Goal: Task Accomplishment & Management: Manage account settings

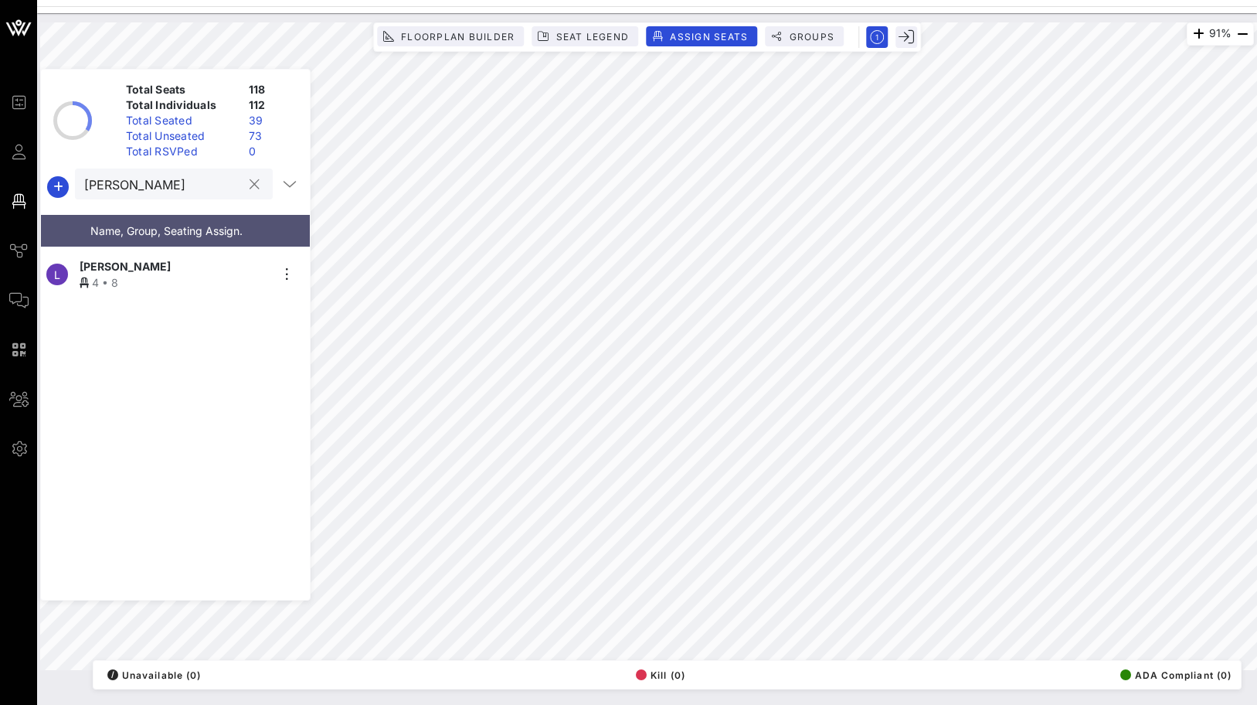
click at [250, 189] on button "clear icon" at bounding box center [255, 184] width 10 height 15
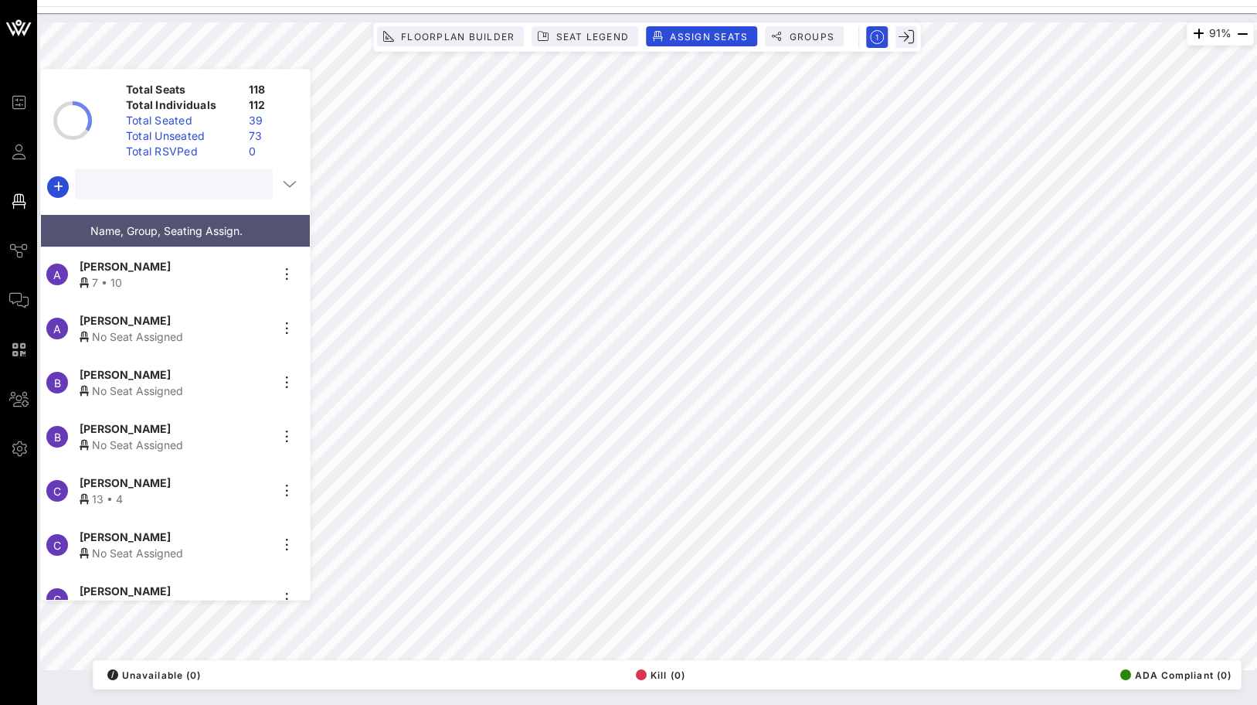
click at [221, 135] on div "Total Unseated" at bounding box center [181, 135] width 123 height 15
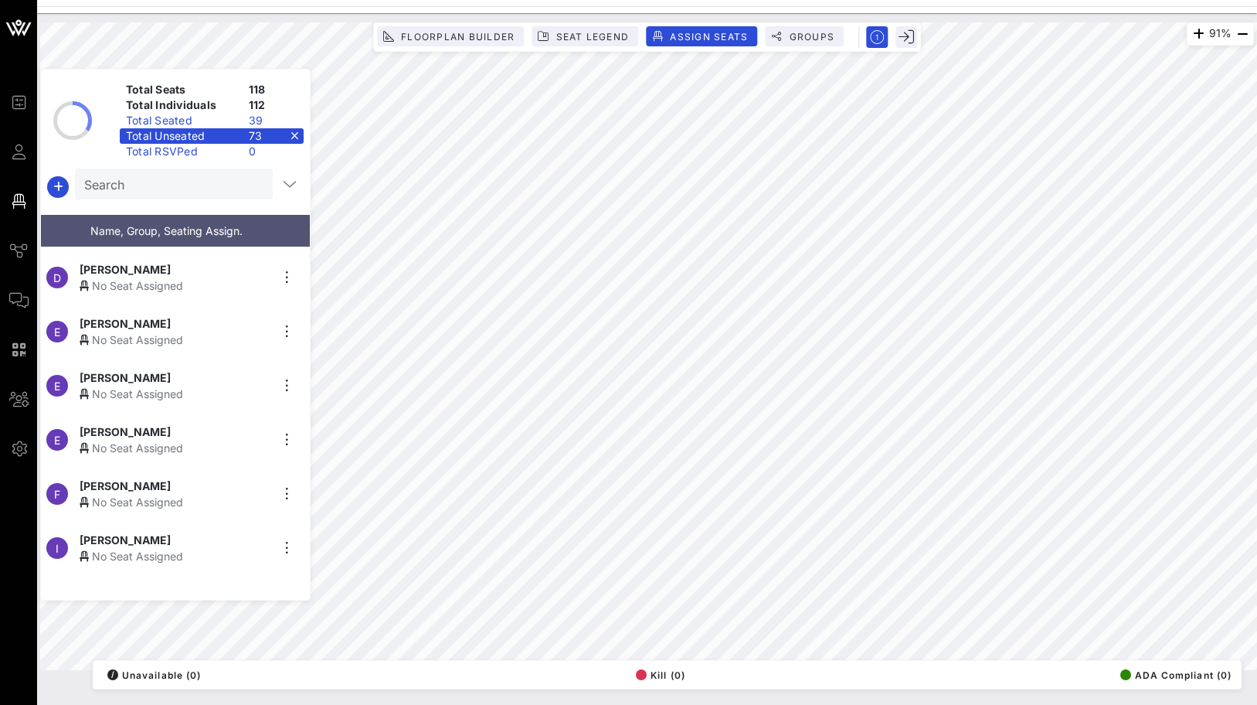
scroll to position [400, 0]
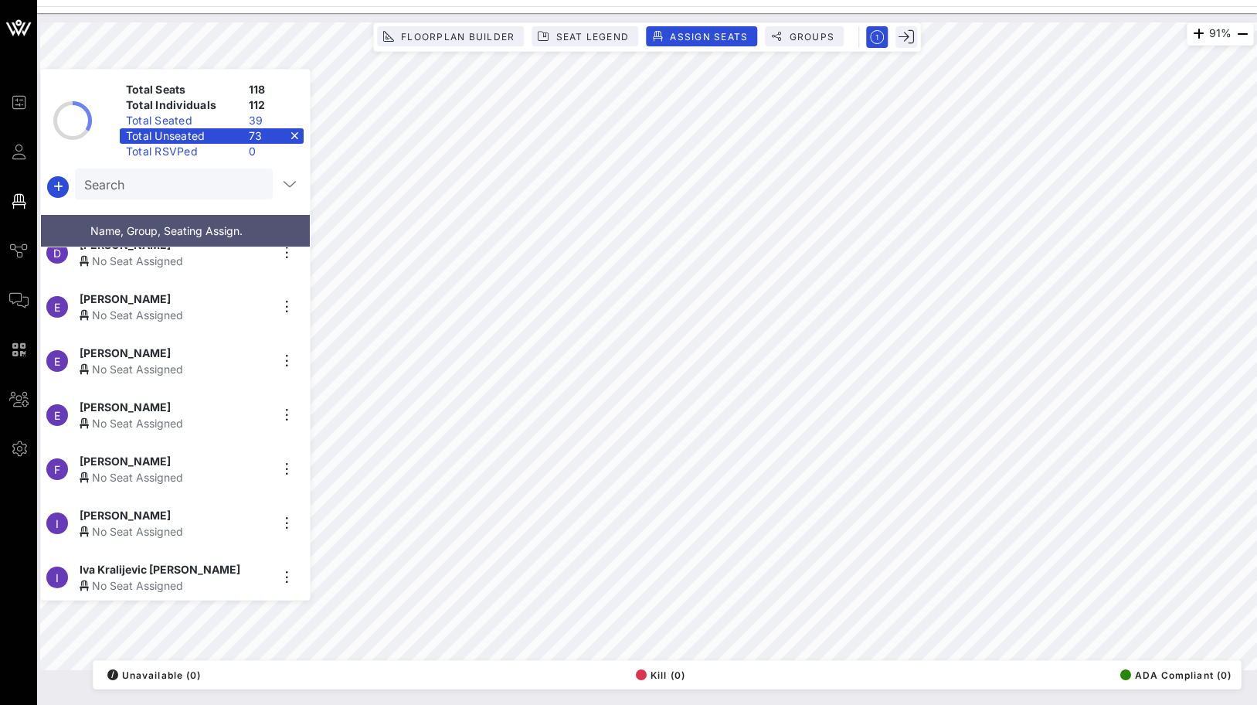
click at [236, 416] on div "No Seat Assigned" at bounding box center [175, 423] width 190 height 16
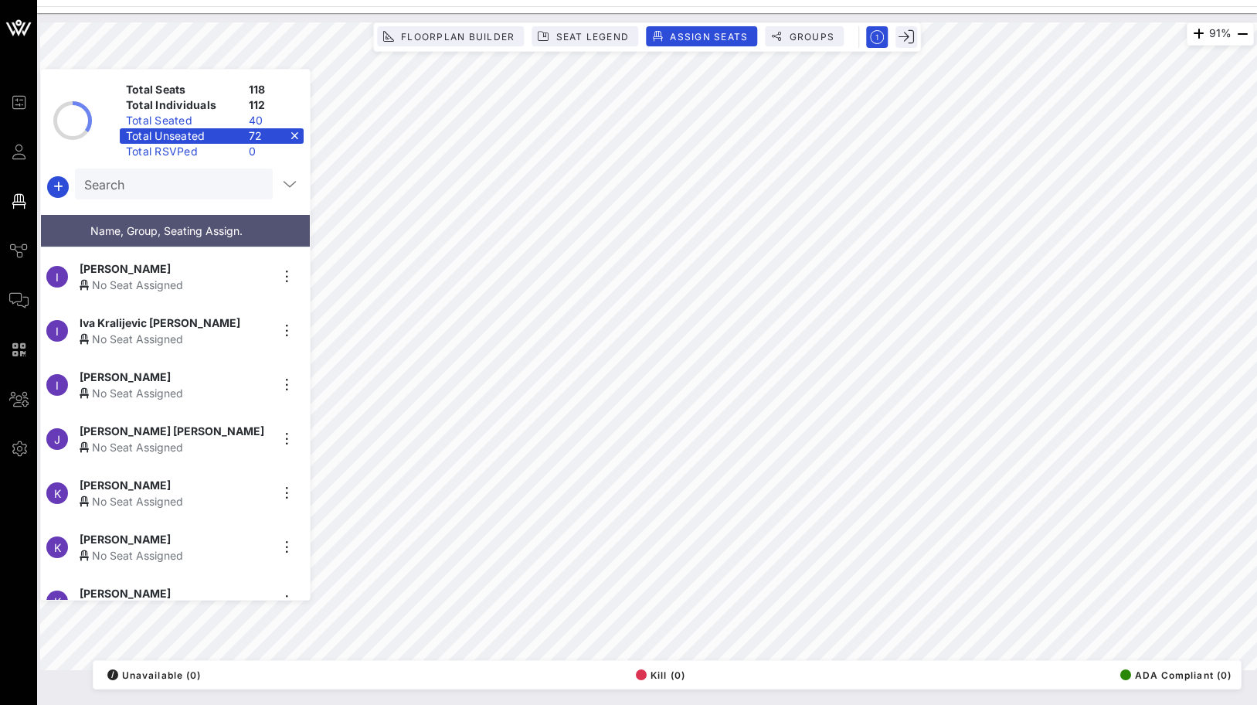
scroll to position [597, 0]
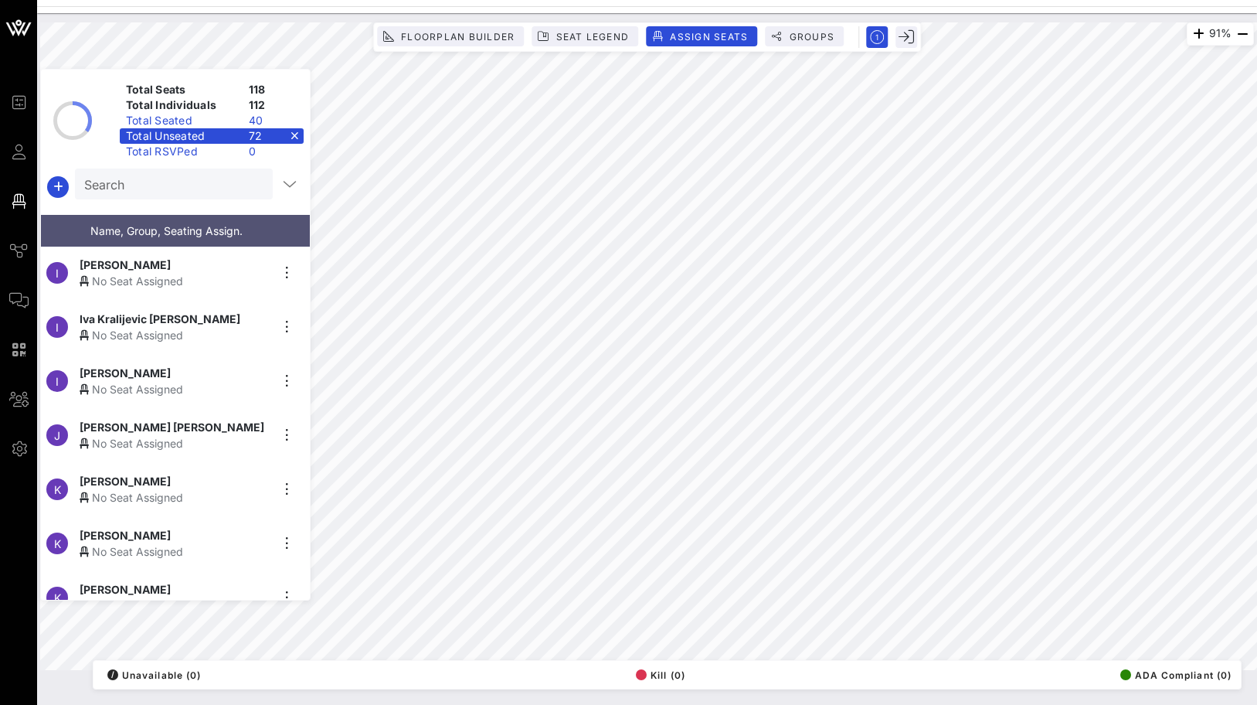
click at [194, 424] on div "[PERSON_NAME] [PERSON_NAME]" at bounding box center [175, 427] width 190 height 16
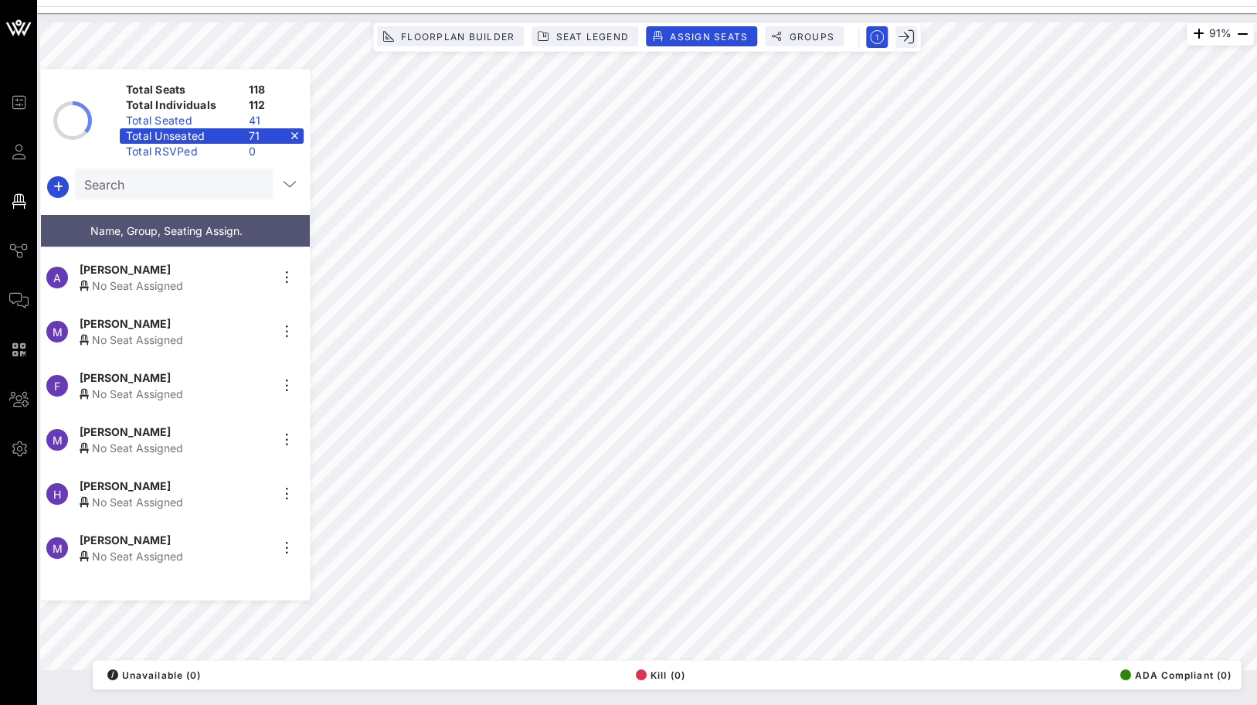
scroll to position [2566, 0]
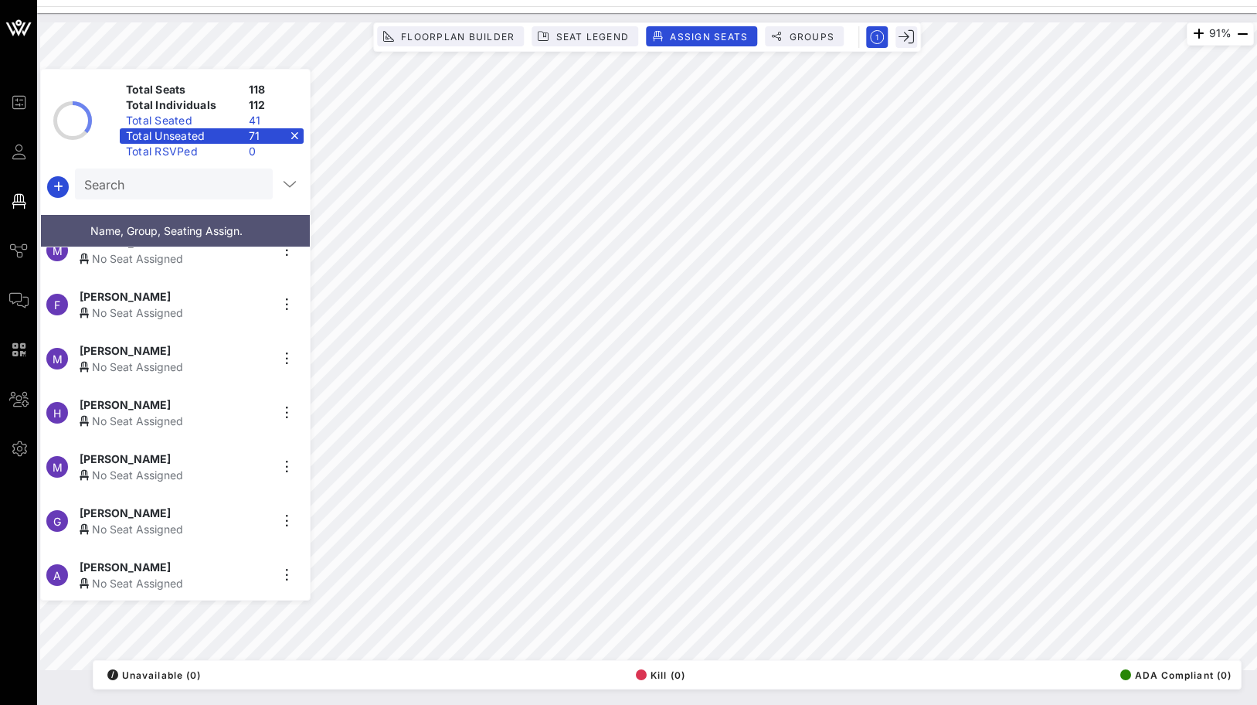
click at [200, 399] on div "[PERSON_NAME]" at bounding box center [175, 404] width 190 height 16
click at [237, 388] on div "M [PERSON_NAME] No Seat Assigned" at bounding box center [169, 413] width 257 height 54
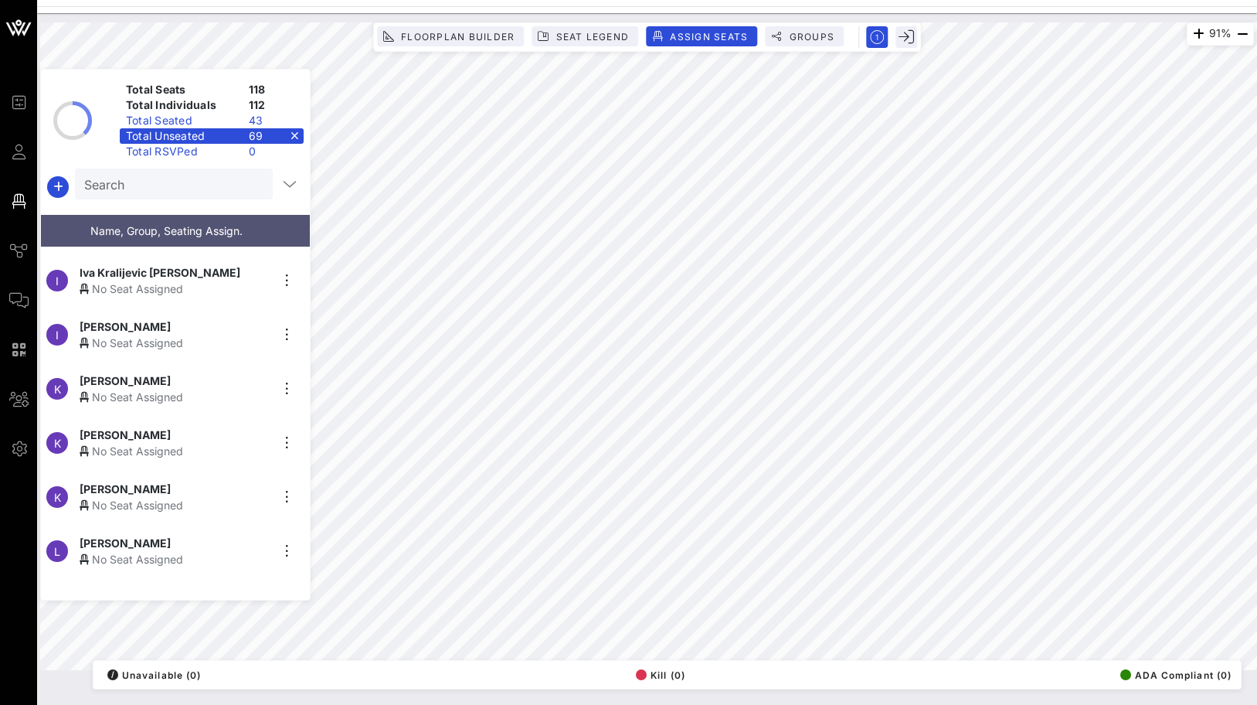
scroll to position [649, 0]
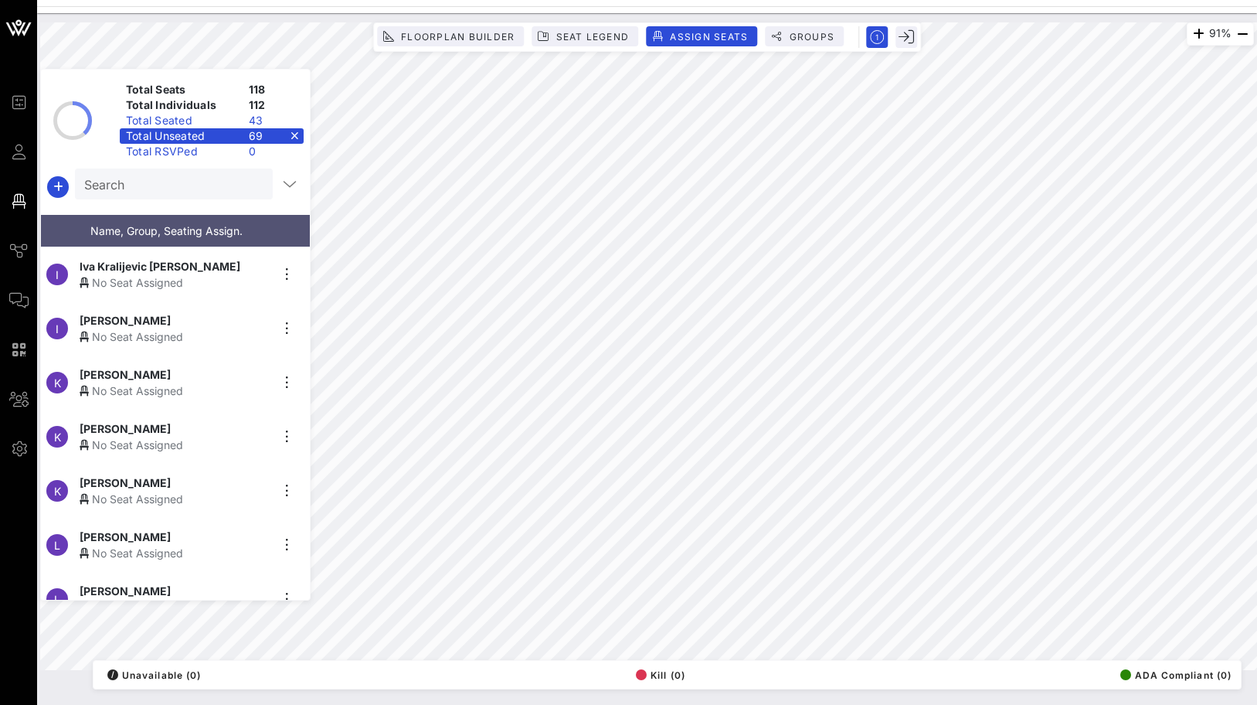
click at [191, 374] on div "[PERSON_NAME]" at bounding box center [175, 374] width 190 height 16
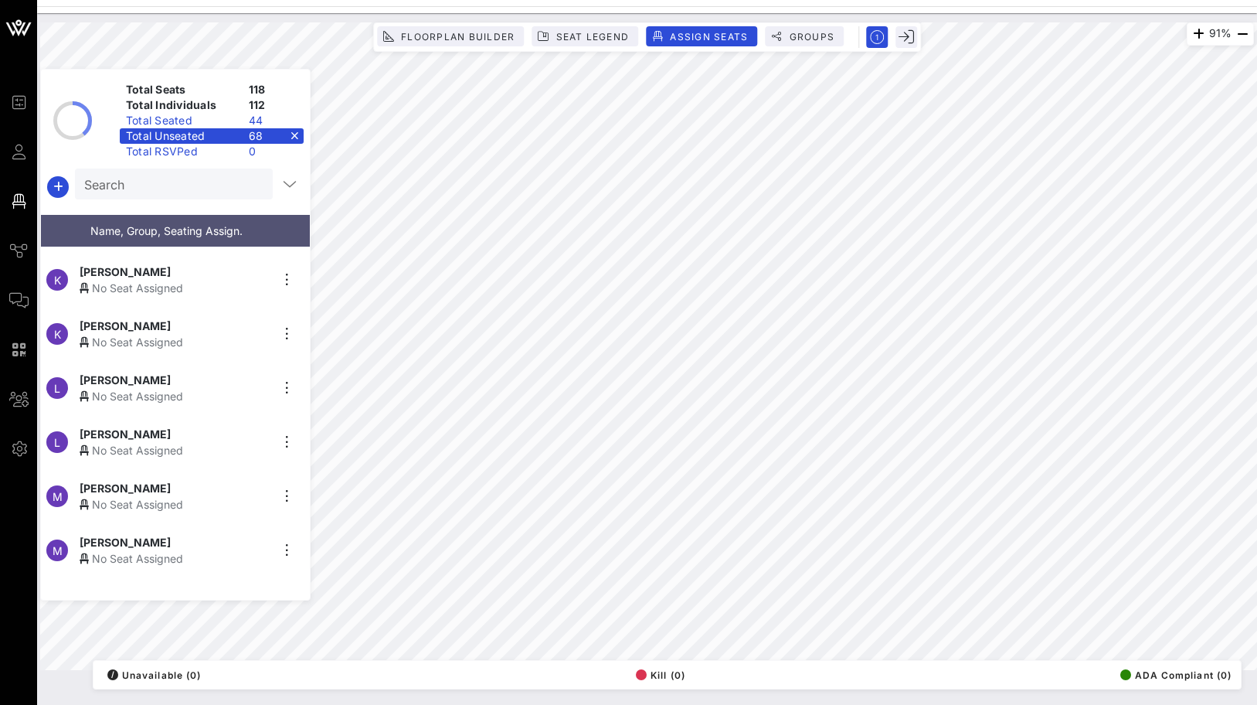
scroll to position [753, 0]
click at [183, 440] on div "No Seat Assigned" at bounding box center [175, 448] width 190 height 16
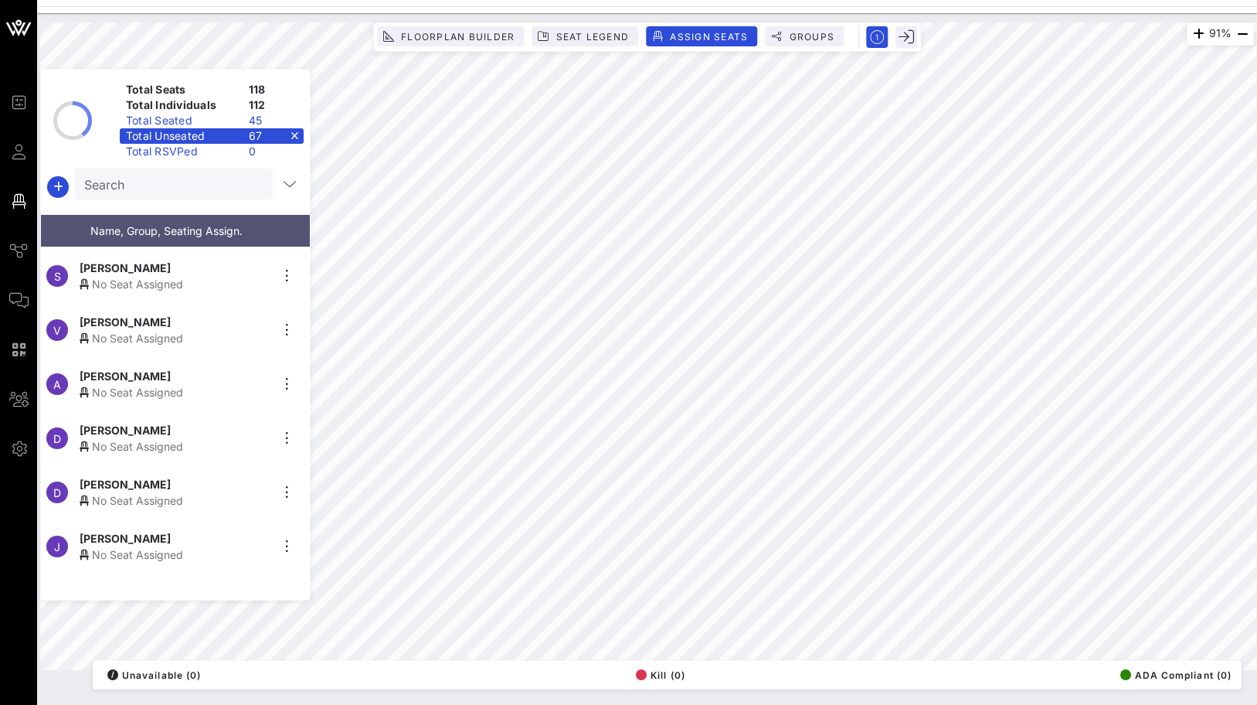
scroll to position [1034, 0]
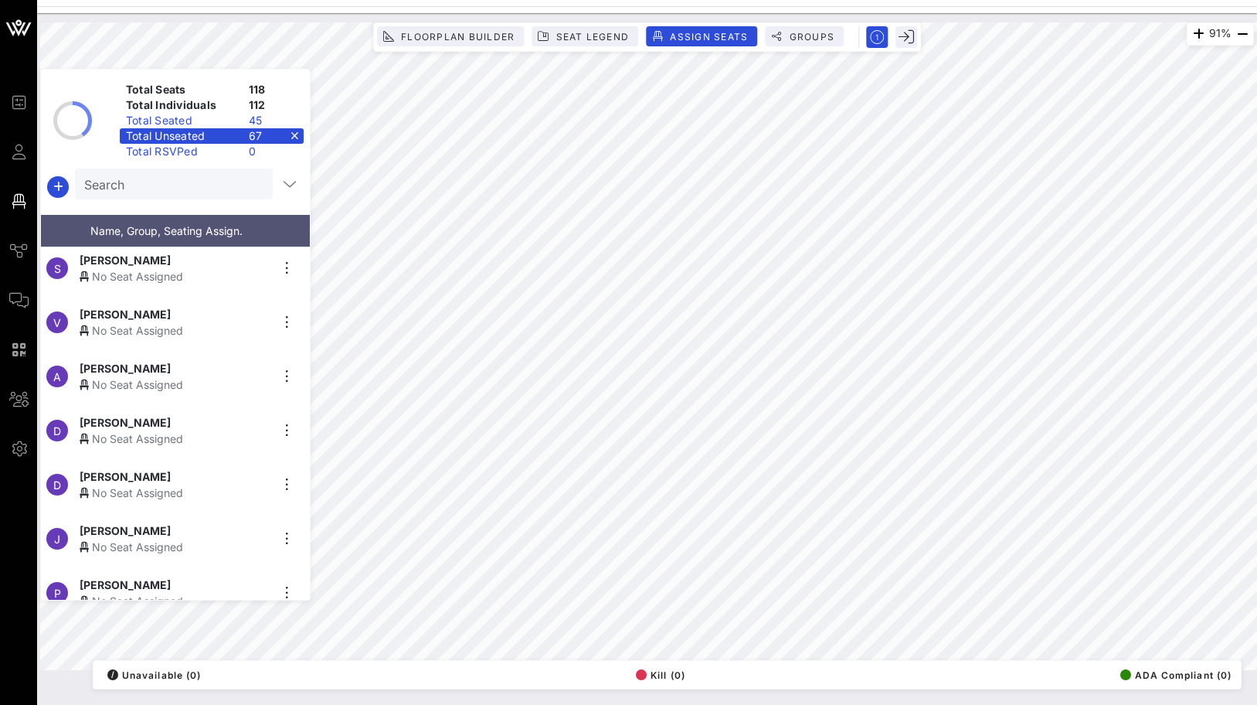
click at [177, 414] on div "[PERSON_NAME]" at bounding box center [175, 422] width 190 height 16
click at [223, 190] on input "Search" at bounding box center [172, 184] width 176 height 20
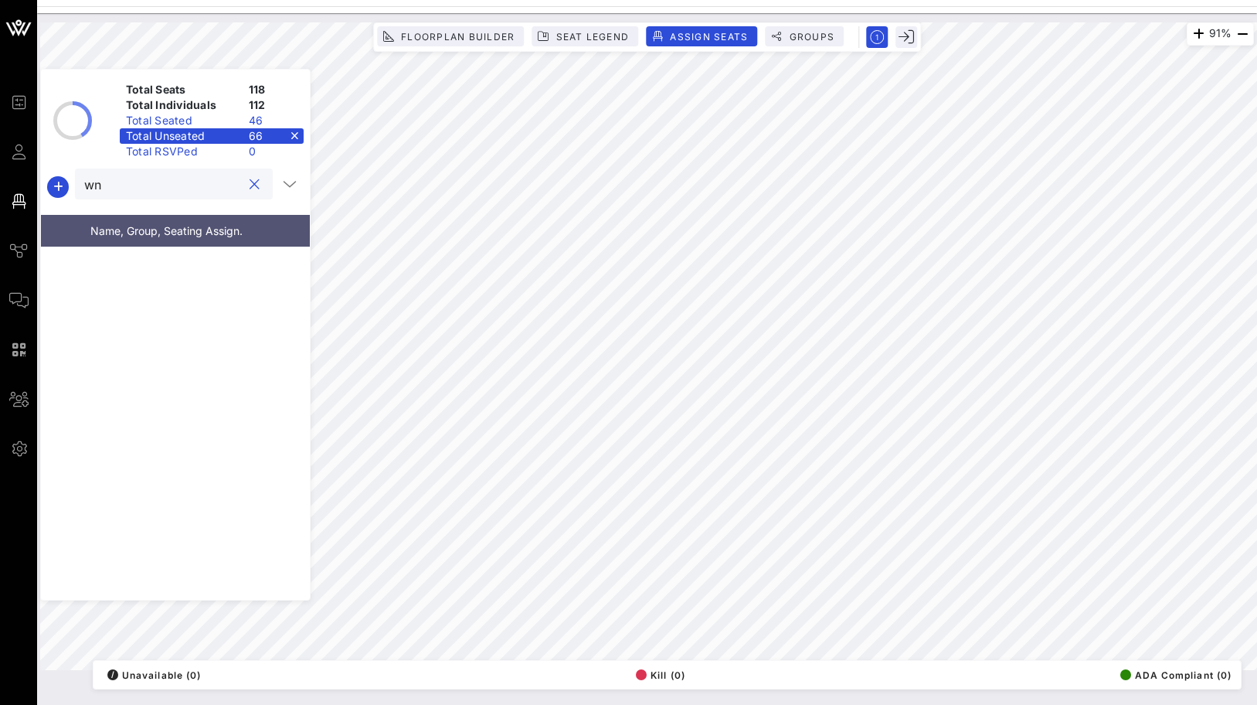
type input "w"
type input "ena"
click at [122, 265] on span "[PERSON_NAME]" at bounding box center [125, 266] width 91 height 16
click at [252, 182] on button "clear icon" at bounding box center [255, 184] width 10 height 15
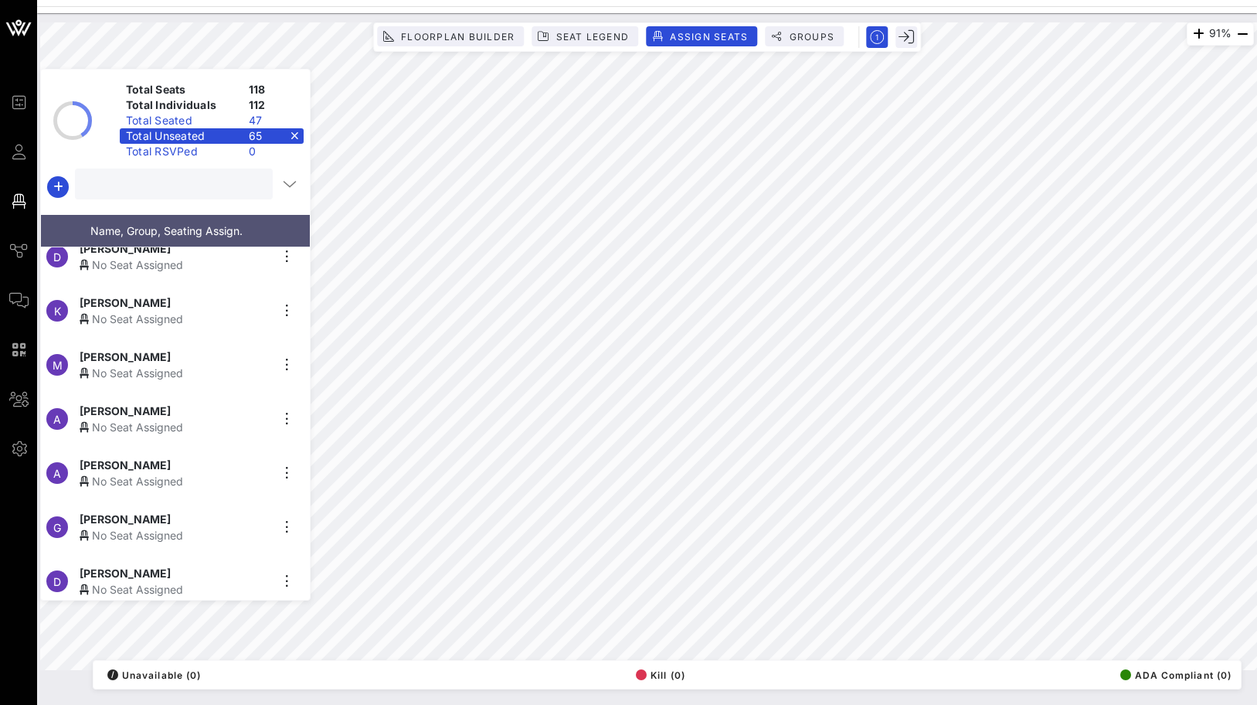
scroll to position [3157, 0]
click at [193, 508] on div "[PERSON_NAME]" at bounding box center [175, 516] width 190 height 16
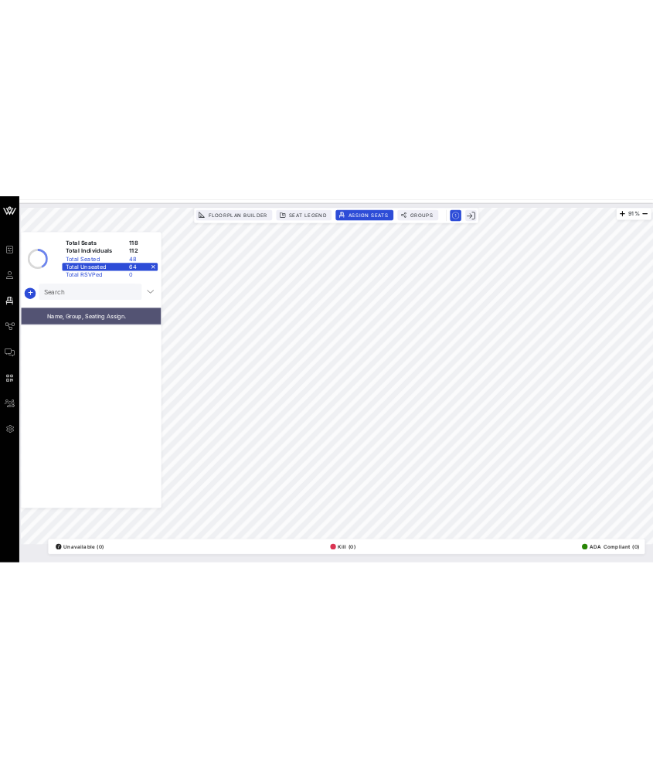
scroll to position [0, 0]
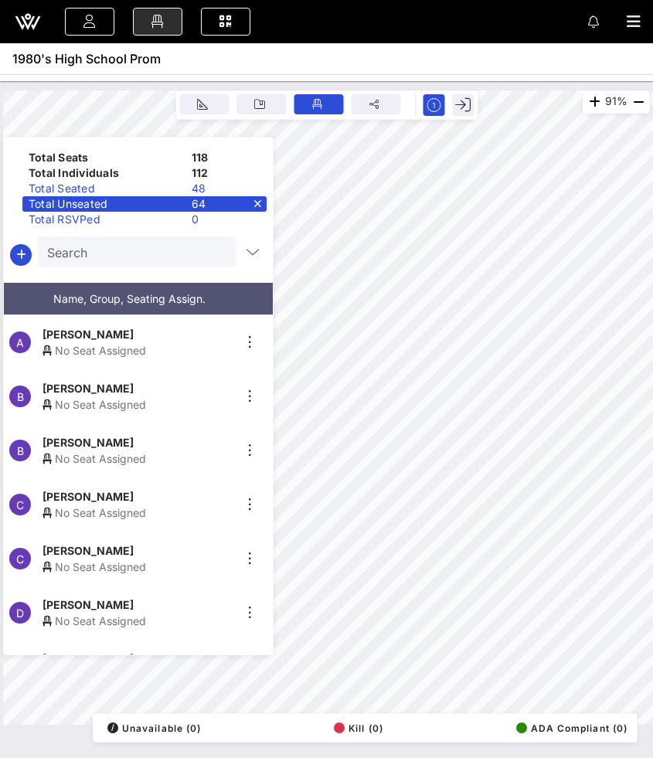
click at [151, 250] on input "Search" at bounding box center [135, 252] width 176 height 20
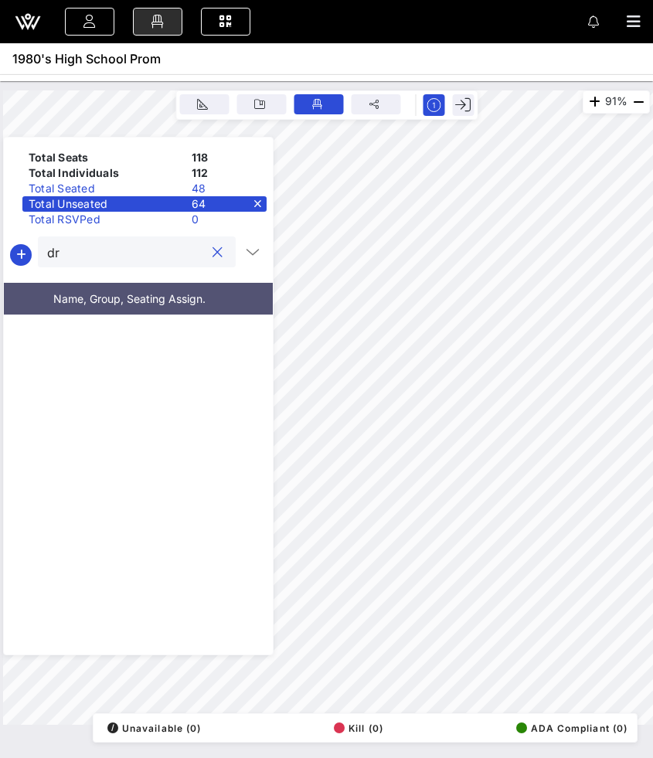
type input "d"
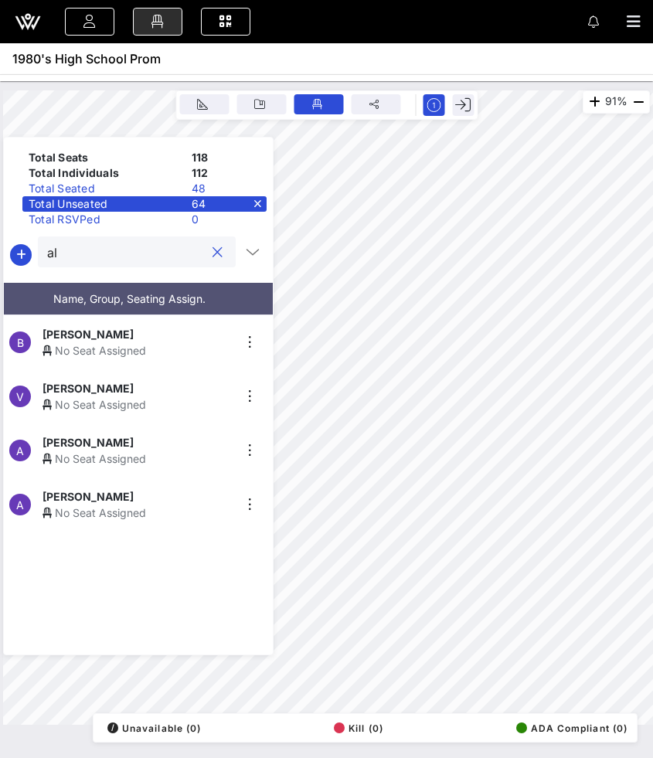
type input "a"
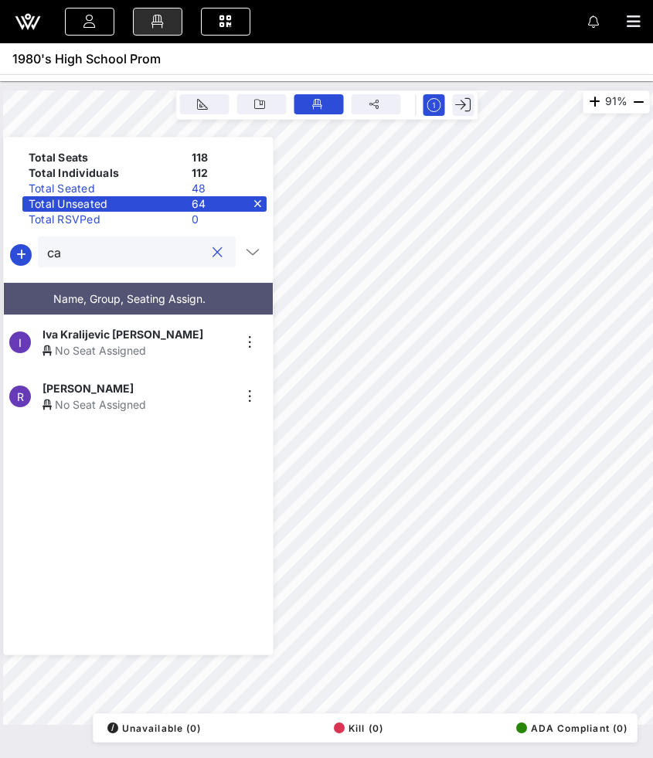
type input "c"
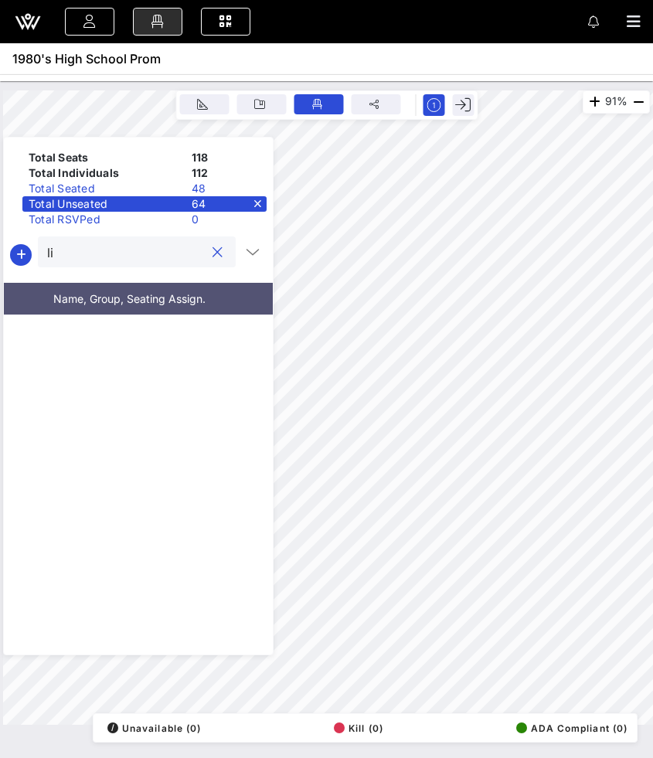
type input "l"
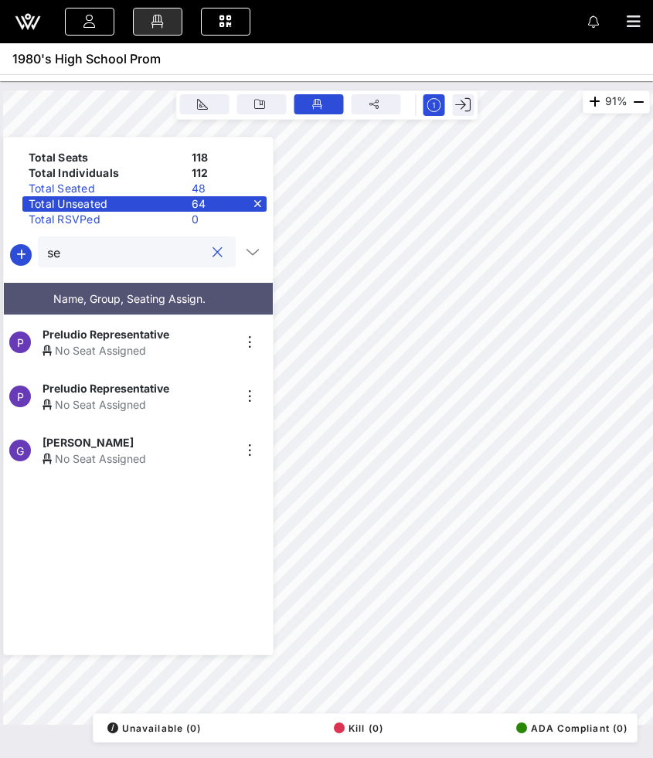
type input "s"
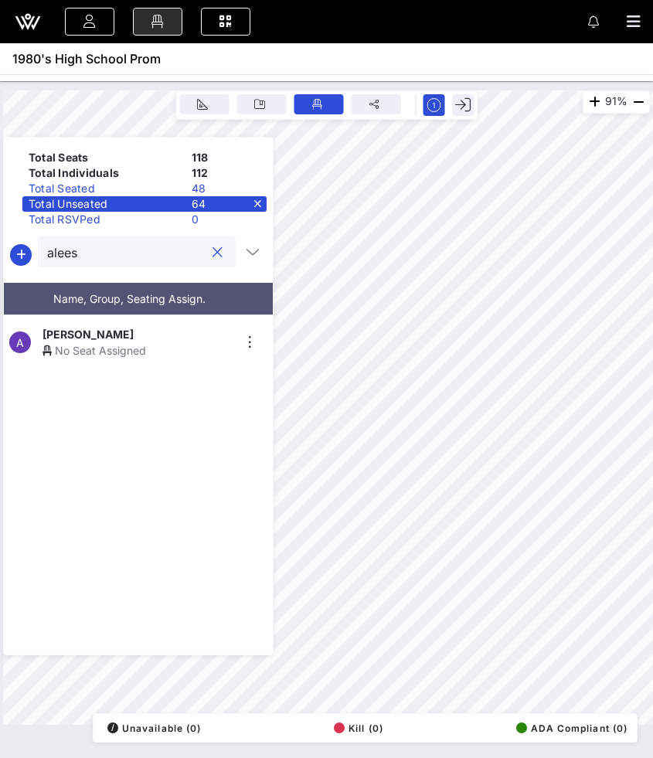
type input "alees"
click at [206, 329] on div "91% Floorplan Builder Seat Legend Assign Seats Groups Exit Total Seats 118 Tota…" at bounding box center [326, 407] width 647 height 634
click at [143, 342] on div "No Seat Assigned" at bounding box center [137, 350] width 190 height 16
click at [260, 204] on div "Total Unseated 63" at bounding box center [144, 203] width 244 height 15
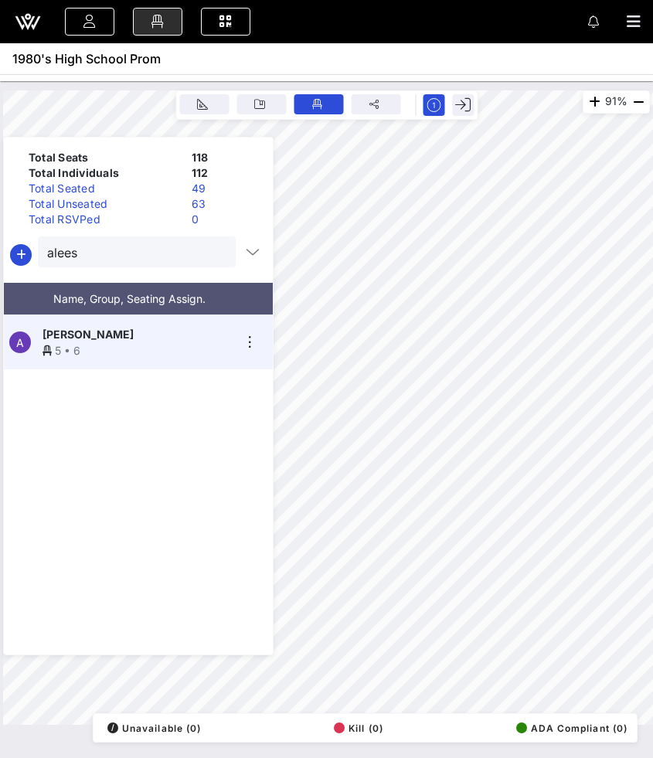
click at [217, 257] on div at bounding box center [217, 252] width 19 height 19
click at [212, 253] on button "clear icon" at bounding box center [217, 252] width 10 height 15
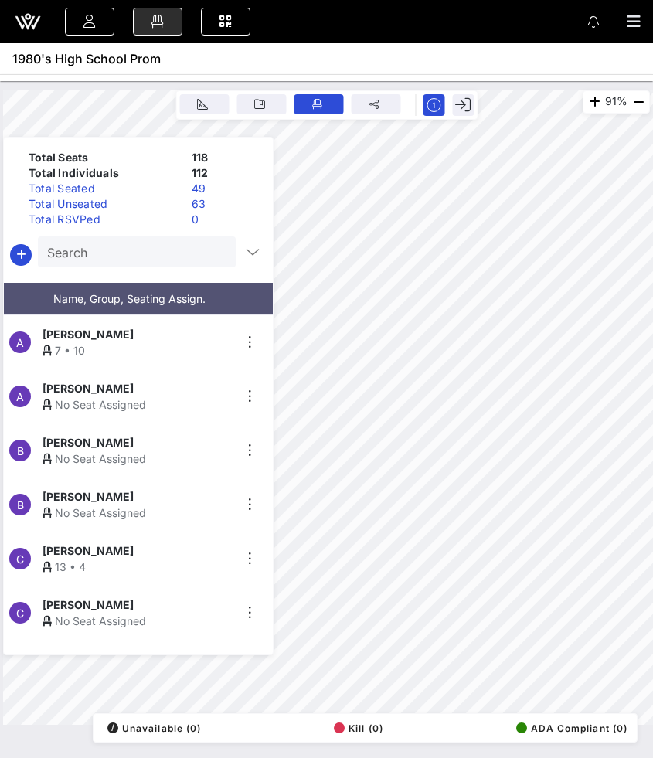
click at [189, 206] on div "63" at bounding box center [225, 203] width 81 height 15
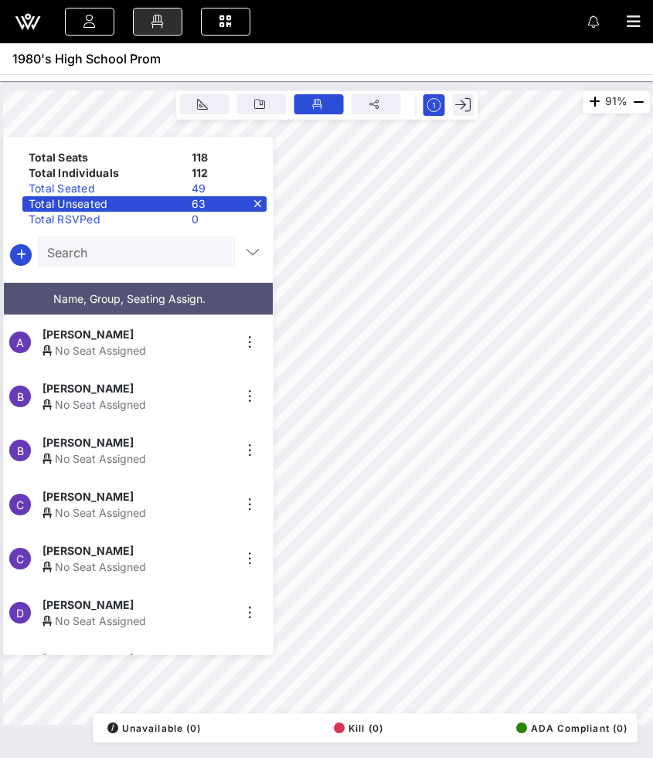
click at [172, 237] on div "Search" at bounding box center [135, 251] width 176 height 31
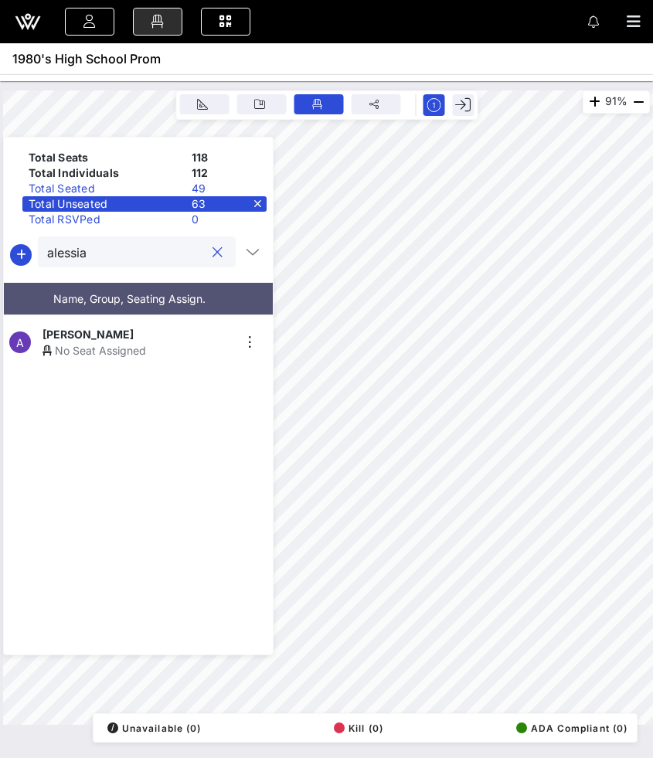
click at [165, 316] on div "A [PERSON_NAME] No Seat Assigned" at bounding box center [132, 342] width 257 height 54
click at [153, 255] on input "alessia" at bounding box center [126, 252] width 158 height 20
type input "beatr"
click at [146, 326] on div "[PERSON_NAME]" at bounding box center [137, 334] width 190 height 16
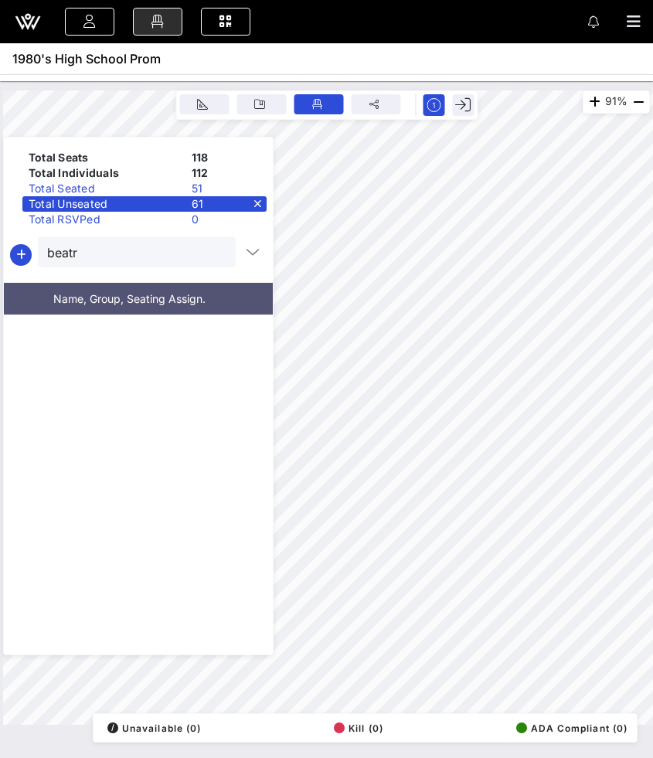
click at [217, 250] on div at bounding box center [217, 252] width 19 height 19
click at [212, 250] on button "clear icon" at bounding box center [217, 252] width 10 height 15
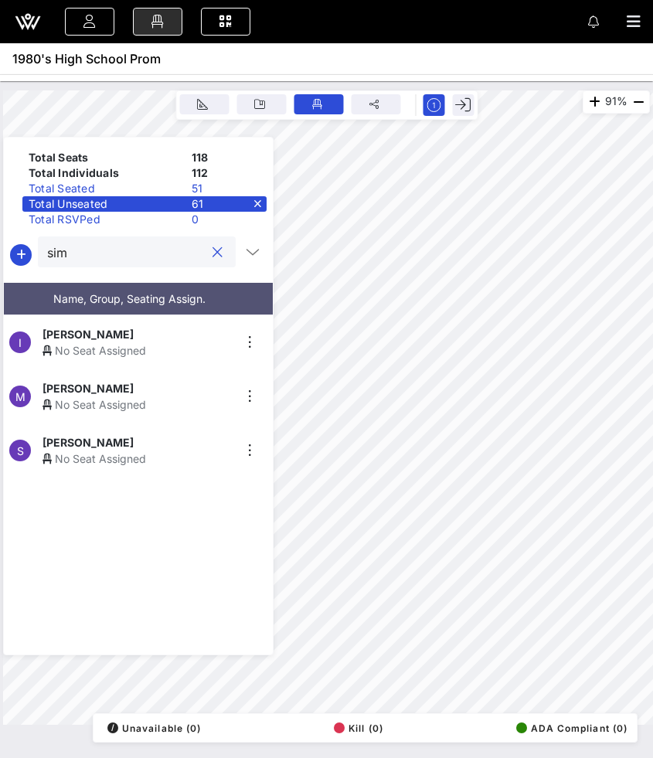
click at [176, 434] on div "[PERSON_NAME]" at bounding box center [137, 442] width 190 height 16
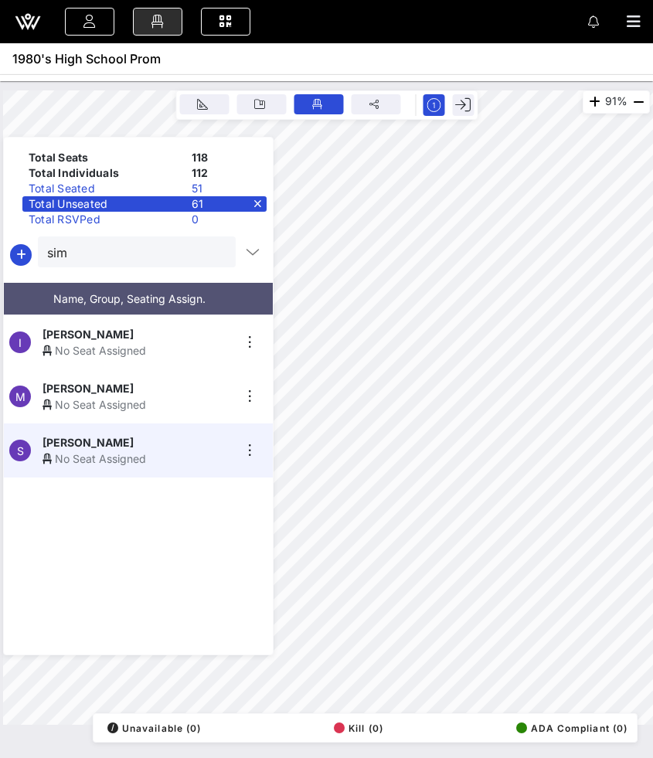
click at [158, 434] on div "[PERSON_NAME]" at bounding box center [137, 442] width 190 height 16
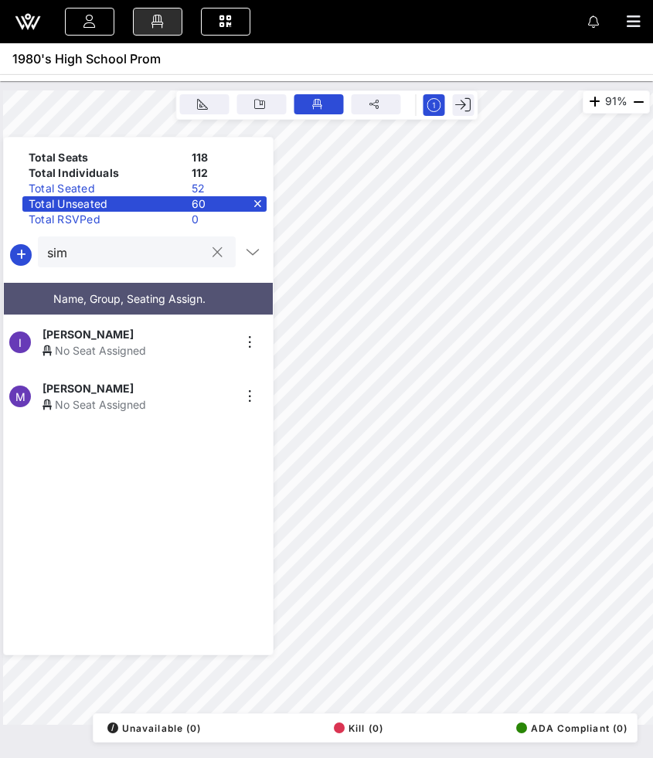
click at [149, 254] on input "sim" at bounding box center [126, 252] width 158 height 20
type input "[PERSON_NAME]"
click at [127, 335] on div "[PERSON_NAME]" at bounding box center [137, 334] width 190 height 16
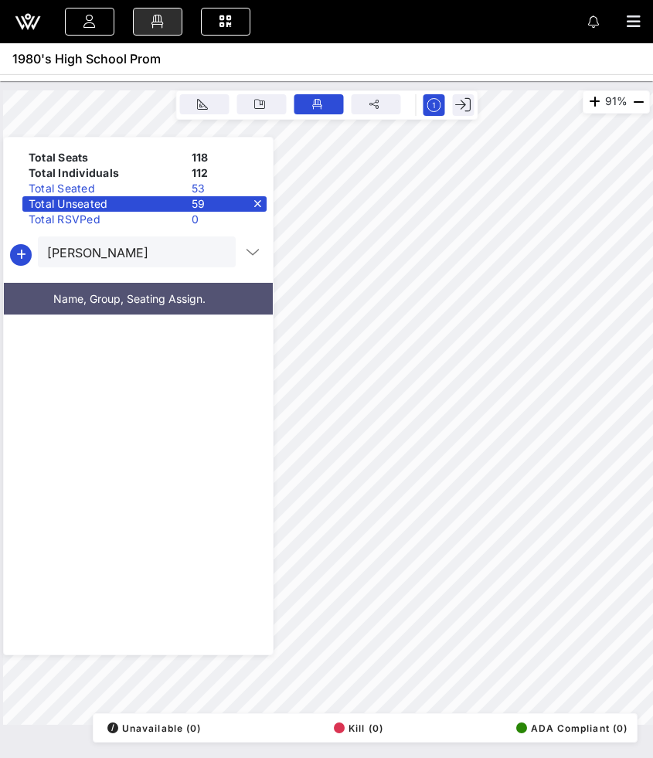
click at [212, 251] on button "clear icon" at bounding box center [217, 252] width 10 height 15
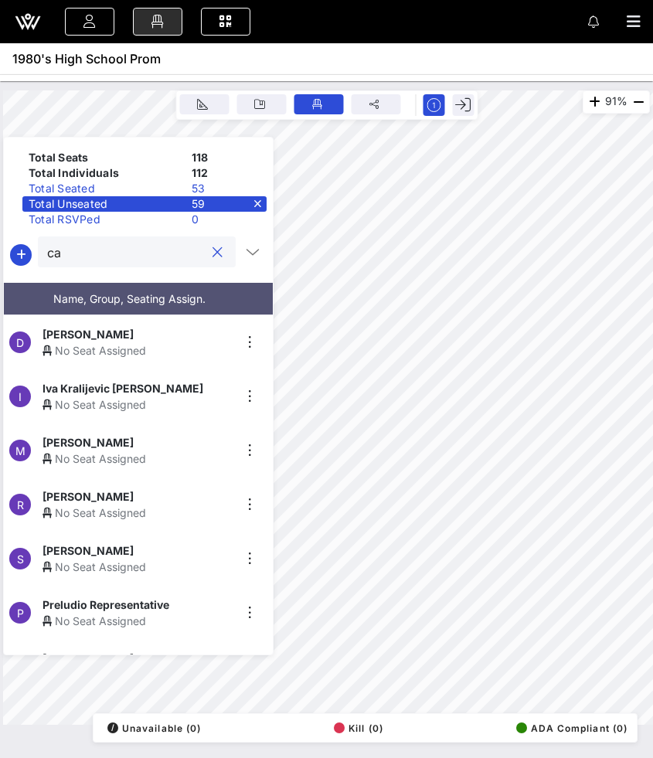
type input "c"
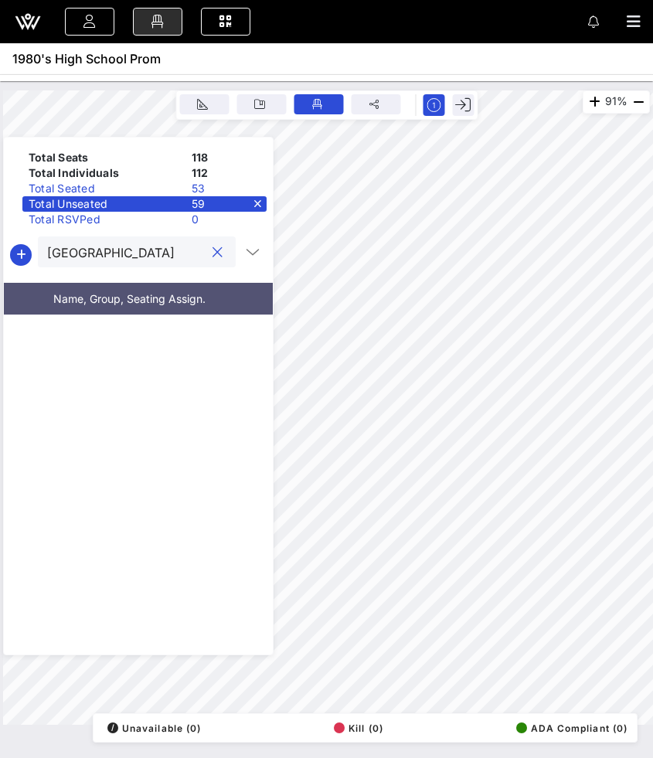
type input "[GEOGRAPHIC_DATA]"
click at [101, 190] on div "Total Seated" at bounding box center [103, 188] width 163 height 15
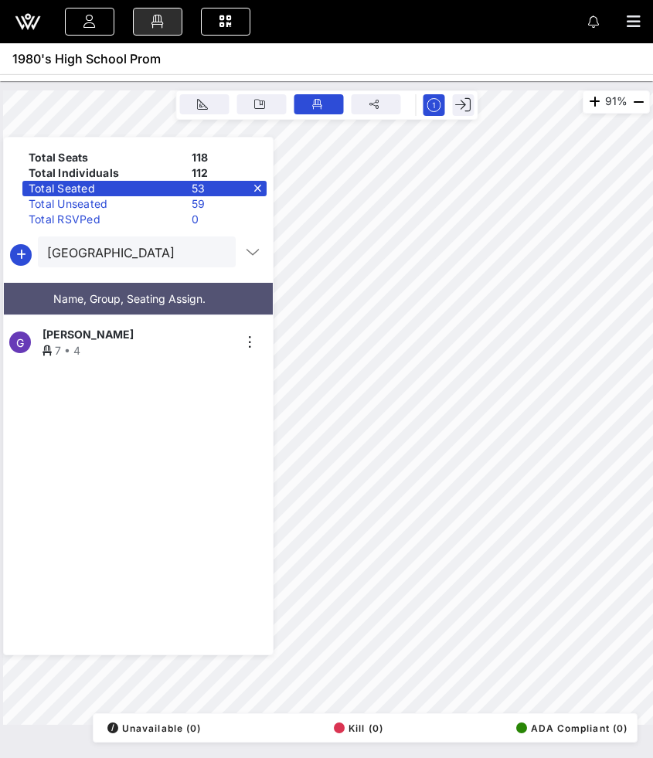
click at [212, 254] on button "clear icon" at bounding box center [217, 252] width 10 height 15
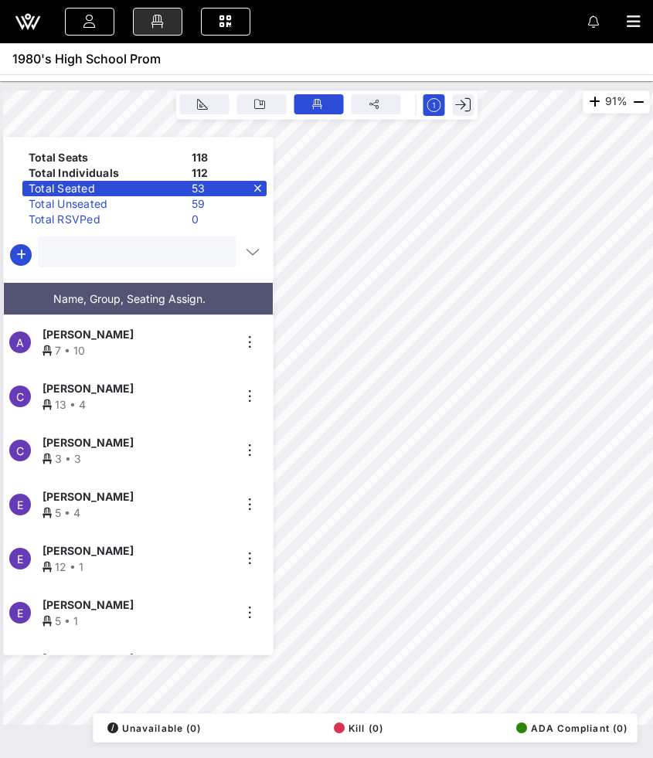
click at [156, 208] on div "Total Unseated" at bounding box center [103, 203] width 163 height 15
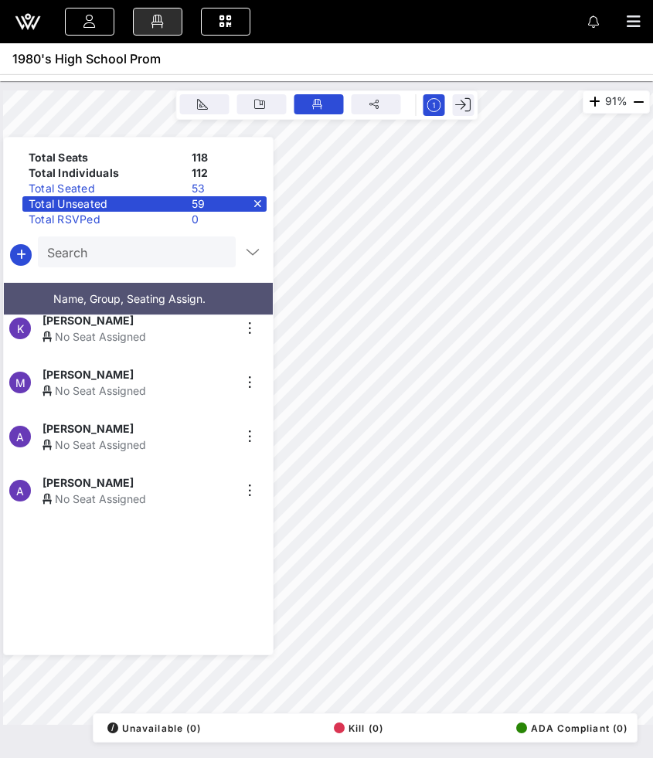
scroll to position [2846, 0]
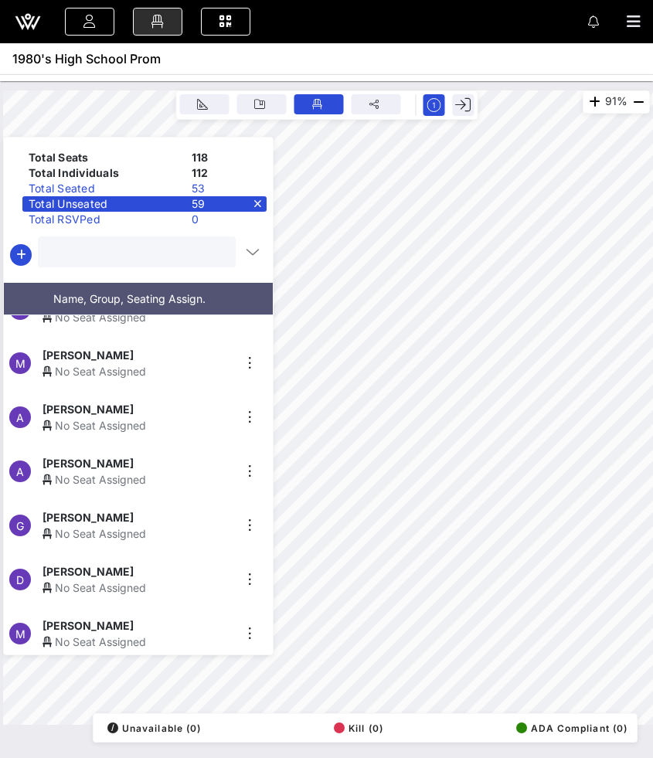
click at [80, 260] on input "text" at bounding box center [135, 252] width 176 height 20
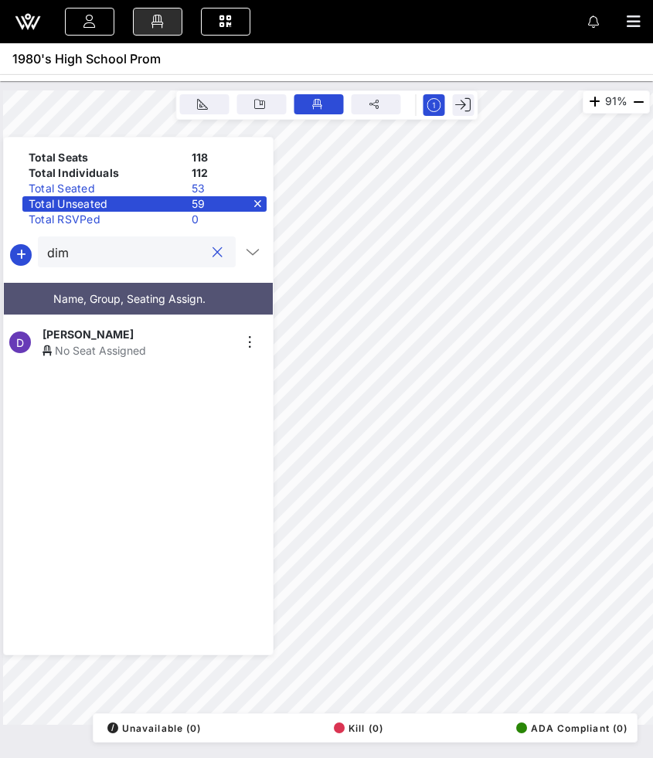
scroll to position [0, 0]
click at [250, 406] on div "91% Floorplan Builder Seat Legend Assign Seats Groups Exit Total Seats 118 Tota…" at bounding box center [326, 407] width 647 height 634
click at [164, 333] on div "[PERSON_NAME]" at bounding box center [137, 334] width 190 height 16
click at [136, 254] on input "dimi" at bounding box center [126, 252] width 158 height 20
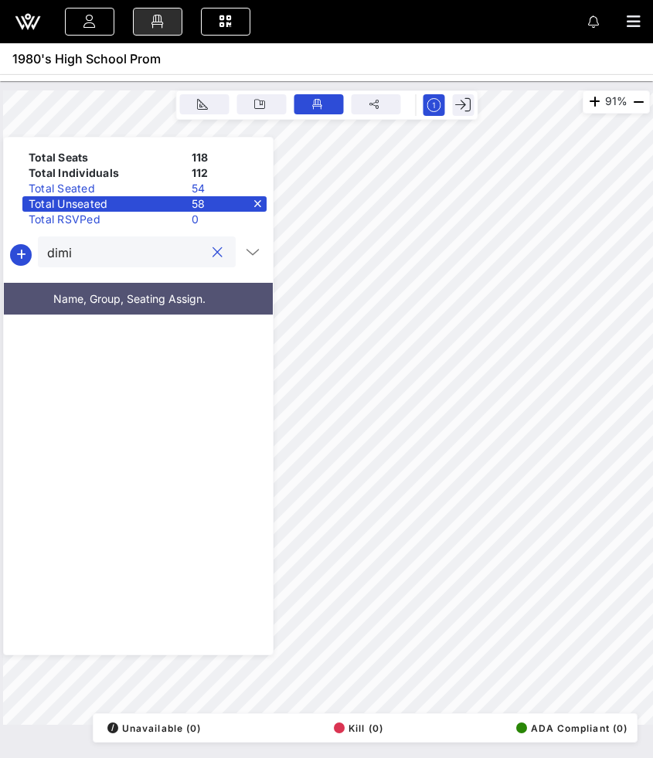
click at [136, 254] on input "dimi" at bounding box center [126, 252] width 158 height 20
type input "chri"
click at [127, 343] on div "No Seat Assigned" at bounding box center [137, 350] width 190 height 16
click at [212, 252] on button "clear icon" at bounding box center [217, 252] width 10 height 15
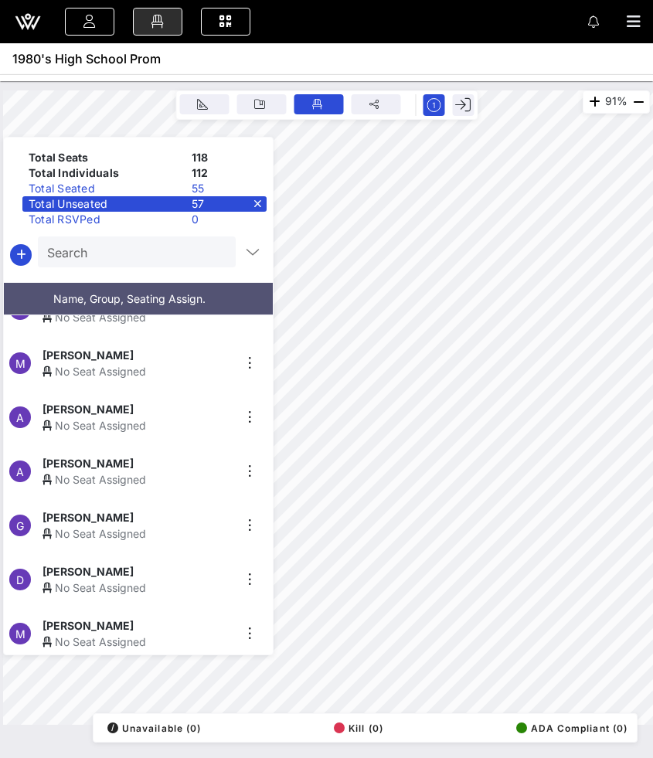
click at [221, 629] on div "91% Floorplan Builder Seat Legend Assign Seats Groups Exit Total Seats 118 Tota…" at bounding box center [326, 407] width 647 height 634
click at [259, 591] on div "91% Floorplan Builder Seat Legend Assign Seats Groups Exit Total Seats 118 Tota…" at bounding box center [326, 407] width 647 height 634
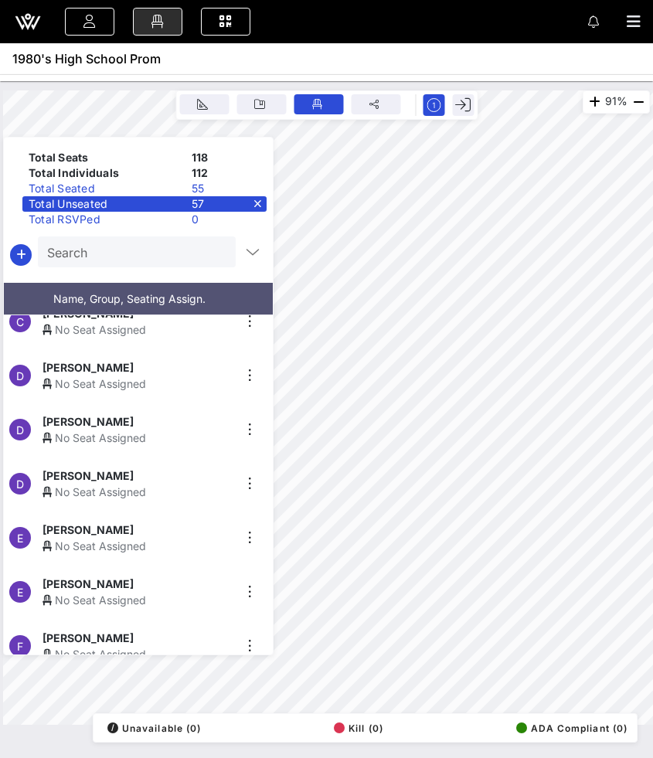
scroll to position [250, 0]
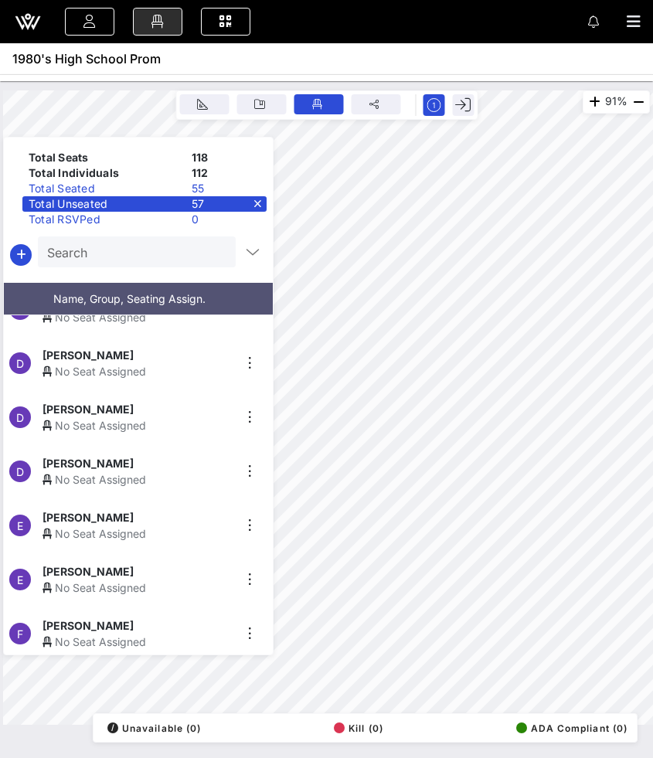
click at [140, 258] on input "Search" at bounding box center [135, 252] width 176 height 20
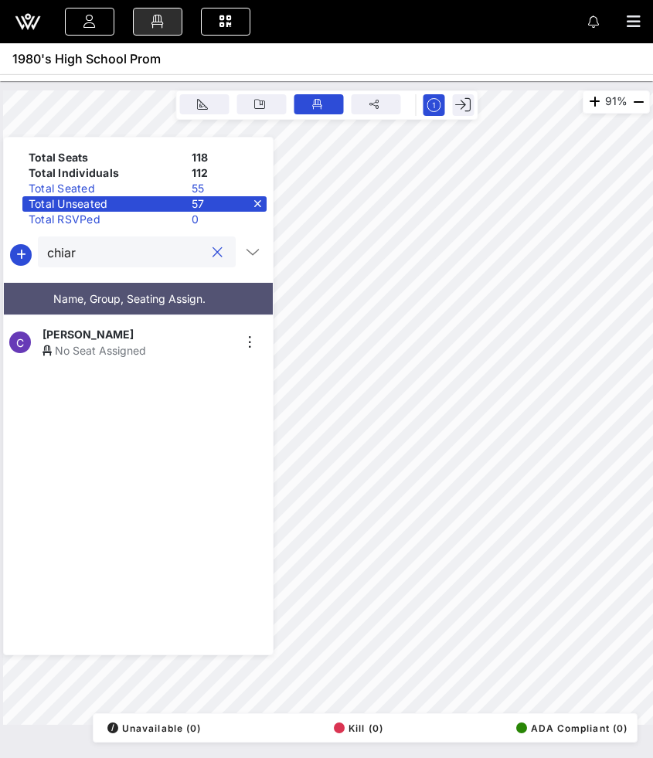
type input "chiar"
click at [134, 326] on div "[PERSON_NAME]" at bounding box center [137, 334] width 190 height 16
click at [197, 254] on input "chiar" at bounding box center [126, 252] width 158 height 20
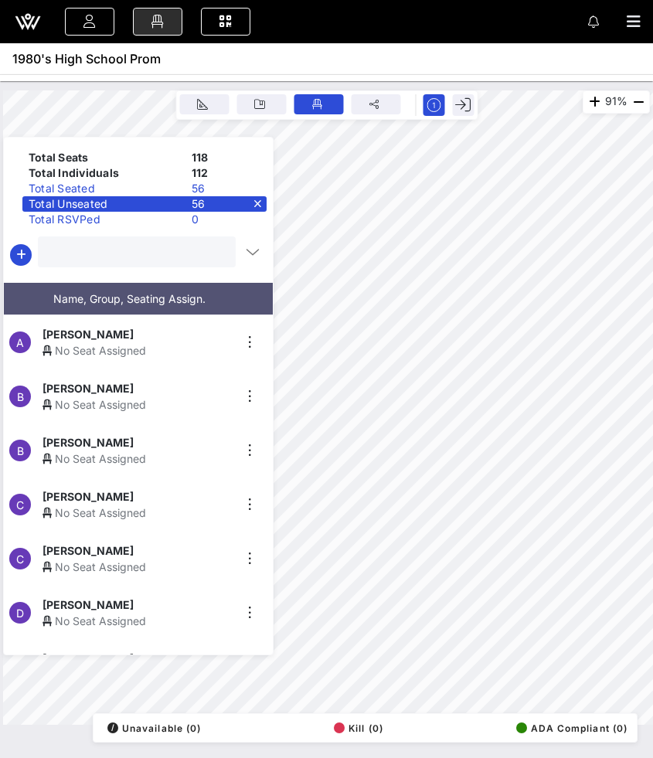
click at [116, 247] on input "text" at bounding box center [135, 252] width 176 height 20
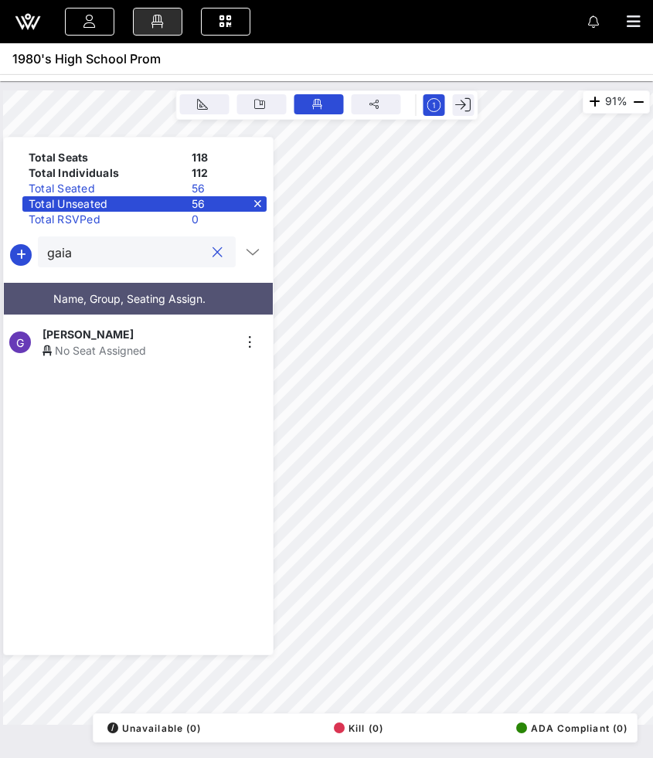
type input "gaia"
click at [93, 356] on div "G [PERSON_NAME] No Seat Assigned" at bounding box center [132, 342] width 257 height 54
click at [212, 255] on button "clear icon" at bounding box center [217, 252] width 10 height 15
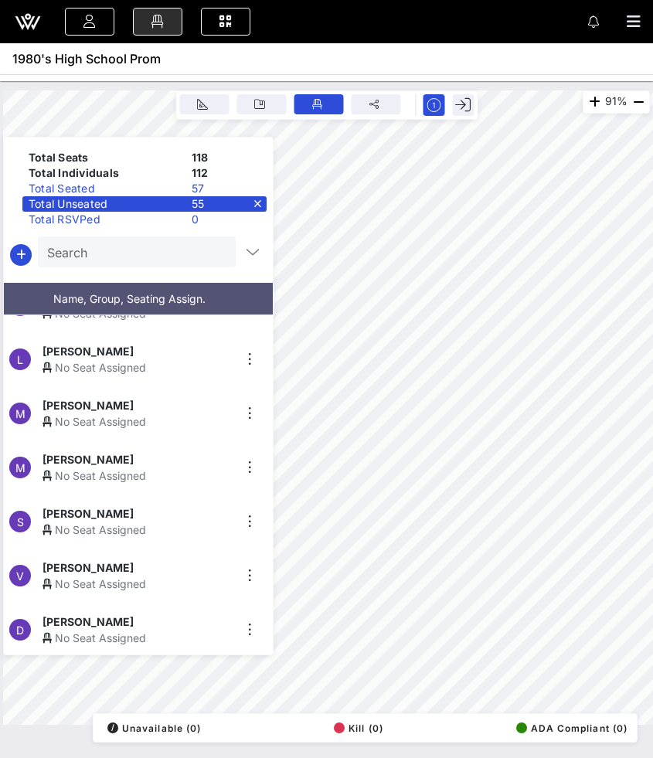
scroll to position [869, 0]
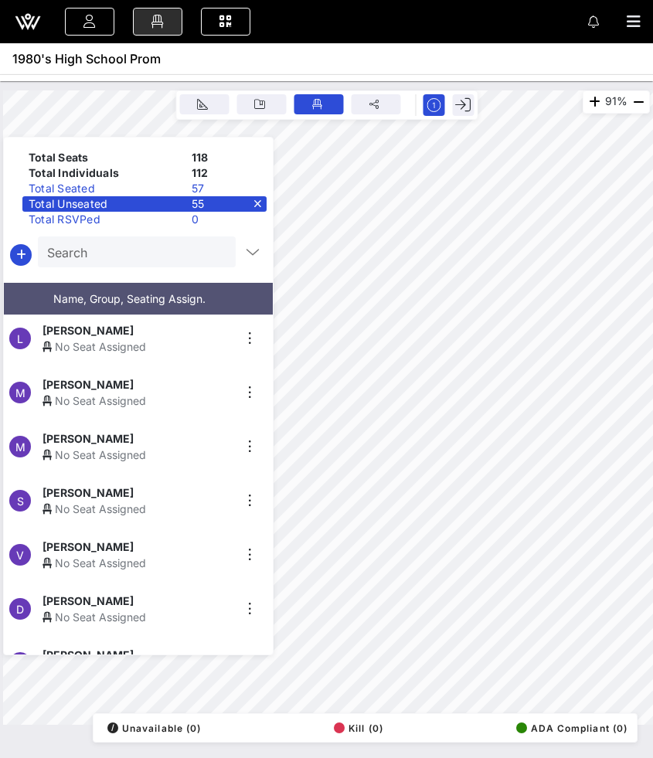
click at [165, 250] on input "Search" at bounding box center [135, 252] width 176 height 20
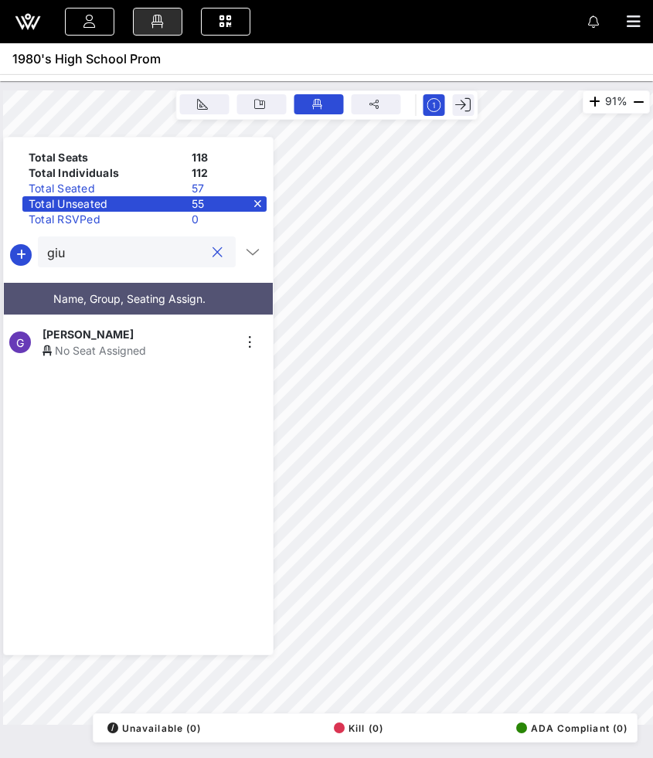
type input "giu"
click at [123, 315] on div "G [PERSON_NAME] No Seat Assigned" at bounding box center [132, 342] width 257 height 54
click at [213, 256] on button "clear icon" at bounding box center [217, 252] width 10 height 15
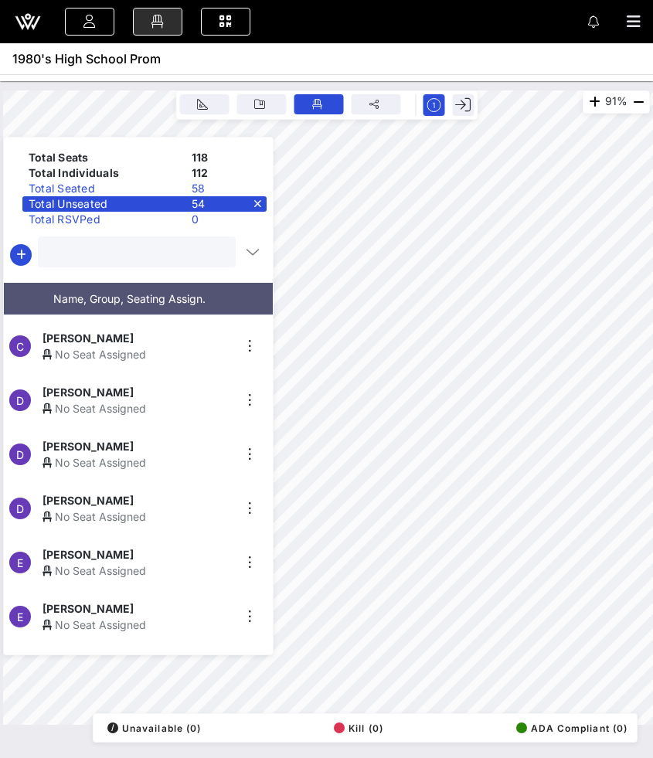
scroll to position [219, 0]
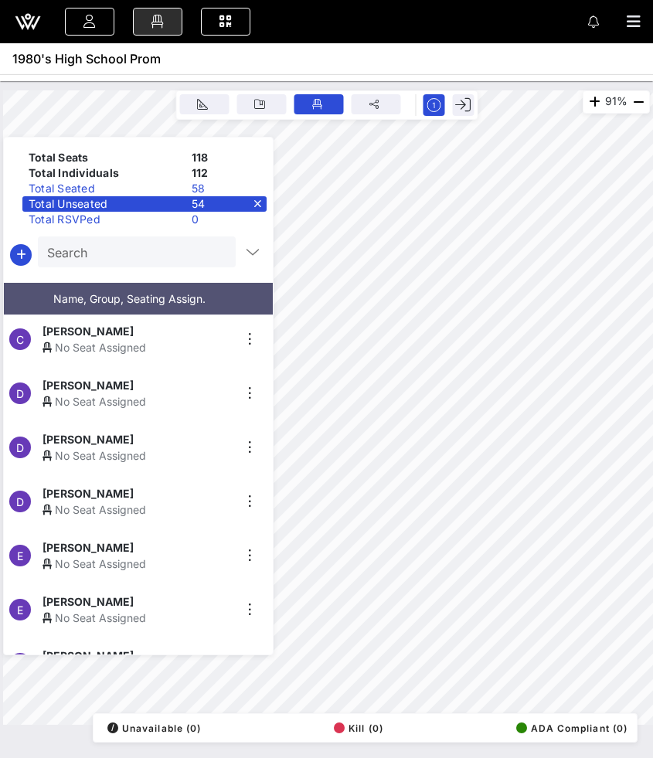
click at [182, 253] on input "Search" at bounding box center [135, 252] width 176 height 20
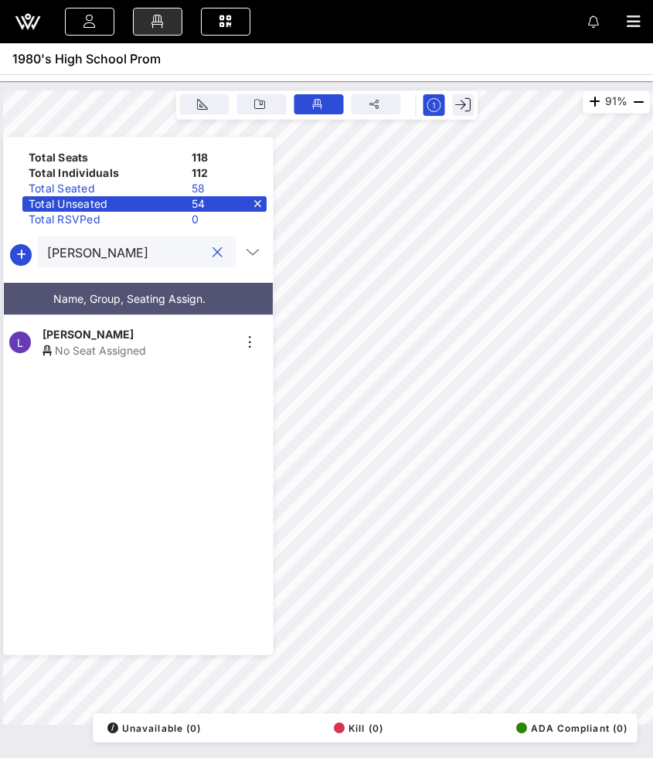
scroll to position [0, 0]
type input "[PERSON_NAME]"
click at [150, 332] on div "[PERSON_NAME]" at bounding box center [137, 334] width 190 height 16
click at [212, 250] on button "clear icon" at bounding box center [217, 252] width 10 height 15
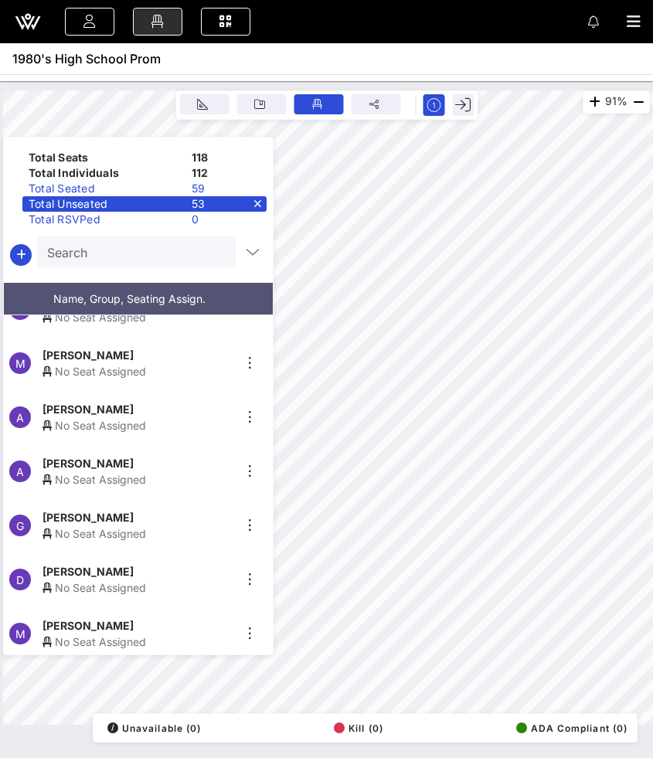
click at [219, 433] on div "91% Floorplan Builder Seat Legend Assign Seats Groups Exit Total Seats 118 Tota…" at bounding box center [326, 407] width 647 height 634
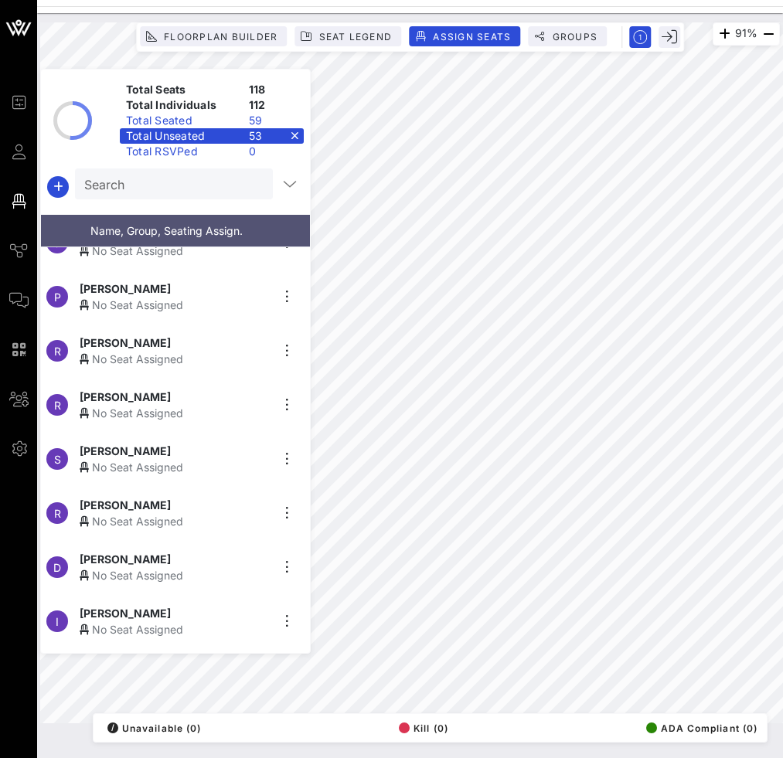
scroll to position [1166, 0]
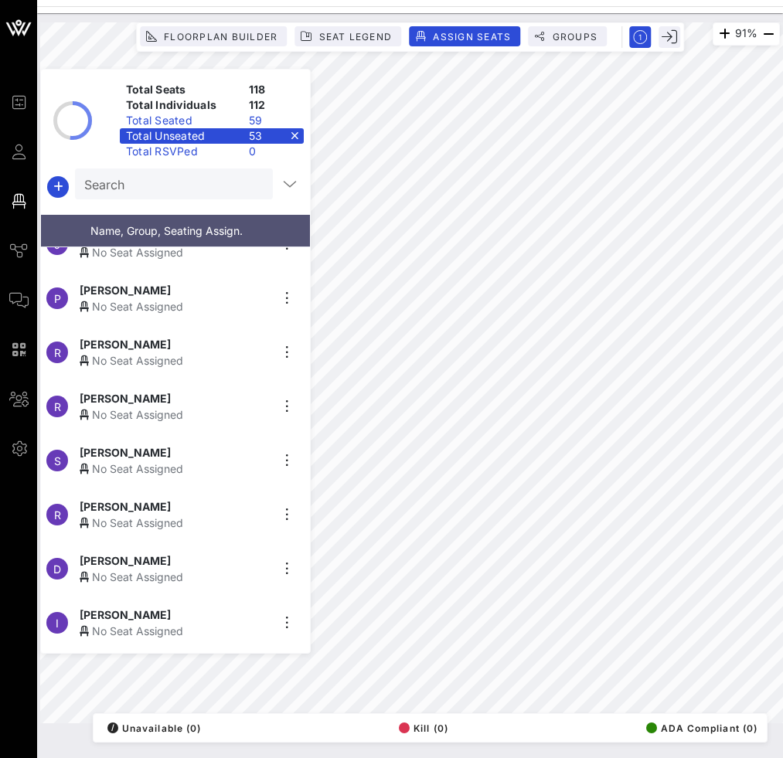
click at [178, 409] on div "No Seat Assigned" at bounding box center [175, 414] width 190 height 16
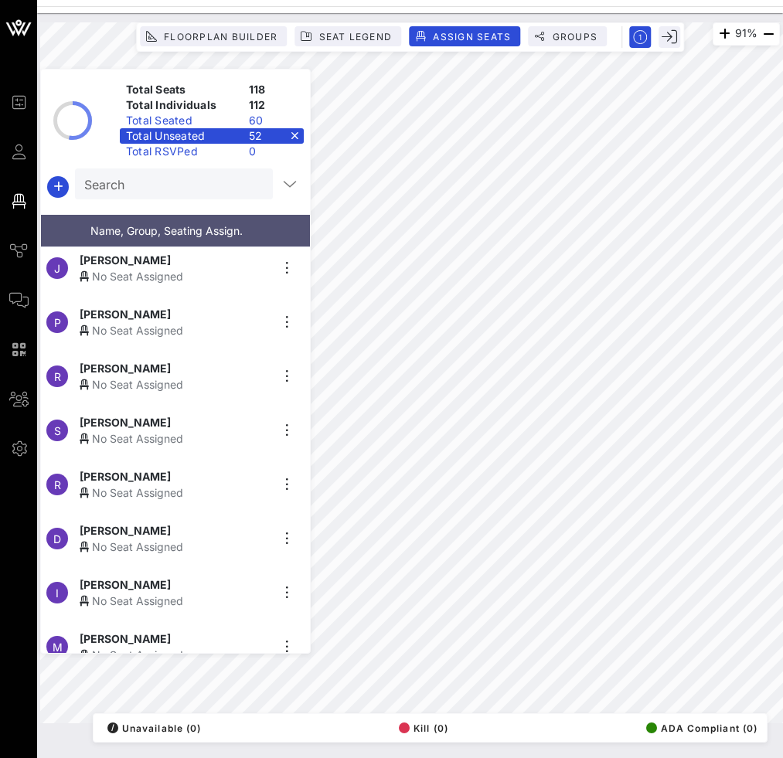
scroll to position [1138, 0]
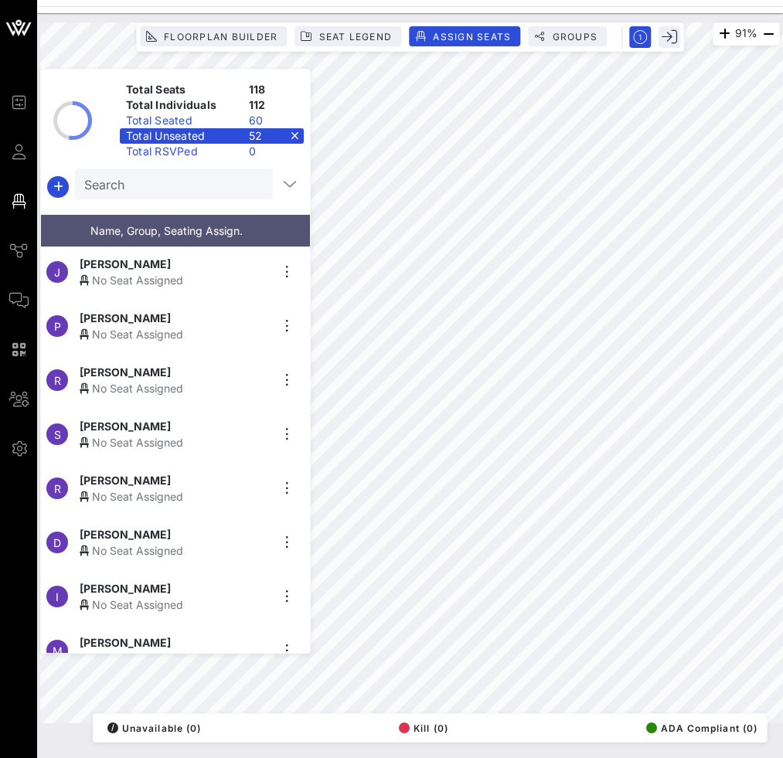
click at [141, 387] on div "No Seat Assigned" at bounding box center [175, 388] width 190 height 16
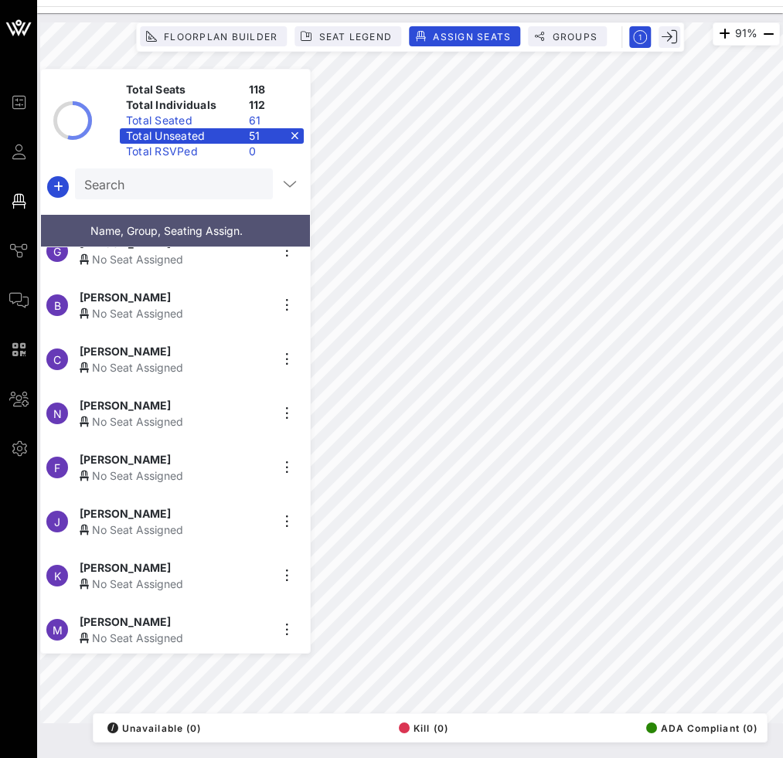
scroll to position [2084, 0]
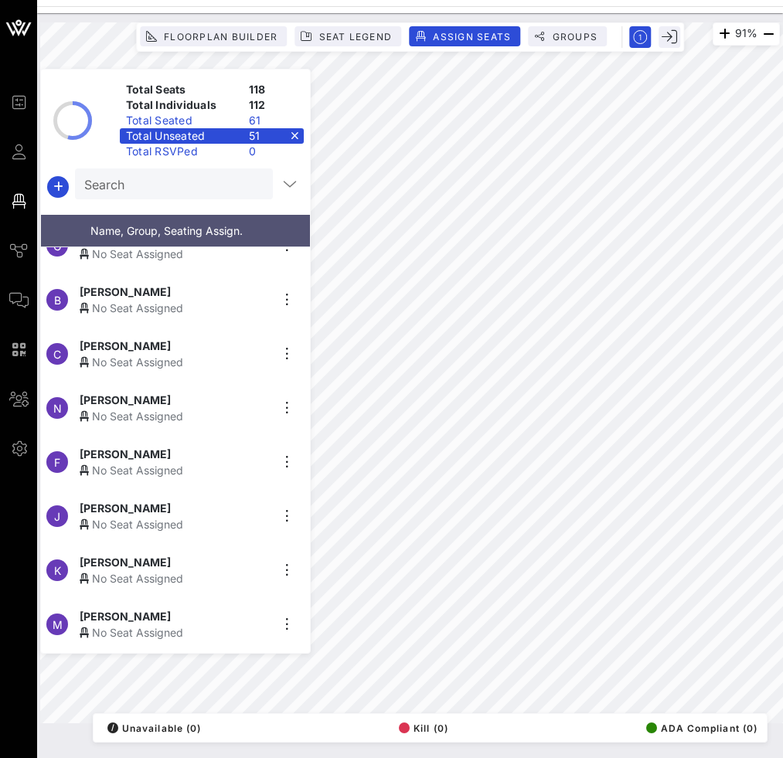
click at [207, 454] on div "[PERSON_NAME]" at bounding box center [175, 454] width 190 height 16
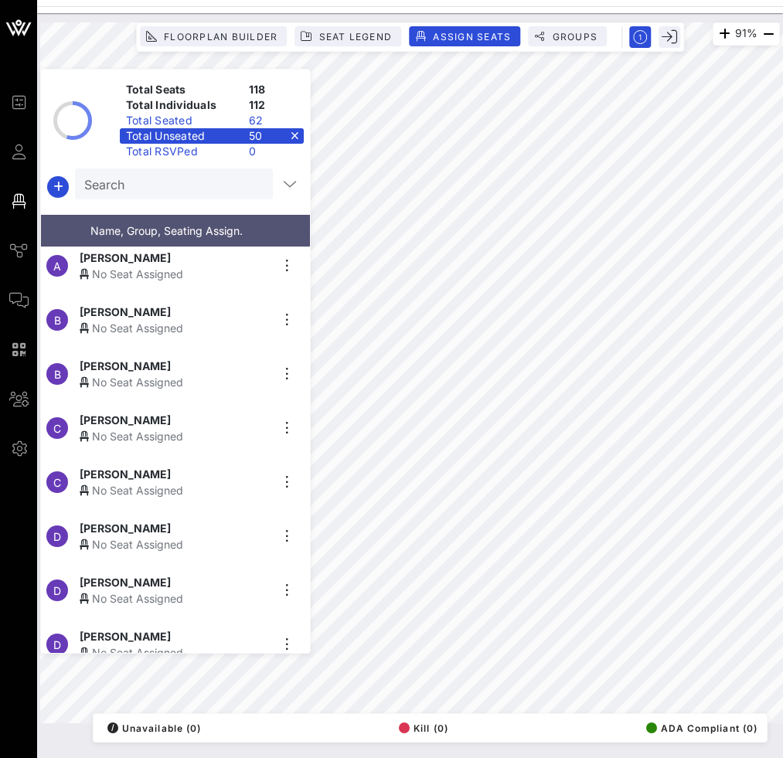
scroll to position [0, 0]
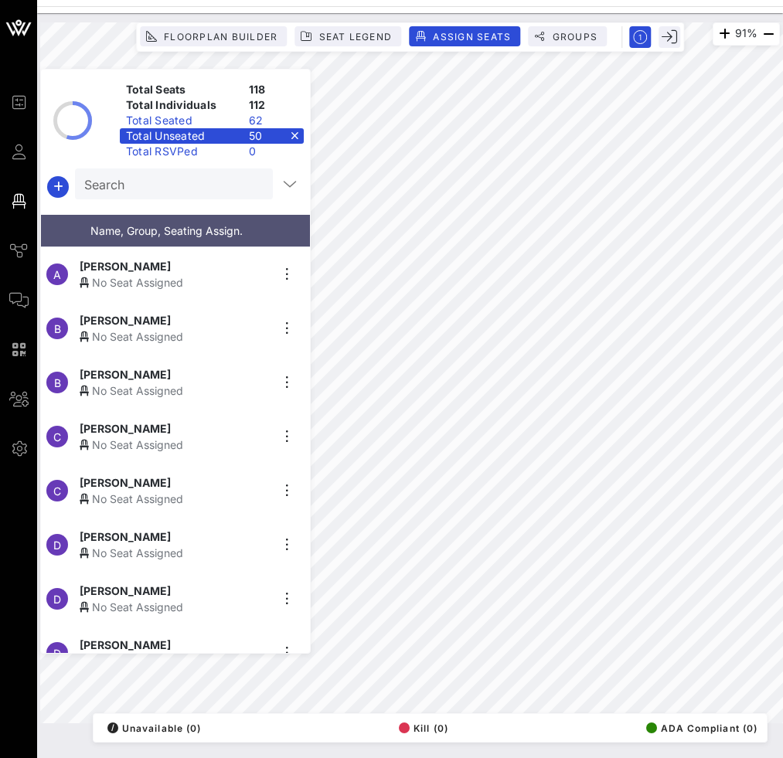
click at [199, 491] on div "No Seat Assigned" at bounding box center [175, 499] width 190 height 16
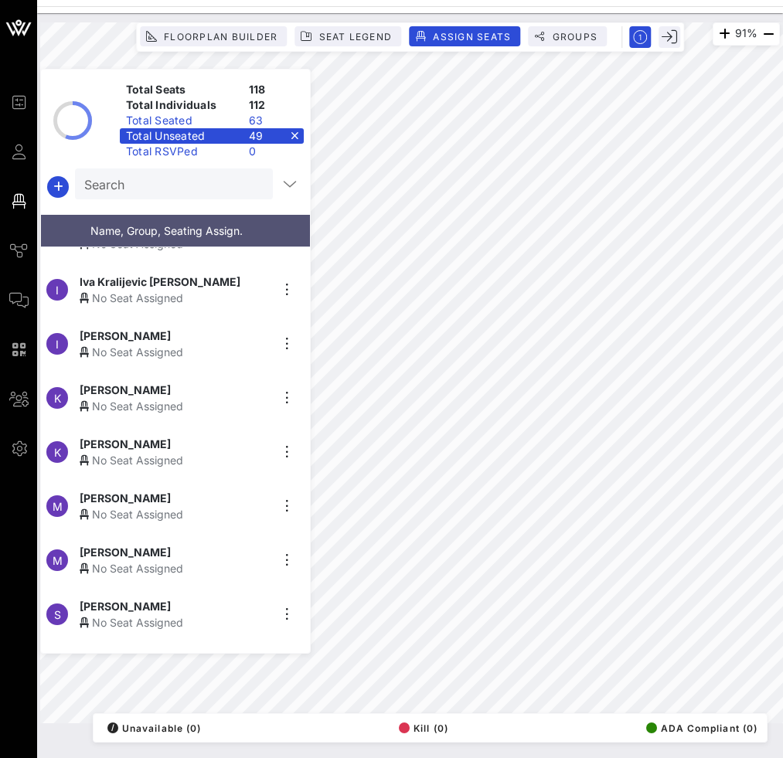
scroll to position [579, 0]
click at [223, 440] on div "[PERSON_NAME]" at bounding box center [175, 445] width 190 height 16
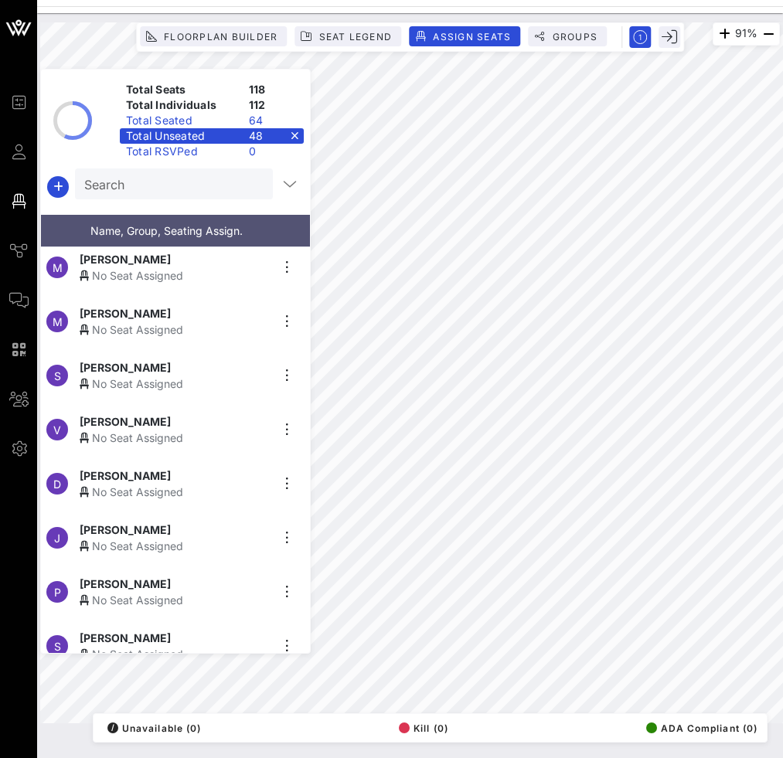
scroll to position [781, 0]
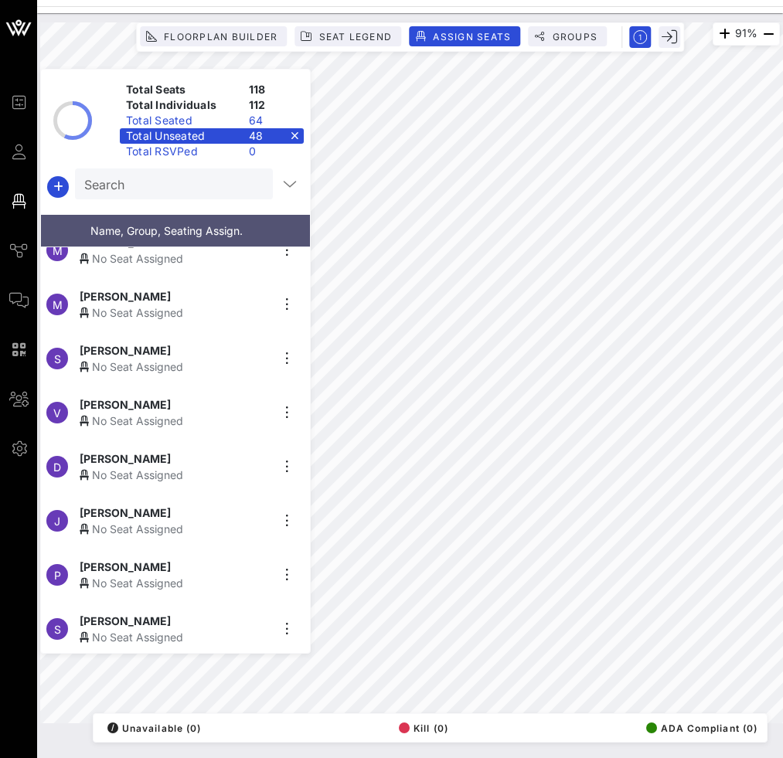
click at [154, 467] on div "No Seat Assigned" at bounding box center [175, 475] width 190 height 16
click at [188, 193] on input "Search" at bounding box center [172, 184] width 176 height 20
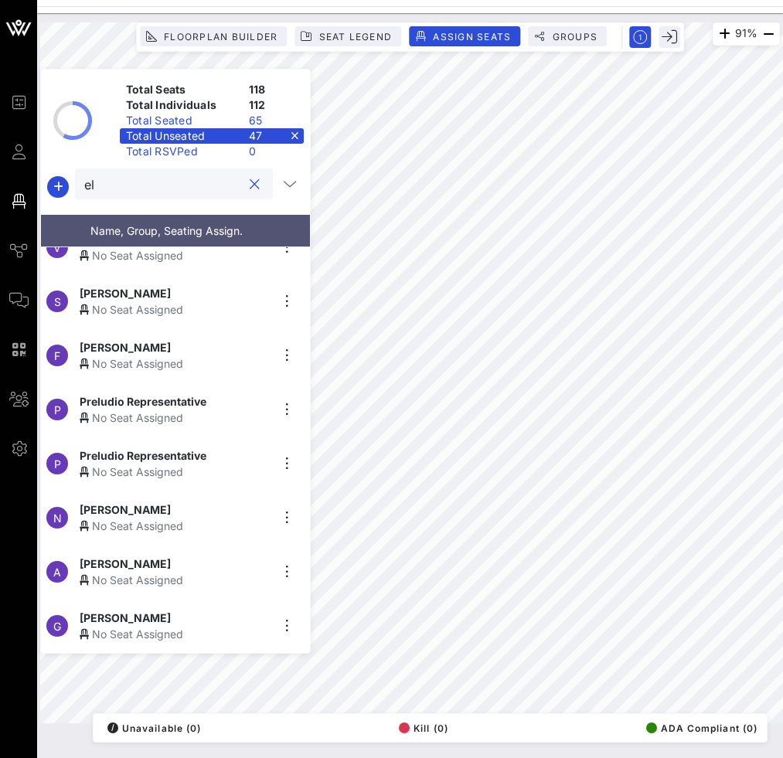
scroll to position [0, 0]
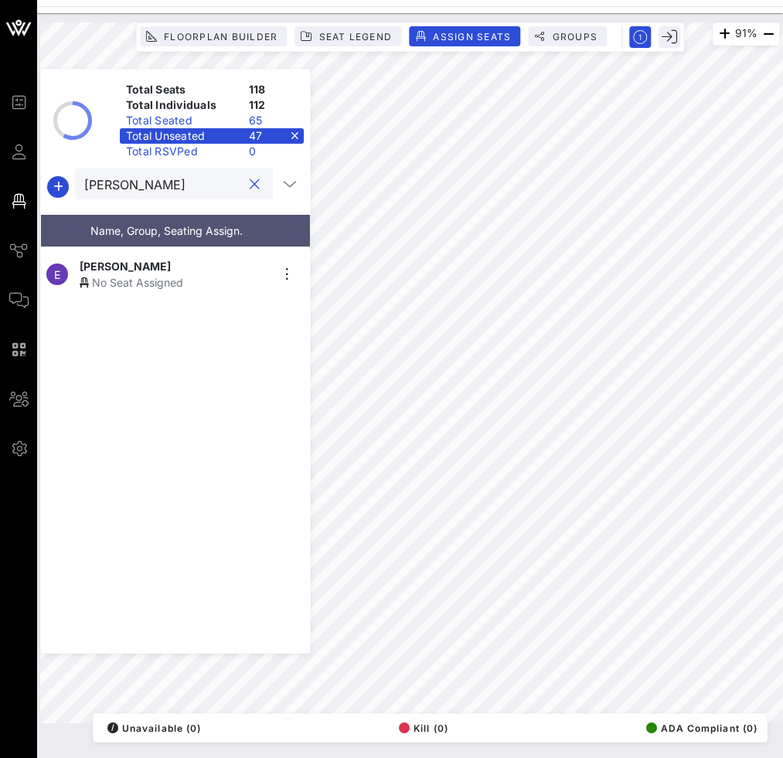
type input "[PERSON_NAME]"
click at [159, 266] on div "[PERSON_NAME]" at bounding box center [175, 266] width 190 height 16
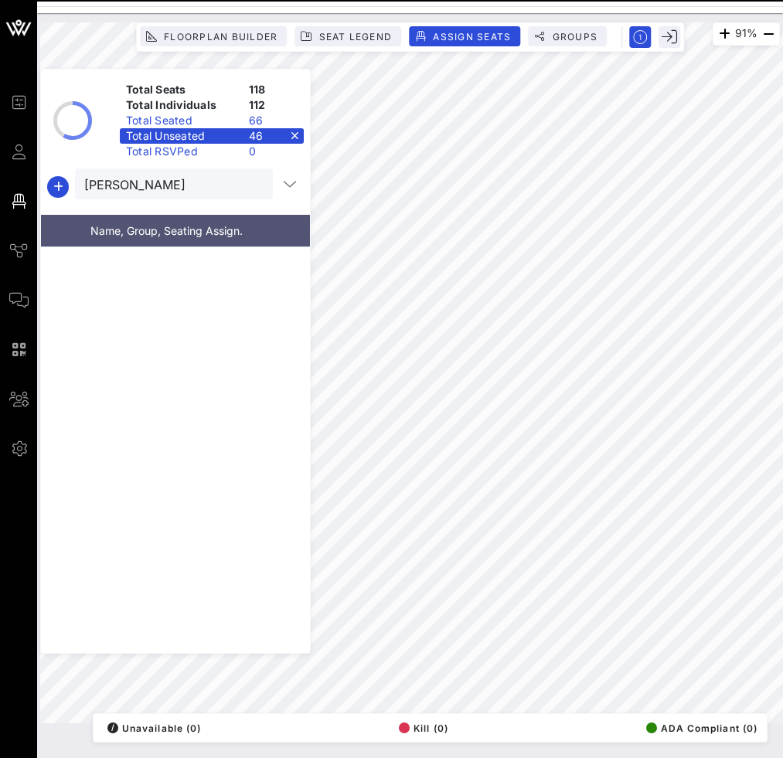
click at [251, 182] on button "clear icon" at bounding box center [255, 184] width 10 height 15
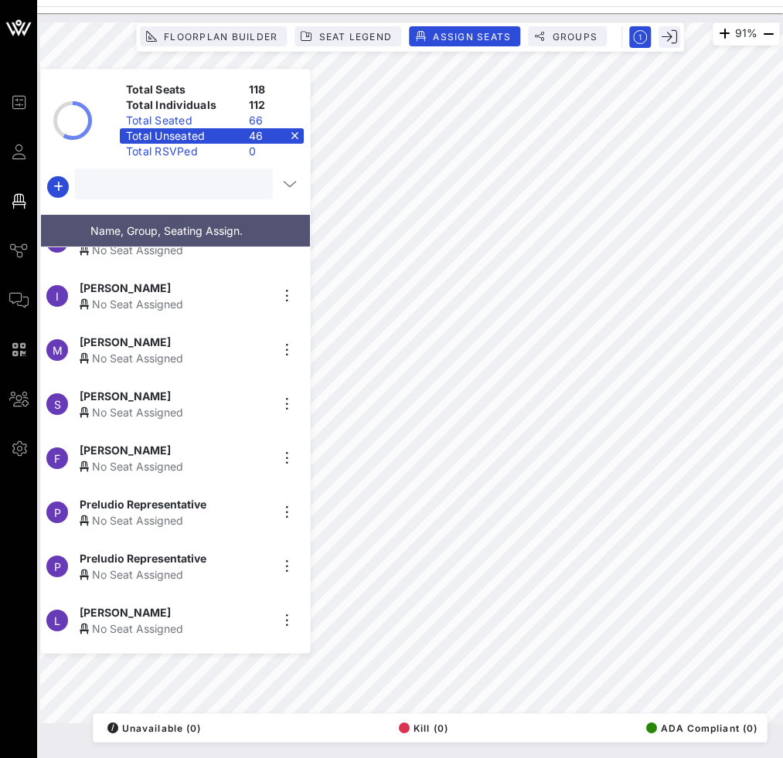
scroll to position [1185, 0]
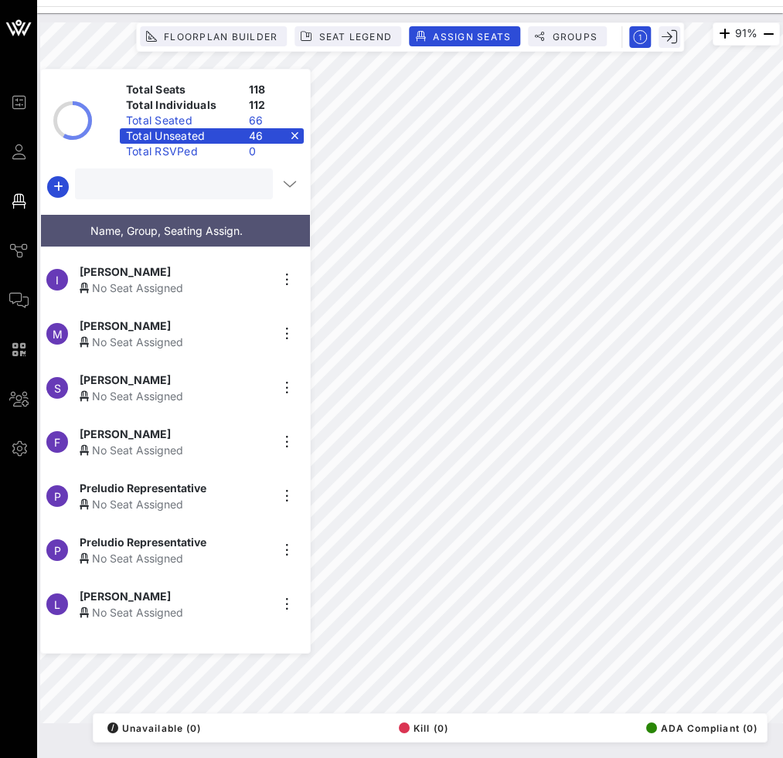
click at [133, 272] on span "[PERSON_NAME]" at bounding box center [125, 271] width 91 height 16
click at [209, 280] on div "No Seat Assigned" at bounding box center [175, 288] width 190 height 16
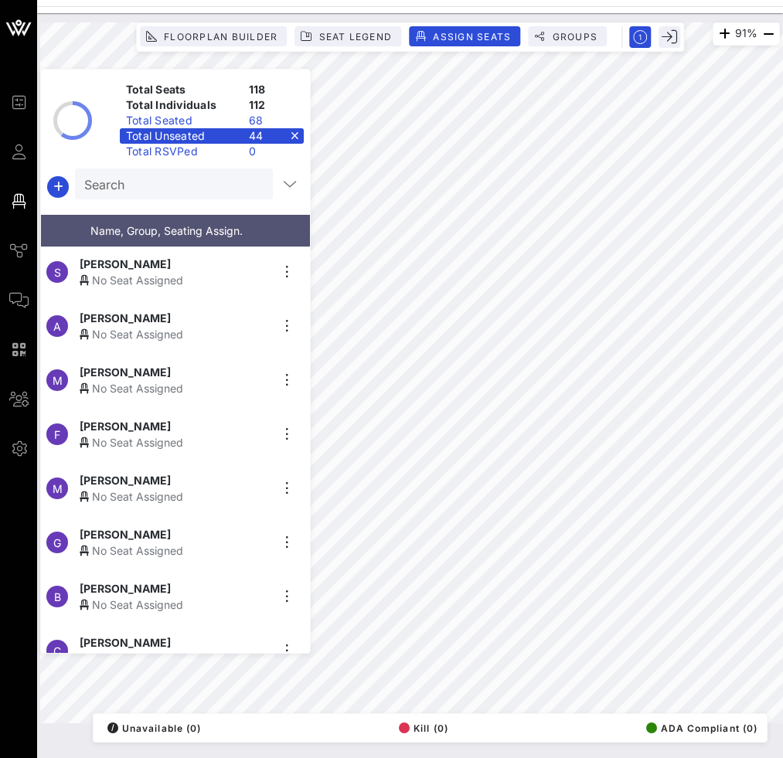
scroll to position [1462, 0]
click at [218, 490] on div "No Seat Assigned" at bounding box center [175, 497] width 190 height 16
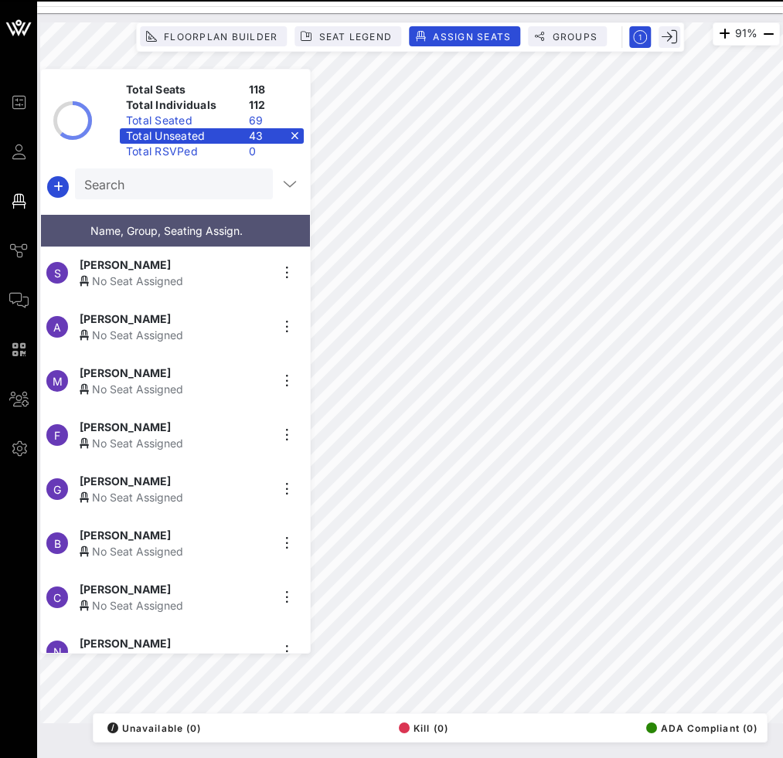
click at [195, 435] on div "No Seat Assigned" at bounding box center [175, 443] width 190 height 16
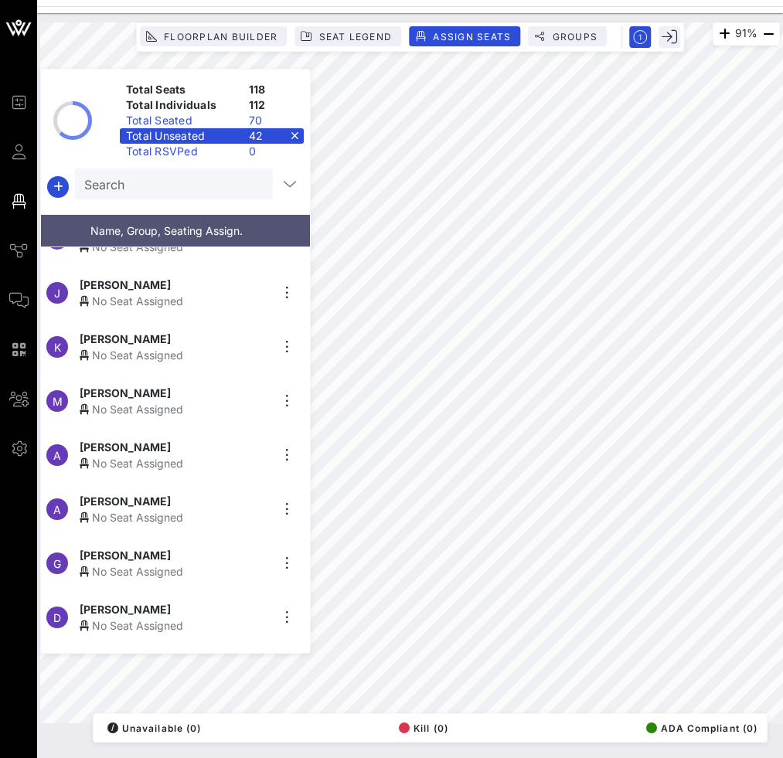
scroll to position [1860, 0]
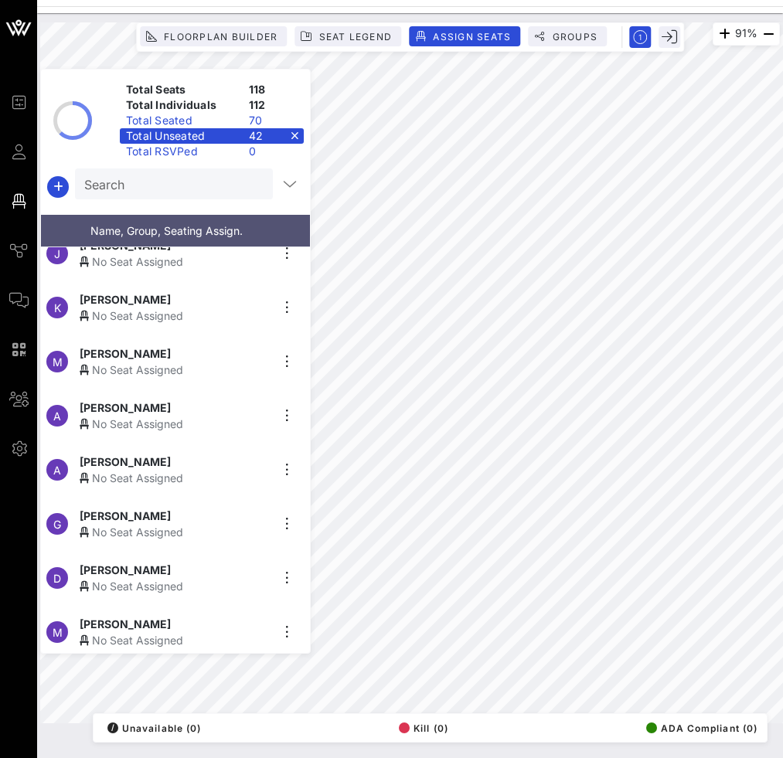
click at [177, 508] on div "[PERSON_NAME]" at bounding box center [175, 516] width 190 height 16
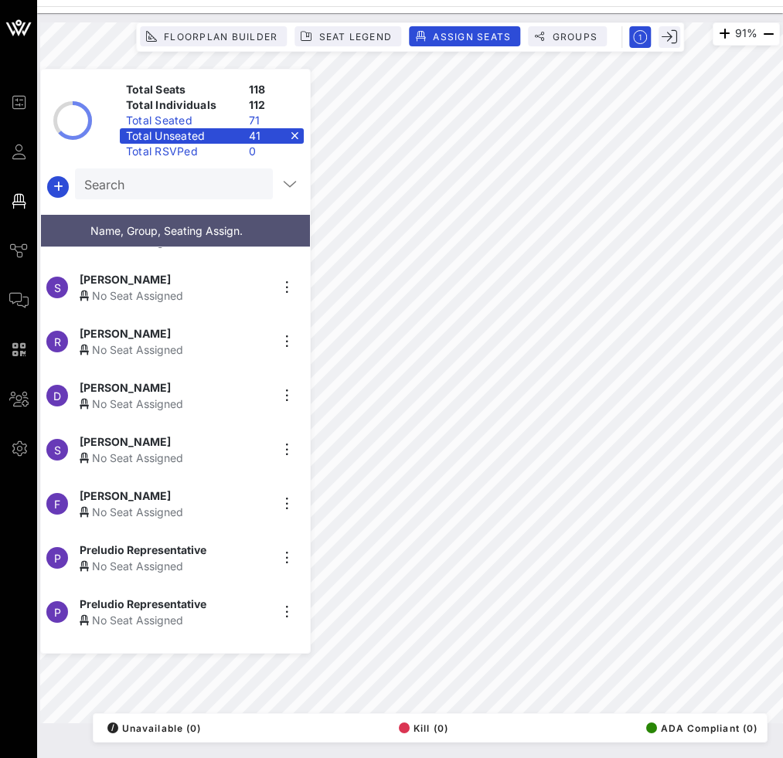
scroll to position [1008, 0]
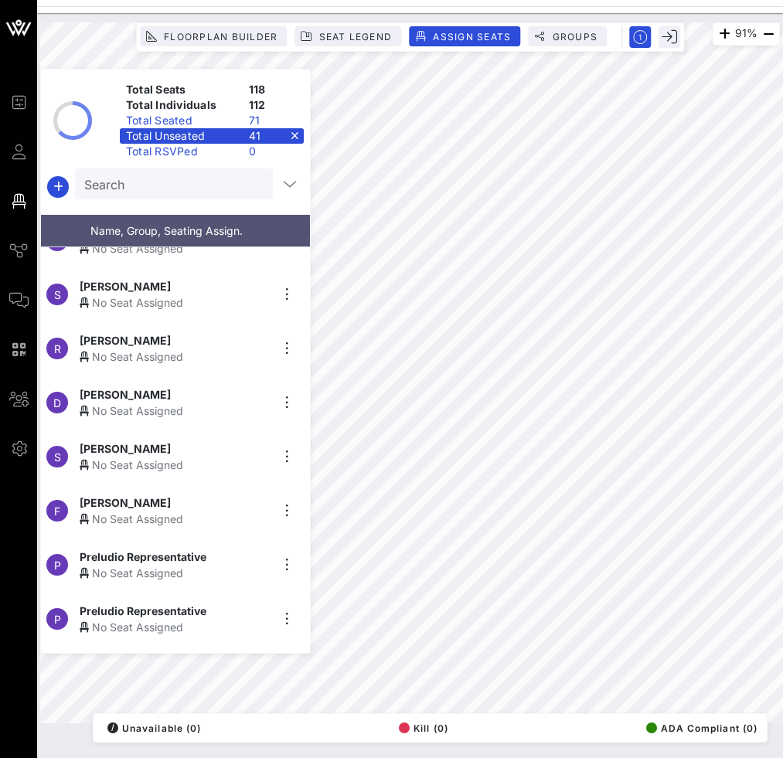
click at [178, 406] on div "No Seat Assigned" at bounding box center [175, 411] width 190 height 16
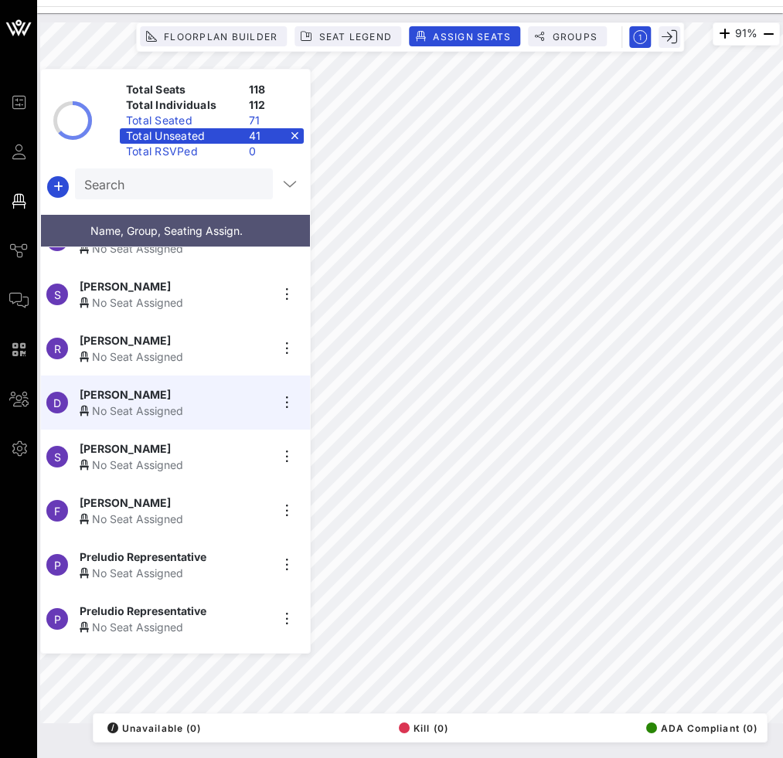
click at [196, 403] on div "No Seat Assigned" at bounding box center [175, 411] width 190 height 16
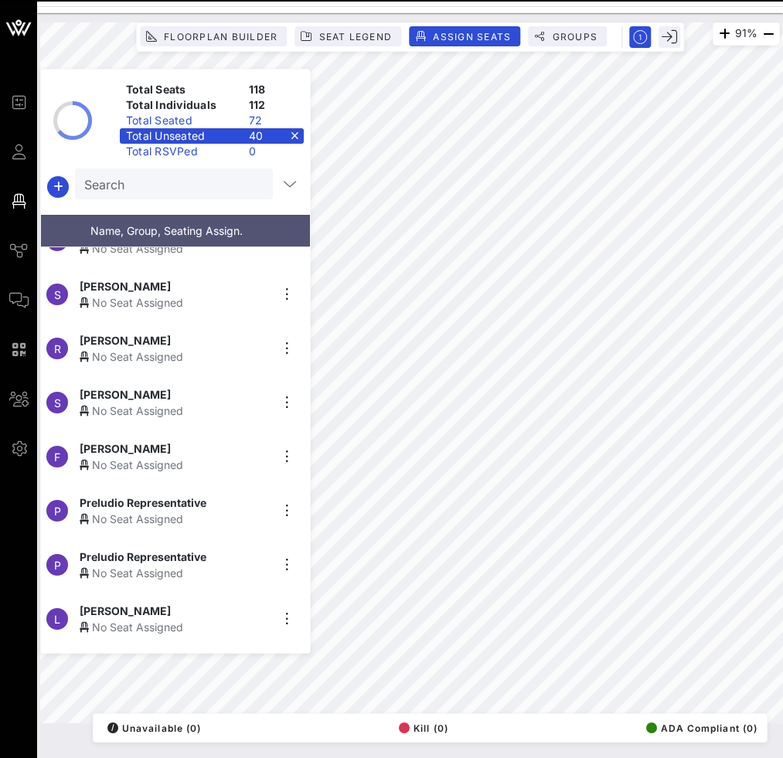
click at [185, 359] on div "R [PERSON_NAME] No Seat Assigned" at bounding box center [169, 348] width 257 height 54
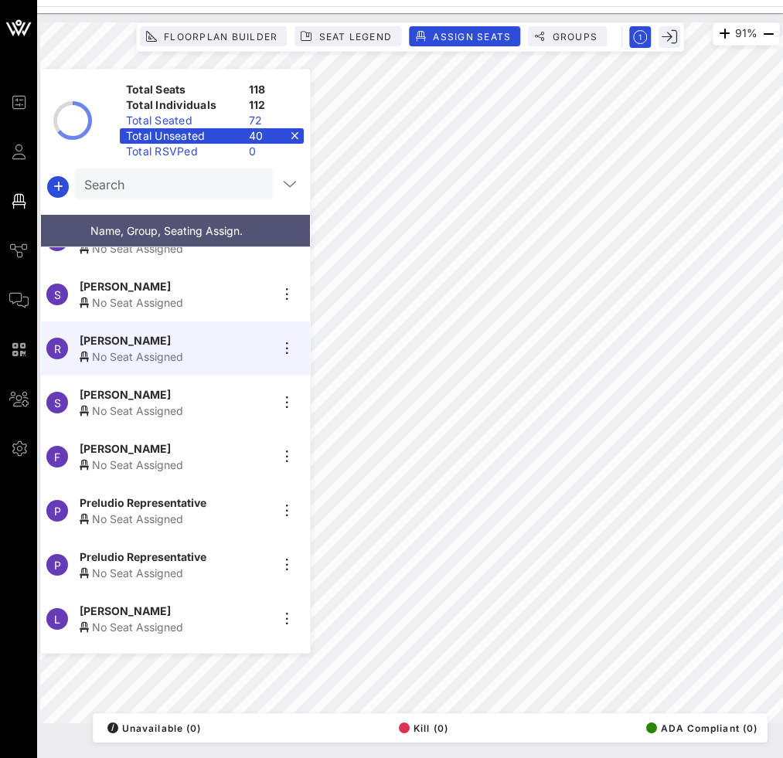
click at [202, 334] on div "[PERSON_NAME]" at bounding box center [175, 340] width 190 height 16
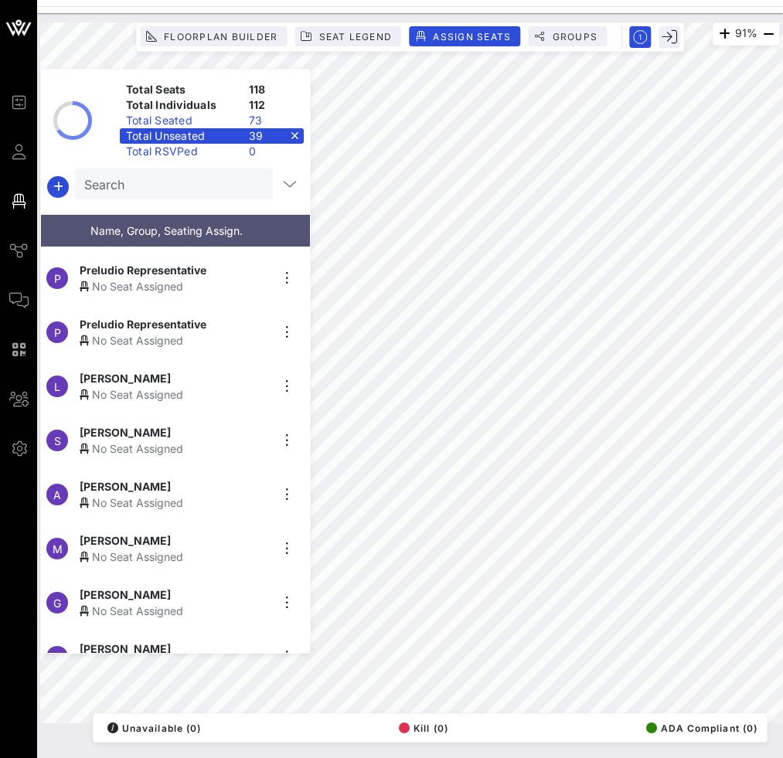
scroll to position [1190, 0]
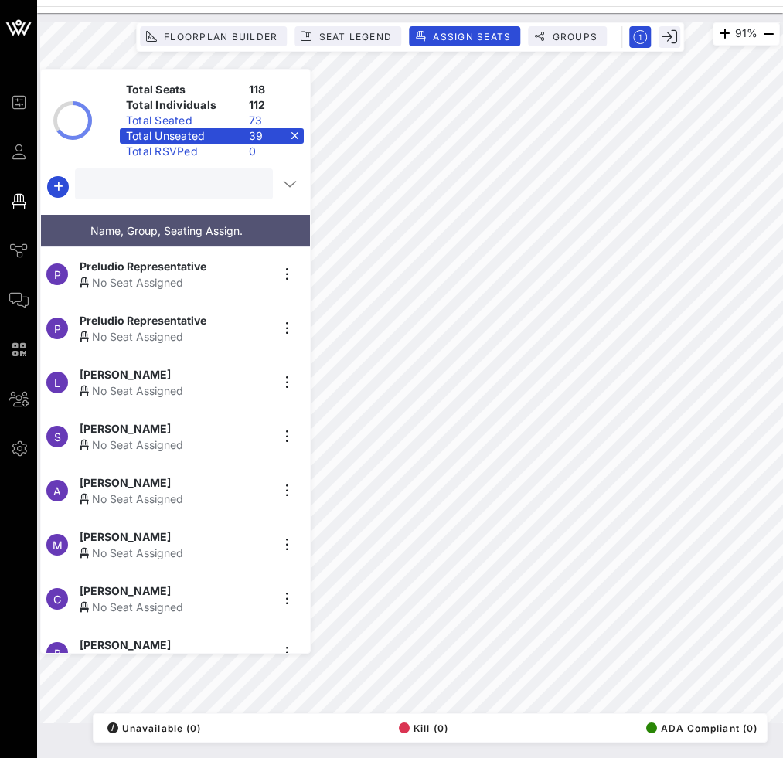
click at [212, 187] on input "text" at bounding box center [172, 184] width 176 height 20
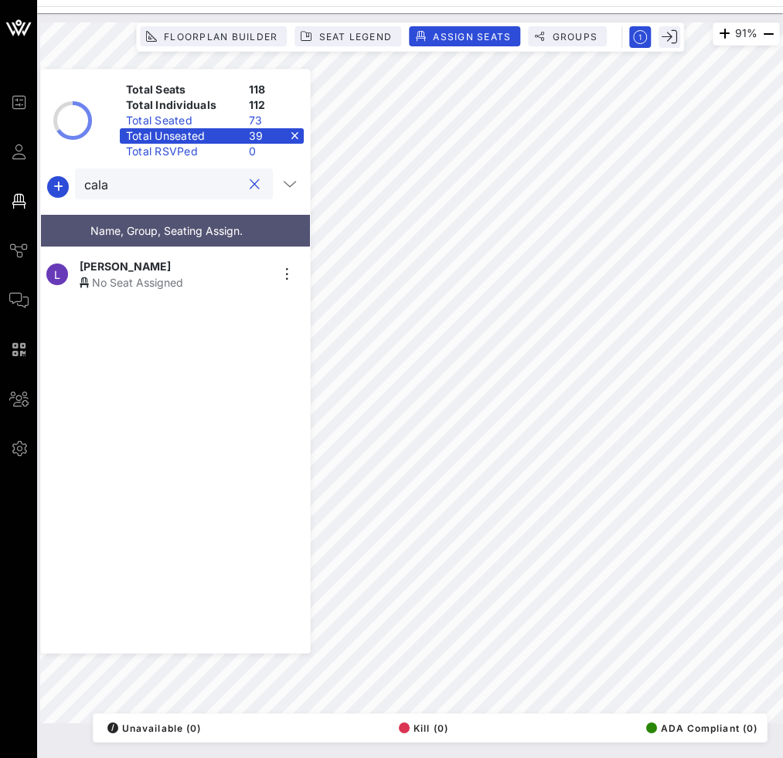
type input "cala"
click at [161, 258] on div "[PERSON_NAME]" at bounding box center [175, 266] width 190 height 16
click at [179, 189] on input "cala" at bounding box center [163, 184] width 158 height 20
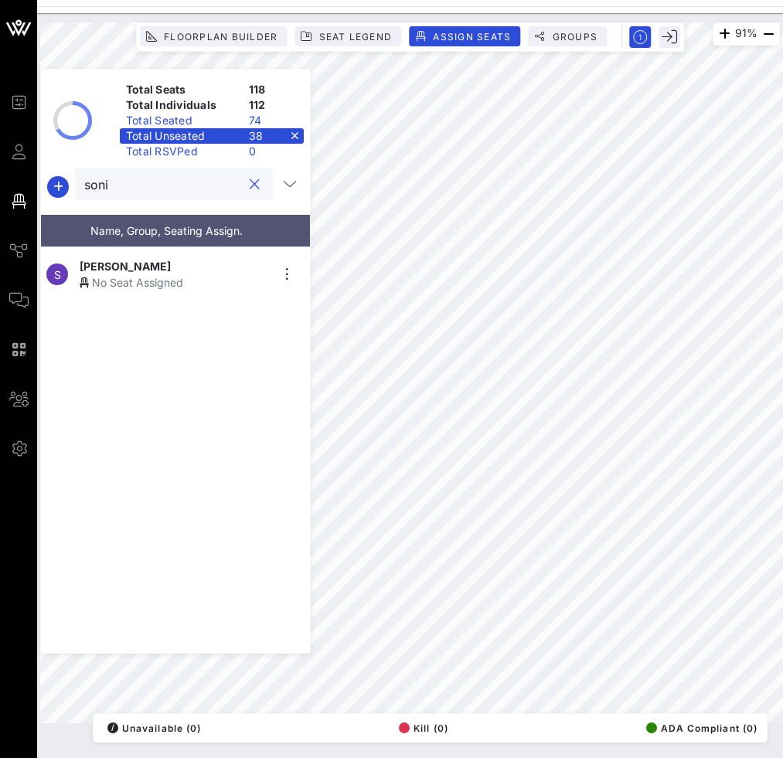
type input "soni"
click at [167, 274] on div "No Seat Assigned" at bounding box center [175, 282] width 190 height 16
click at [250, 182] on button "clear icon" at bounding box center [255, 184] width 10 height 15
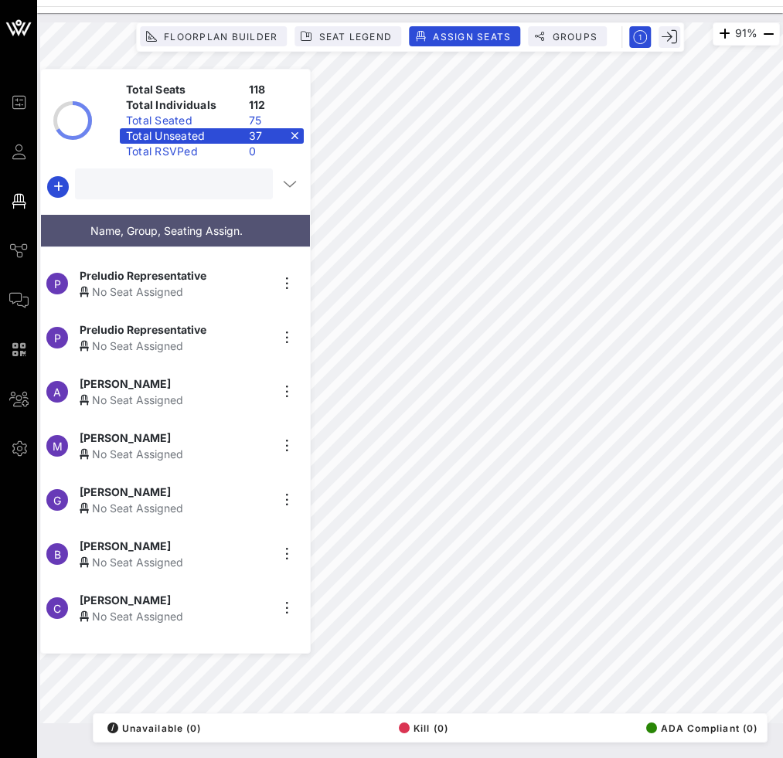
scroll to position [1181, 0]
click at [210, 403] on div "A [PERSON_NAME] No Seat Assigned" at bounding box center [169, 391] width 257 height 54
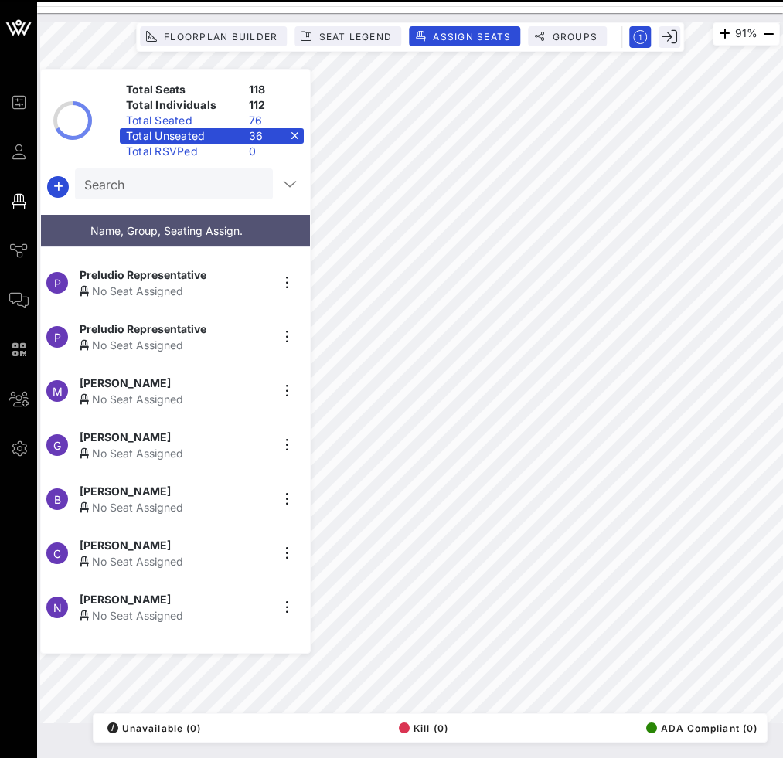
click at [235, 391] on div "No Seat Assigned" at bounding box center [175, 399] width 190 height 16
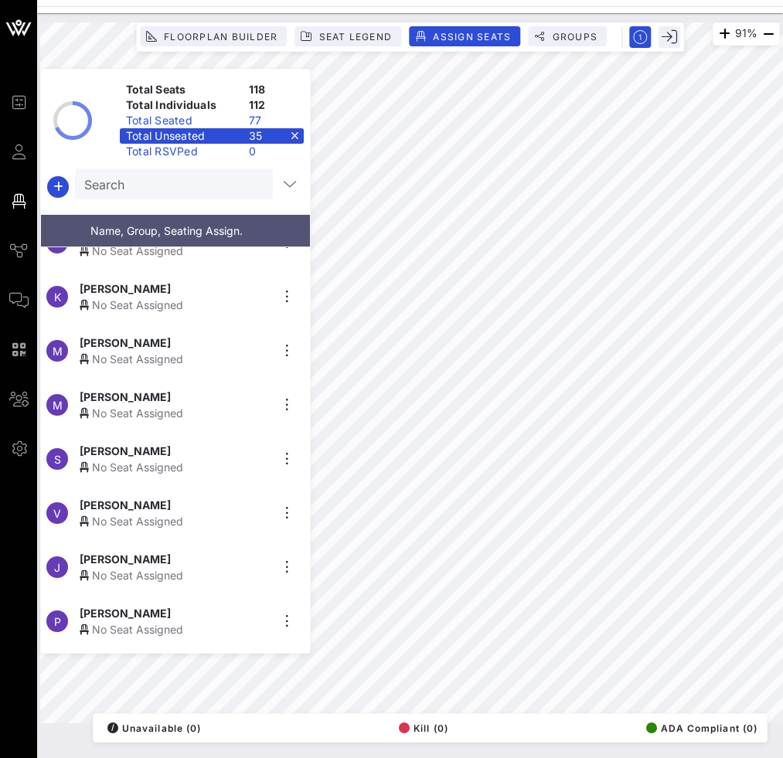
scroll to position [631, 0]
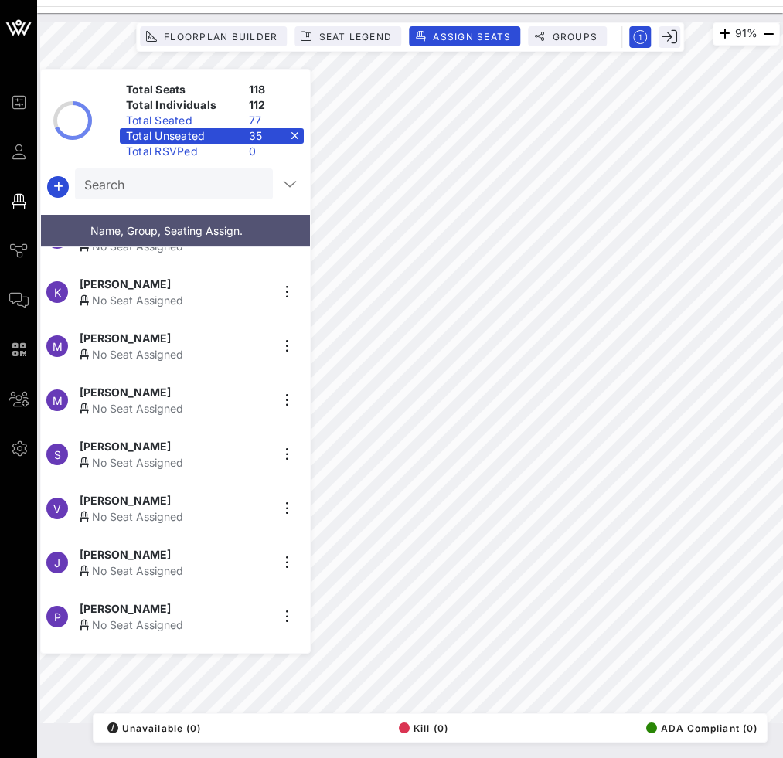
click at [249, 346] on div "No Seat Assigned" at bounding box center [175, 354] width 190 height 16
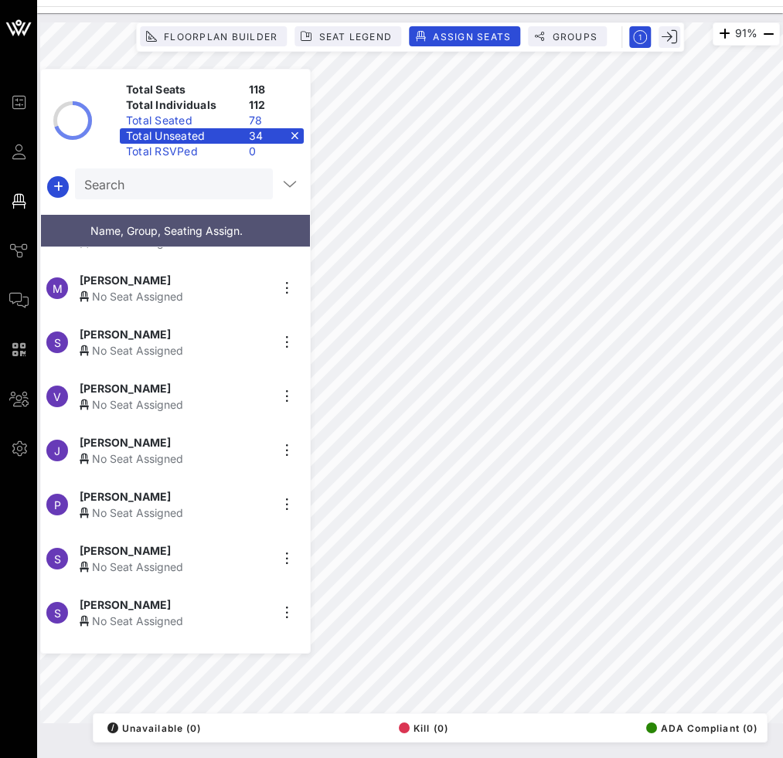
scroll to position [694, 0]
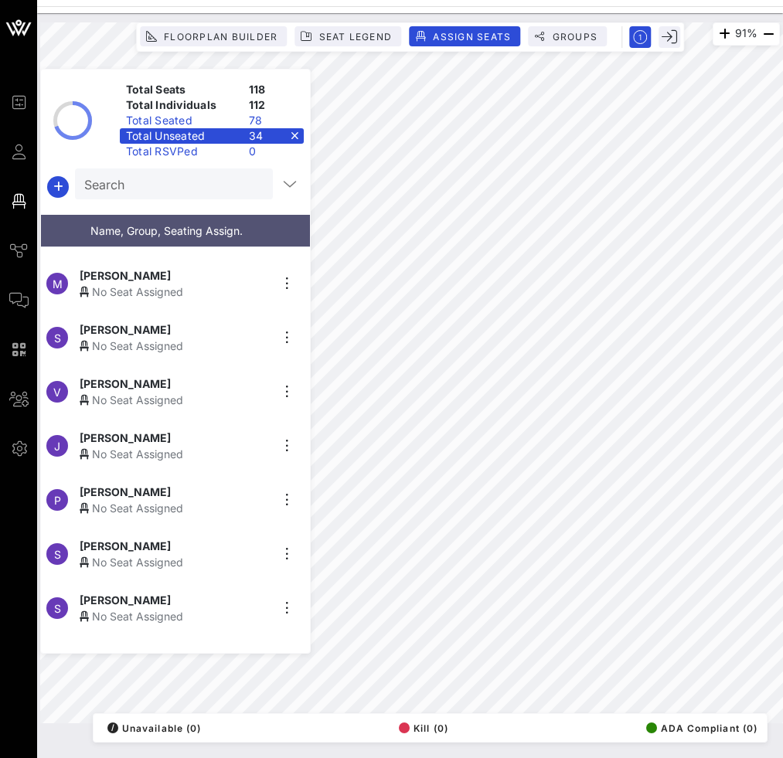
click at [215, 485] on div "[PERSON_NAME]" at bounding box center [175, 492] width 190 height 16
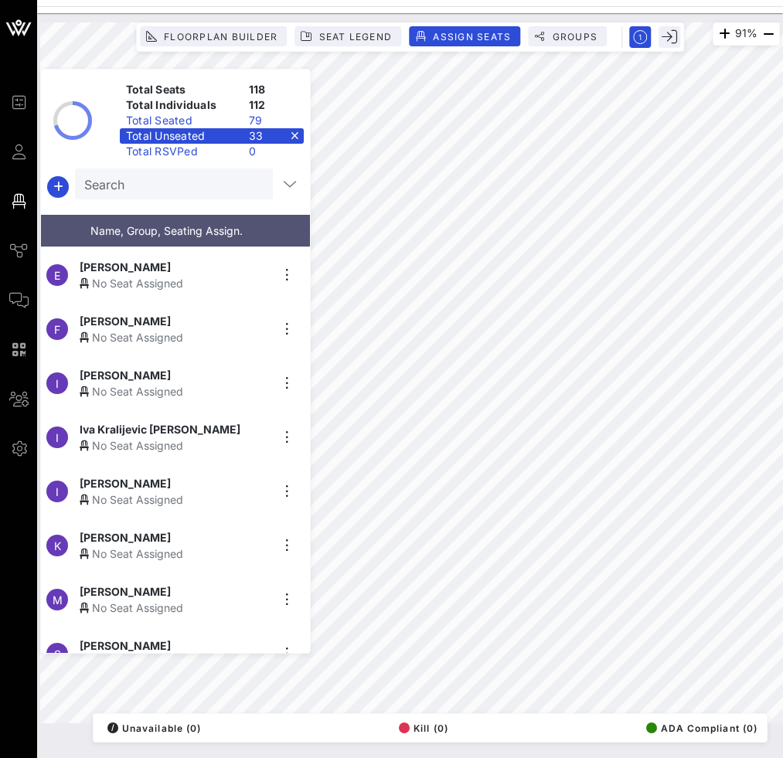
scroll to position [416, 0]
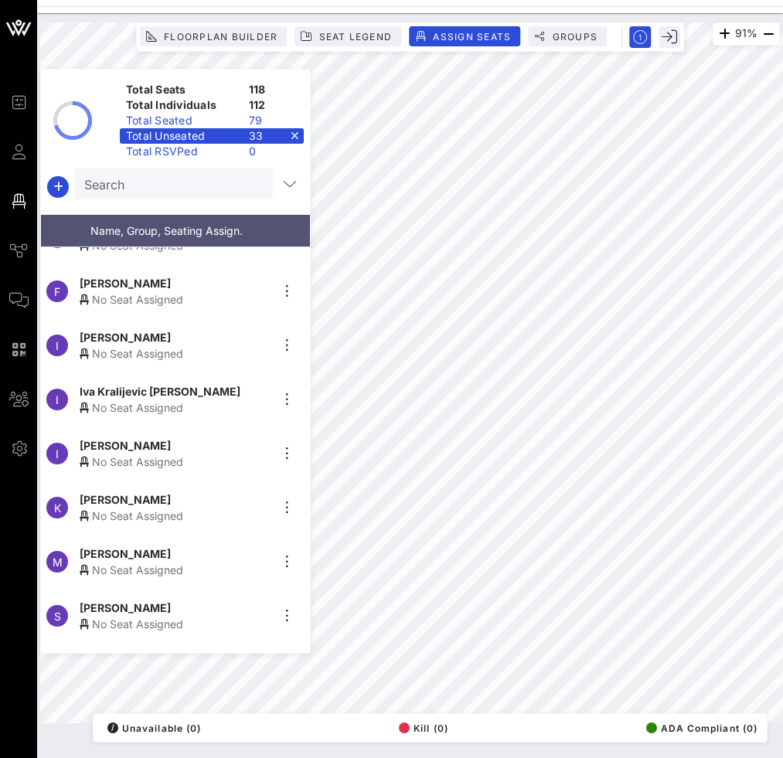
click at [171, 548] on span "[PERSON_NAME]" at bounding box center [125, 554] width 91 height 16
click at [307, 529] on div "91% Floorplan Builder Seat Legend Assign Seats Groups Exit Total Seats 118 Tota…" at bounding box center [409, 372] width 739 height 701
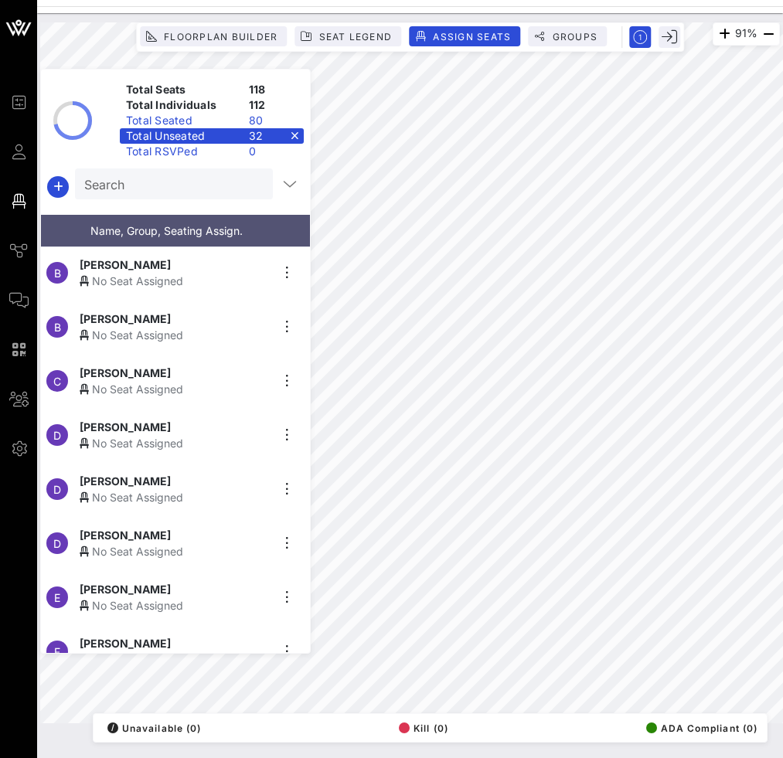
scroll to position [55, 0]
click at [160, 186] on input "text" at bounding box center [172, 184] width 176 height 20
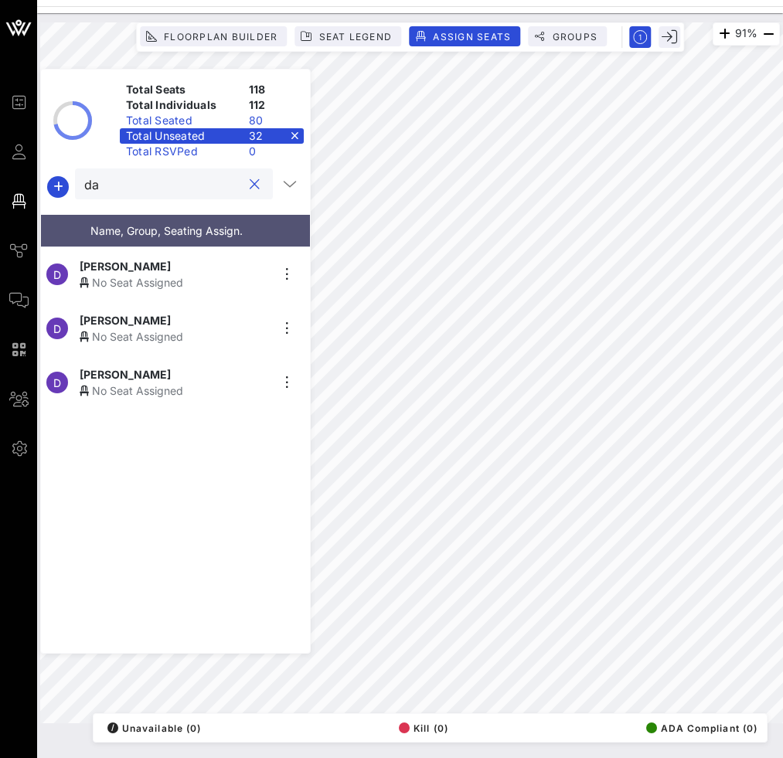
scroll to position [0, 0]
type input "[PERSON_NAME]"
click at [305, 264] on div "91% Floorplan Builder Seat Legend Assign Seats Groups Exit Total Seats 118 Tota…" at bounding box center [409, 372] width 739 height 701
click at [250, 184] on button "clear icon" at bounding box center [255, 184] width 10 height 15
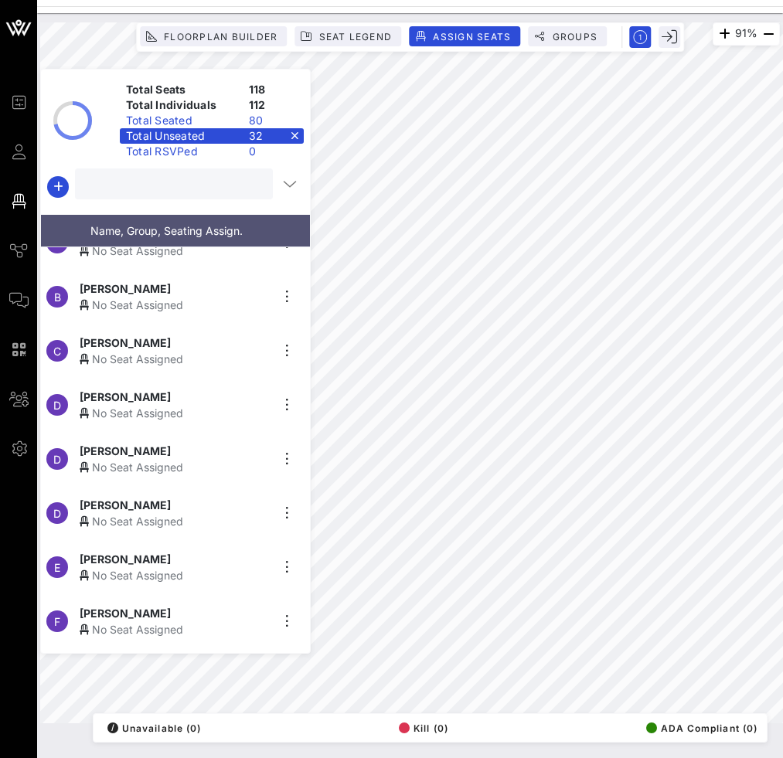
scroll to position [87, 0]
click at [228, 514] on div "No Seat Assigned" at bounding box center [175, 520] width 190 height 16
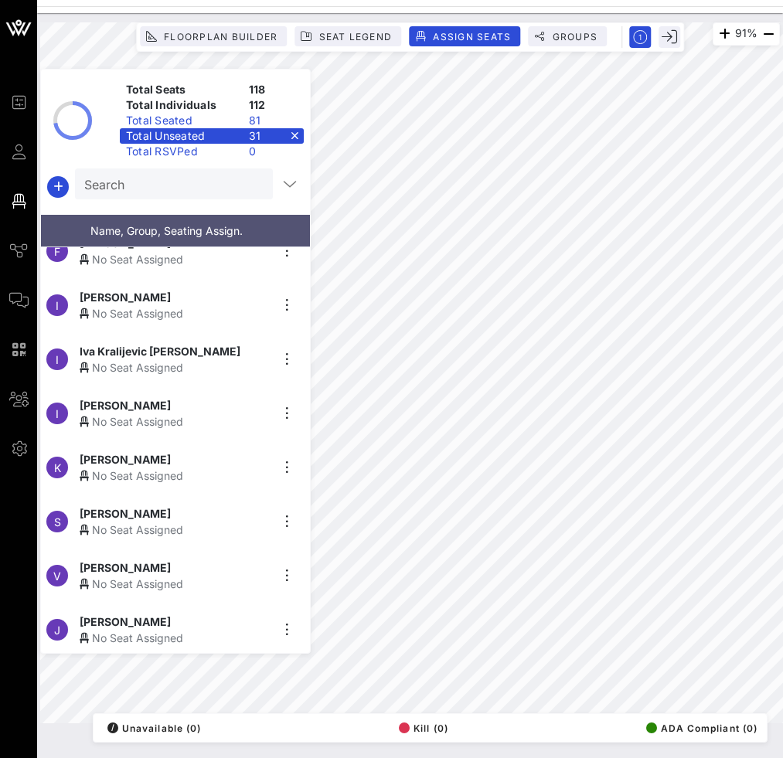
scroll to position [415, 0]
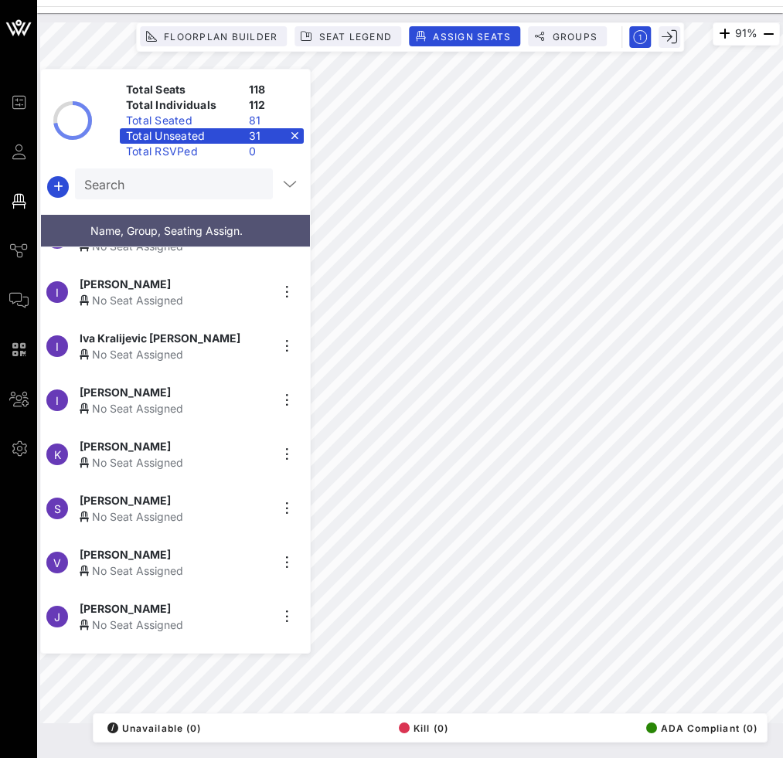
click at [144, 189] on input "Search" at bounding box center [172, 184] width 176 height 20
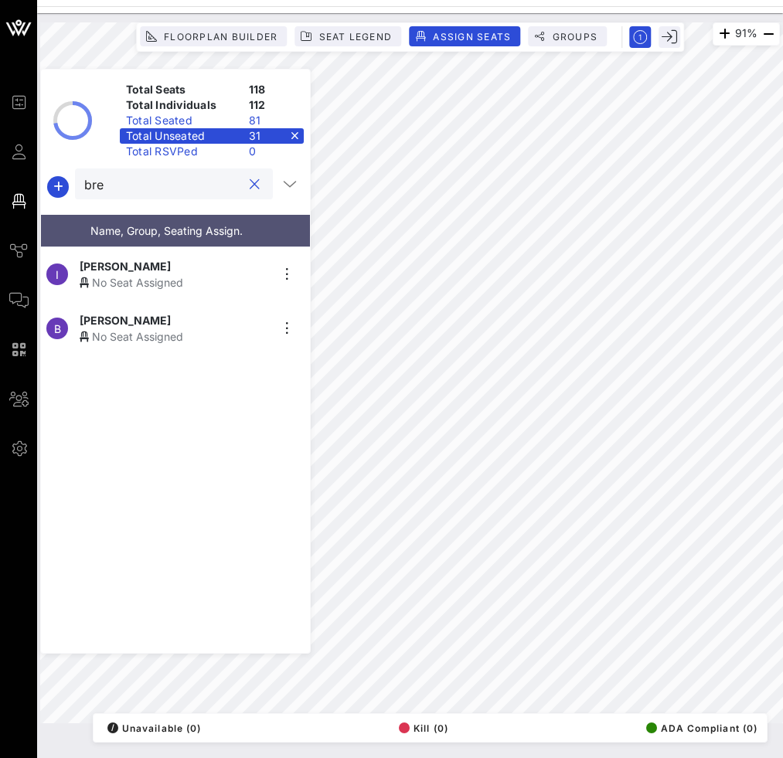
scroll to position [0, 0]
type input "bre"
click at [158, 284] on div "B [PERSON_NAME] No Seat Assigned" at bounding box center [169, 274] width 257 height 54
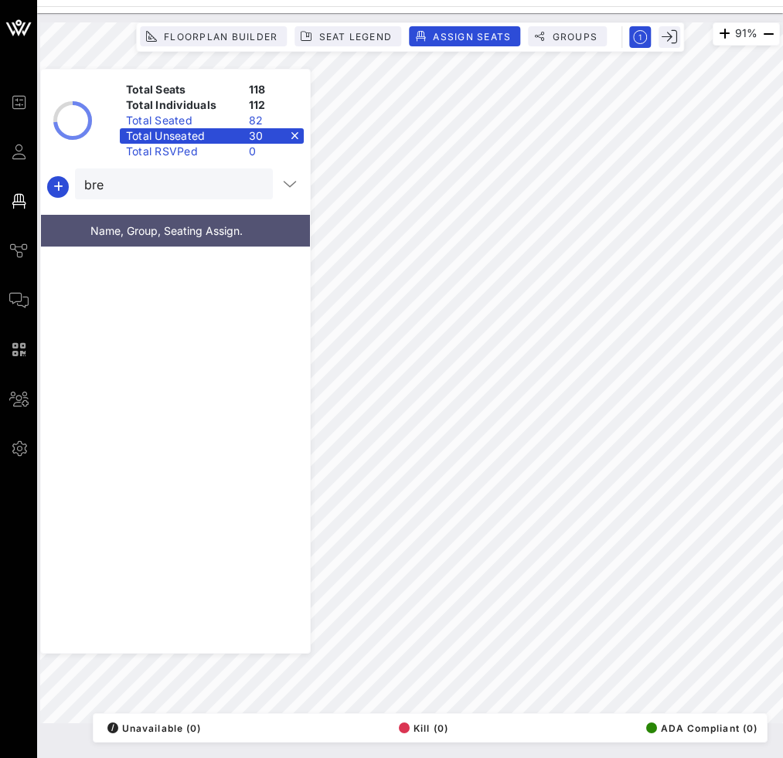
click at [250, 179] on button "clear icon" at bounding box center [255, 184] width 10 height 15
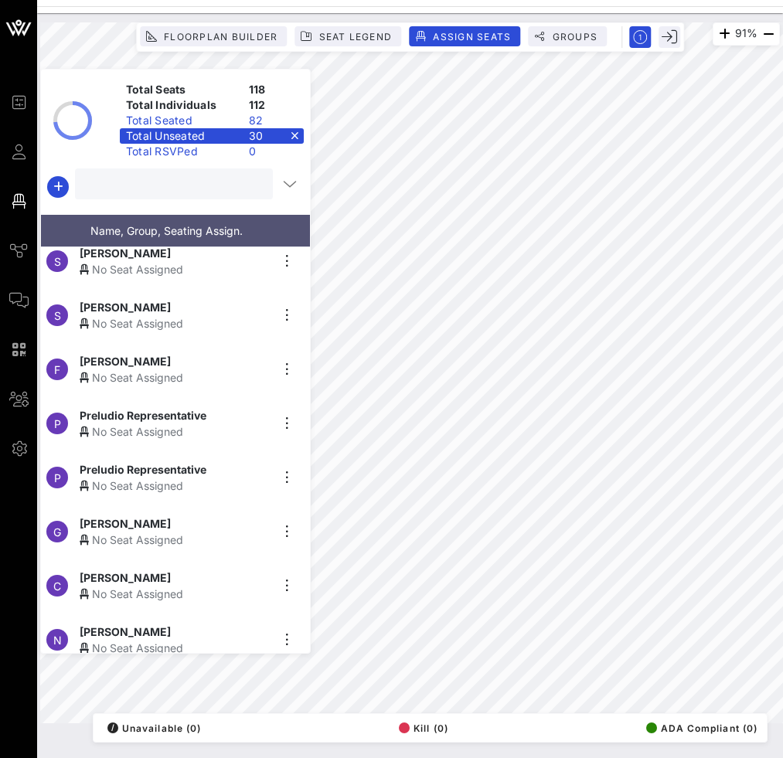
scroll to position [817, 0]
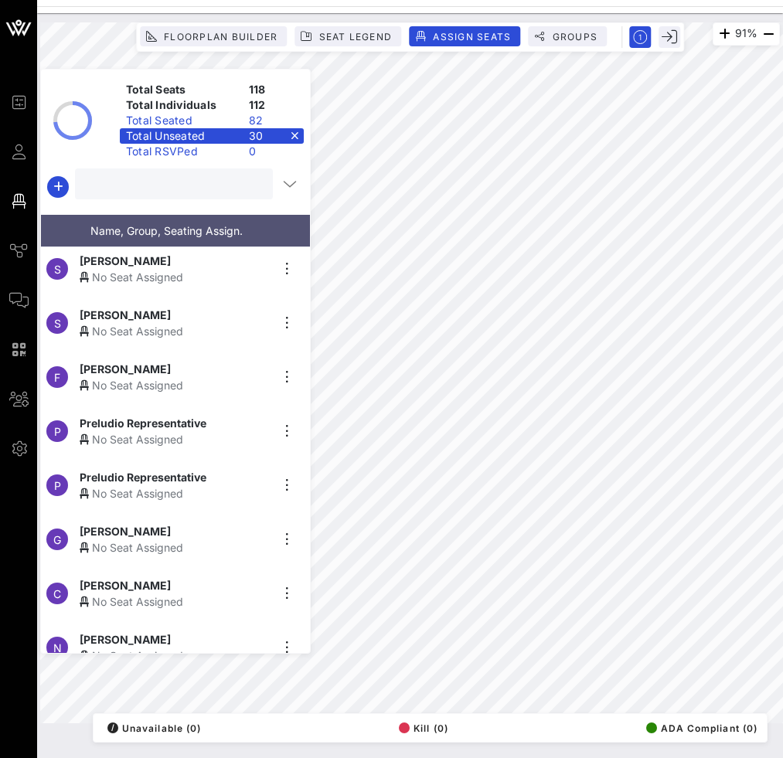
click at [189, 323] on div "No Seat Assigned" at bounding box center [175, 331] width 190 height 16
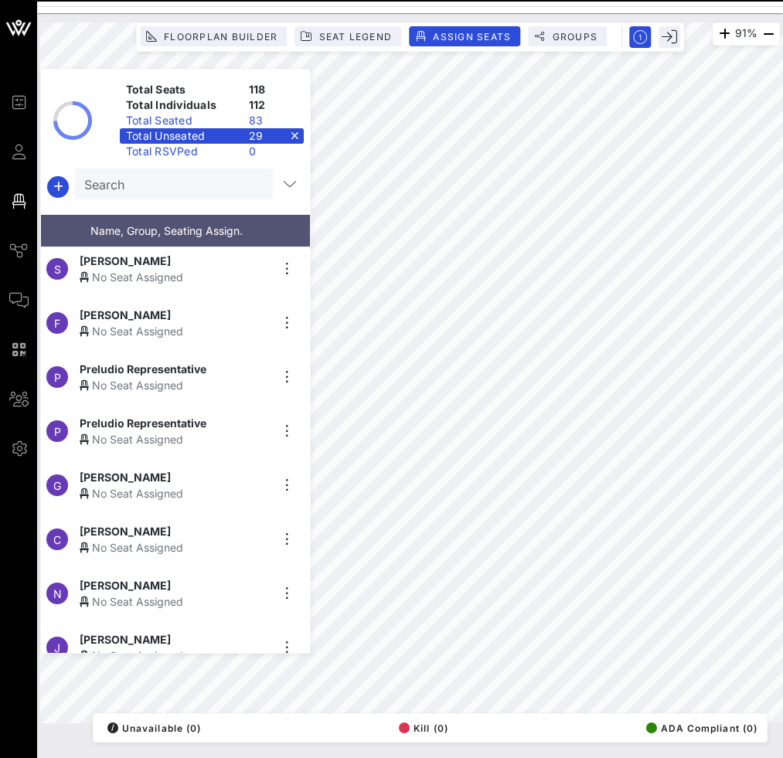
click at [216, 365] on div "Preludio Representative" at bounding box center [175, 369] width 190 height 16
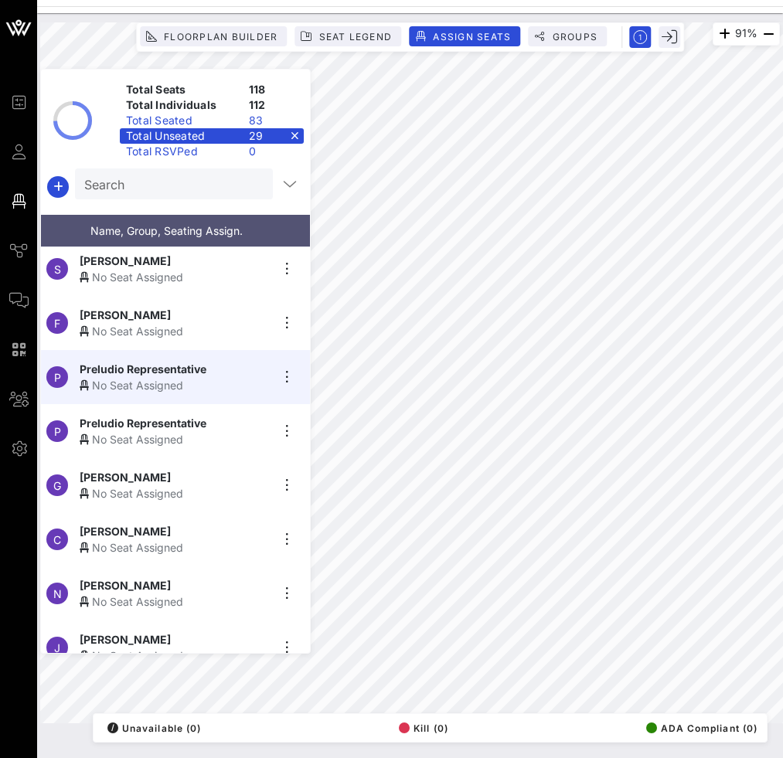
click at [212, 308] on div "[PERSON_NAME]" at bounding box center [175, 315] width 190 height 16
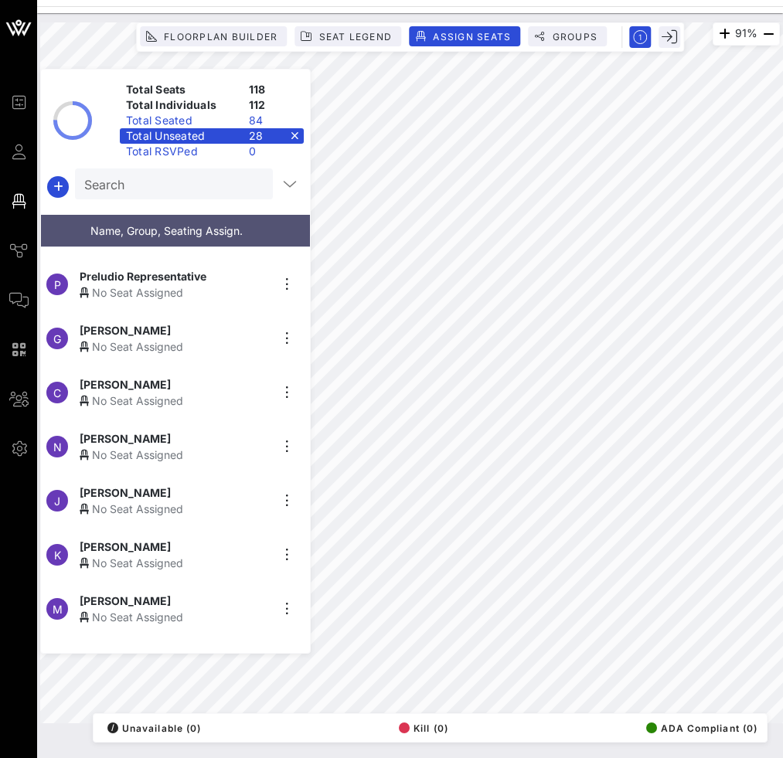
scroll to position [905, 0]
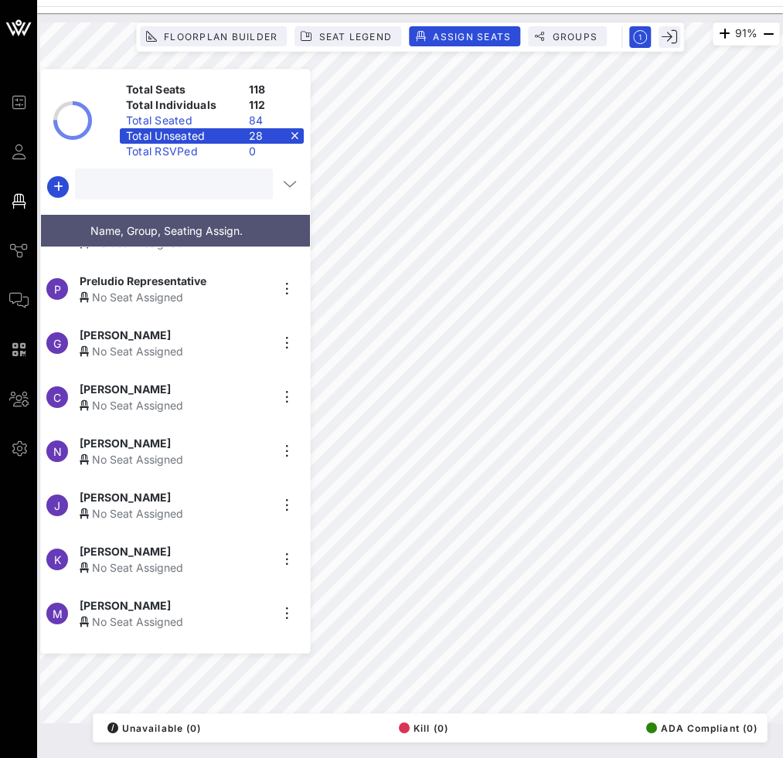
click at [161, 184] on input "text" at bounding box center [172, 184] width 176 height 20
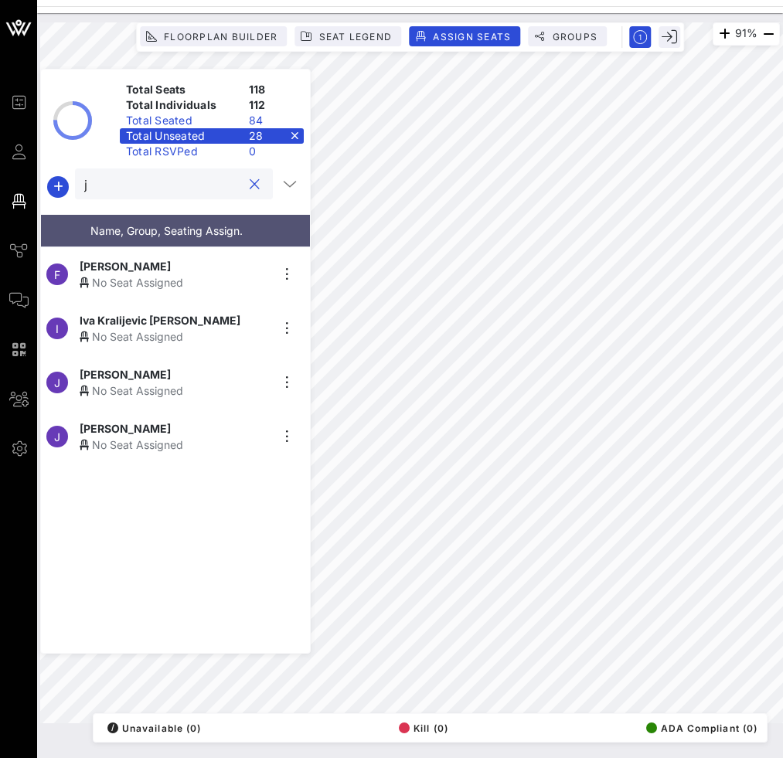
scroll to position [0, 0]
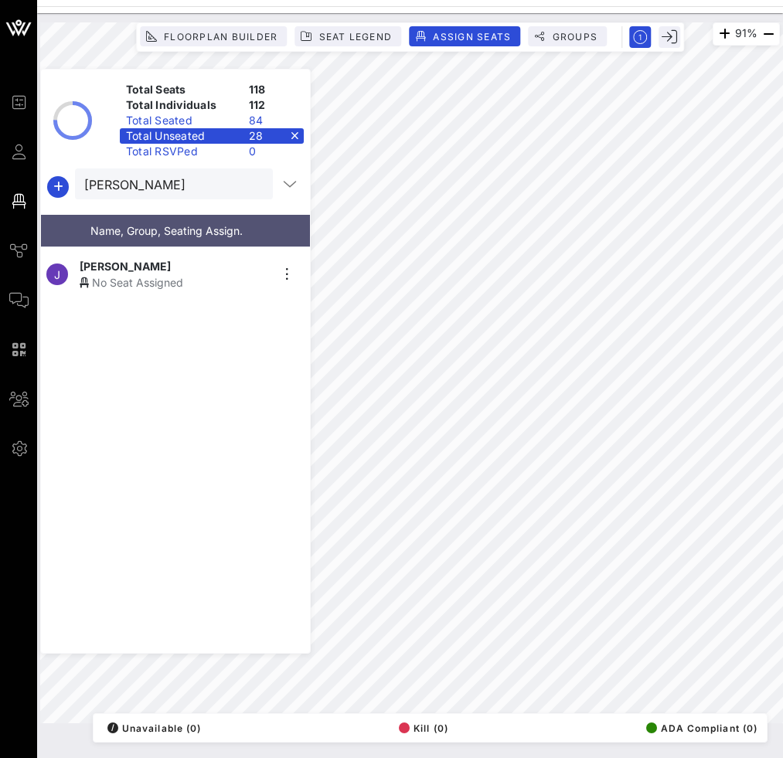
click at [206, 251] on div "J [PERSON_NAME] No Seat Assigned" at bounding box center [169, 274] width 257 height 54
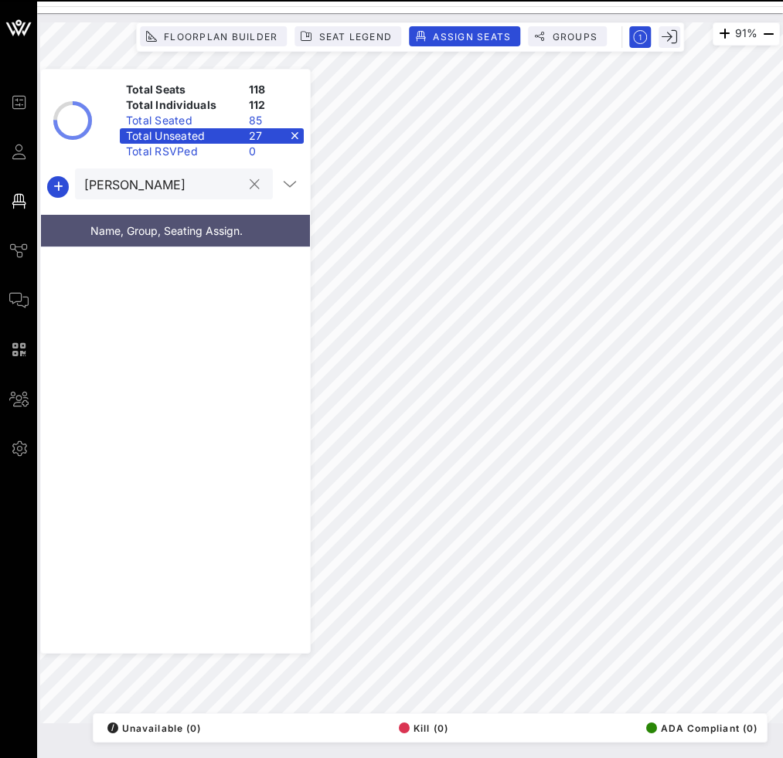
click at [192, 186] on input "[PERSON_NAME]" at bounding box center [163, 184] width 158 height 20
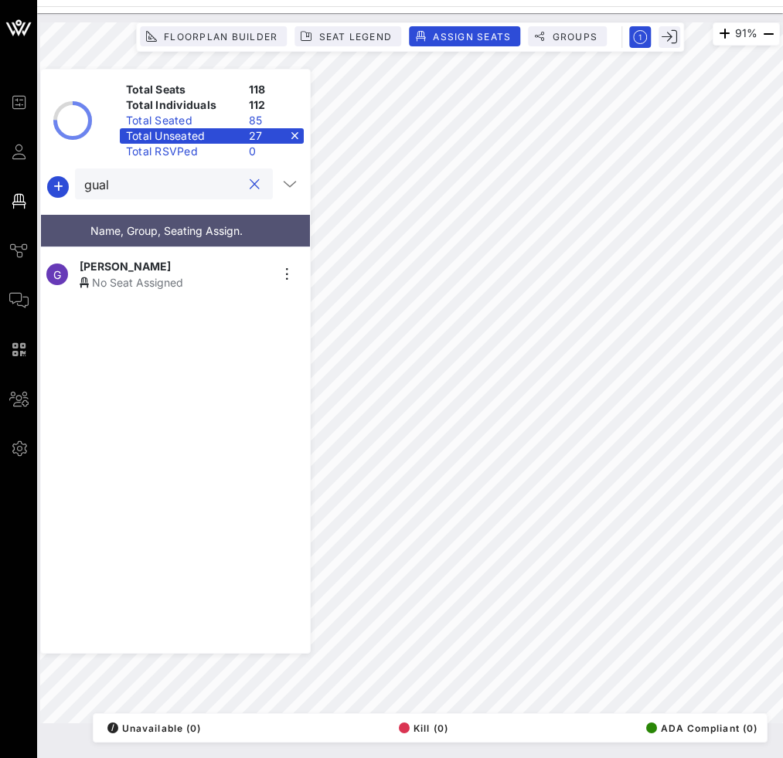
type input "gual"
click at [161, 264] on span "[PERSON_NAME]" at bounding box center [125, 266] width 91 height 16
click at [242, 188] on div at bounding box center [253, 184] width 22 height 19
click at [253, 184] on div at bounding box center [254, 184] width 19 height 19
click at [250, 185] on button "clear icon" at bounding box center [255, 184] width 10 height 15
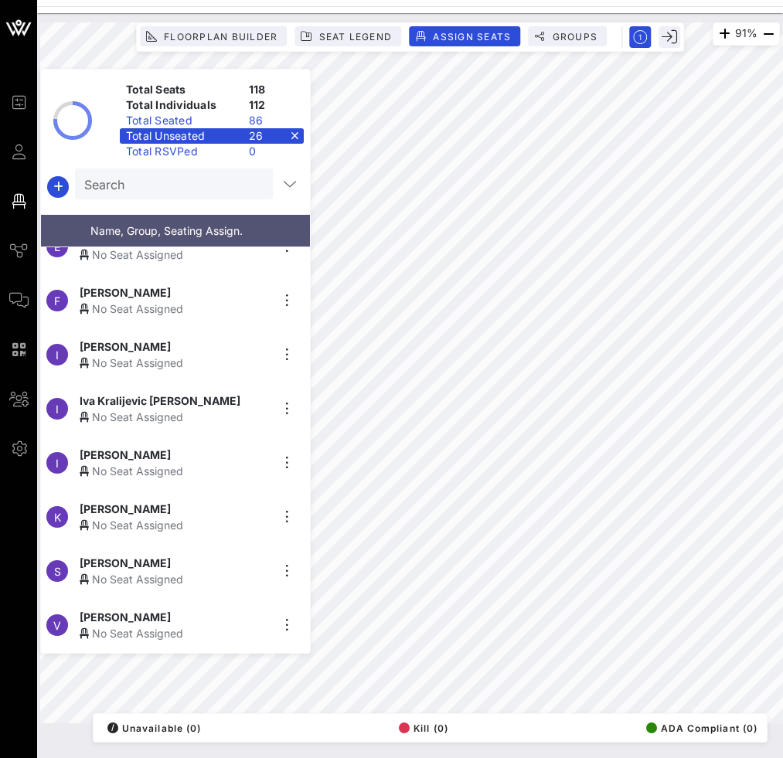
scroll to position [350, 0]
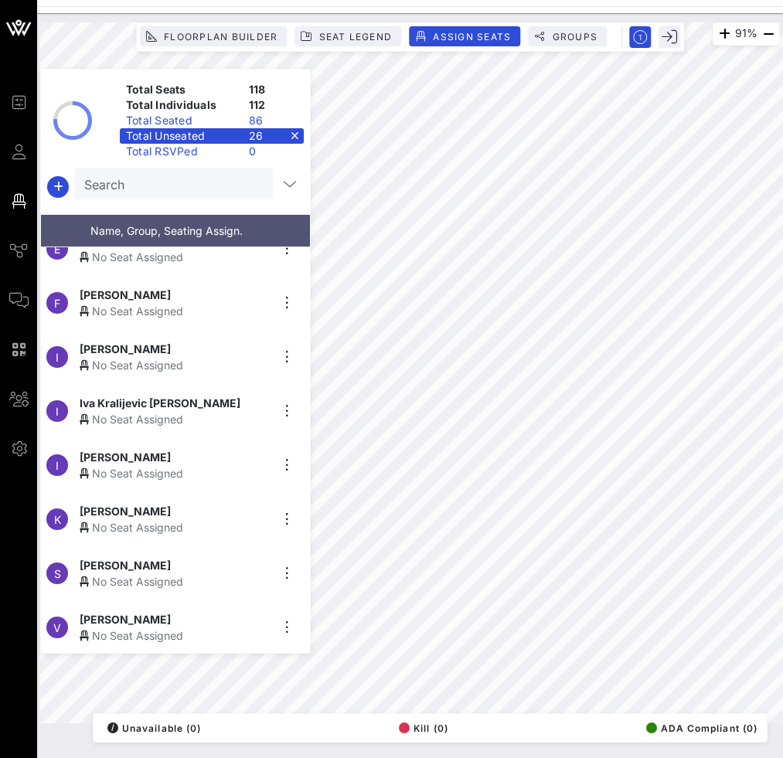
click at [131, 198] on div "Search" at bounding box center [172, 183] width 176 height 31
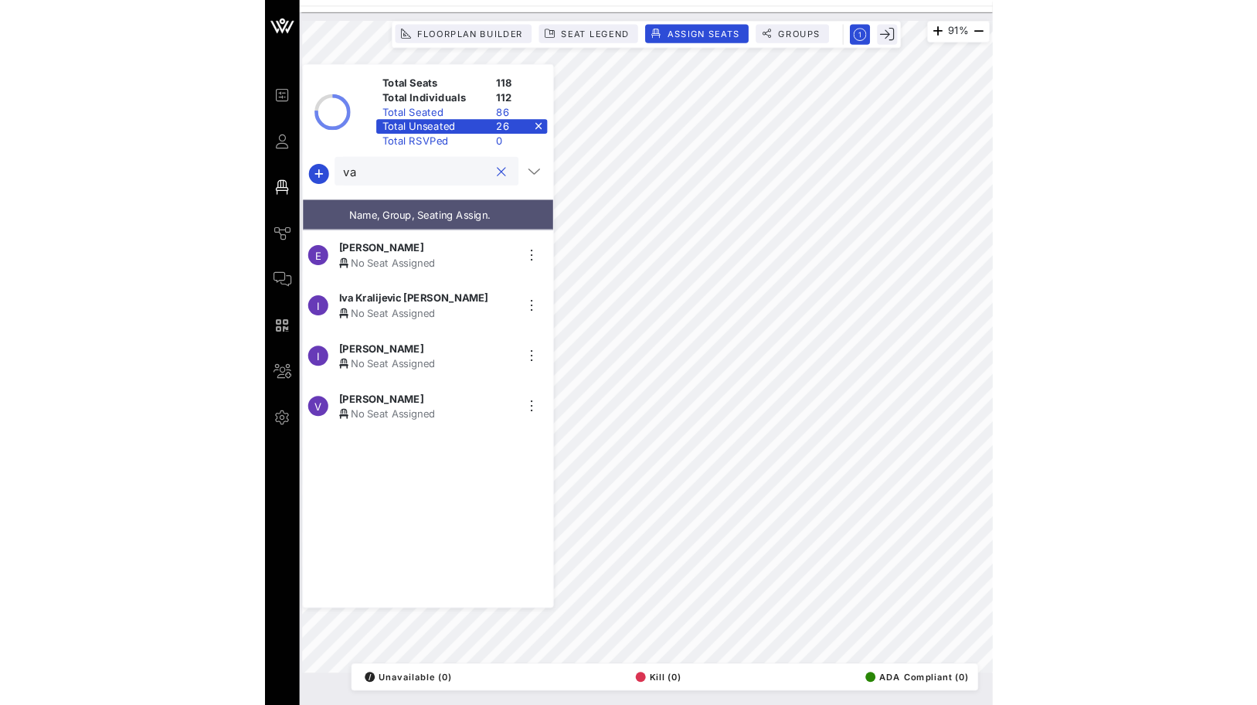
scroll to position [0, 0]
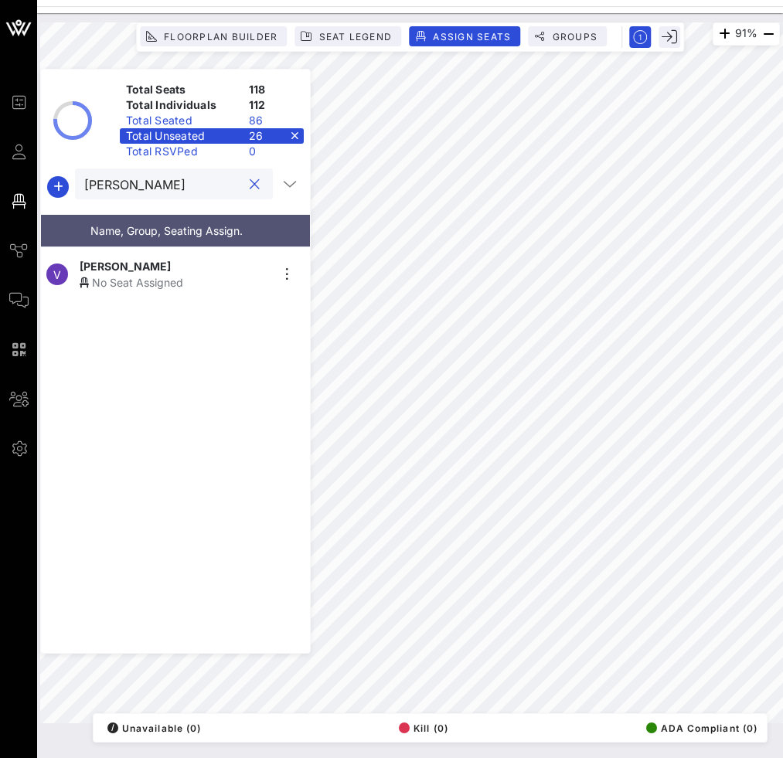
type input "[PERSON_NAME]"
click at [192, 267] on div "[PERSON_NAME]" at bounding box center [175, 266] width 190 height 16
click at [250, 178] on button "clear icon" at bounding box center [255, 184] width 10 height 15
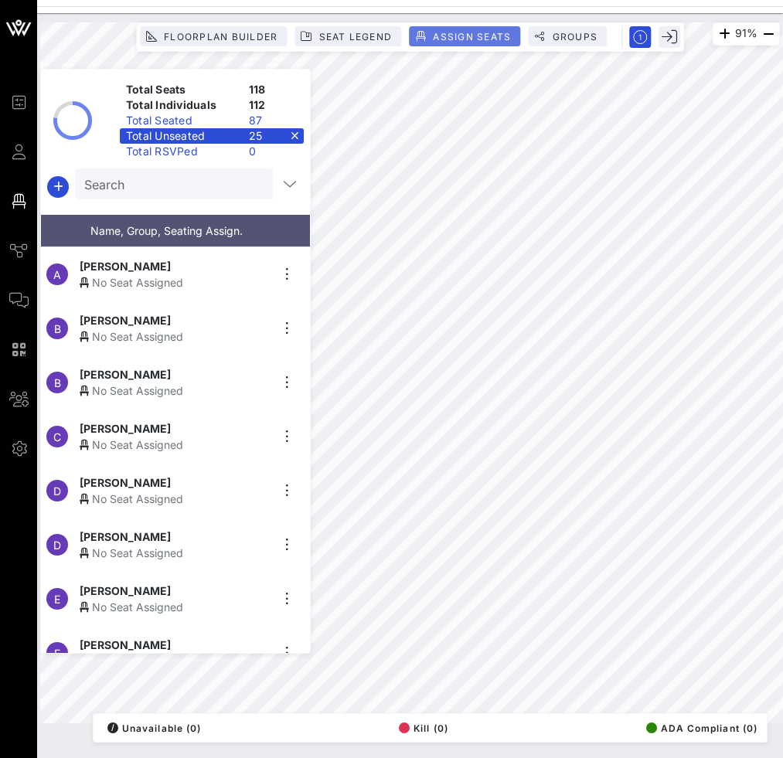
click at [436, 45] on button "Assign Seats" at bounding box center [464, 36] width 111 height 20
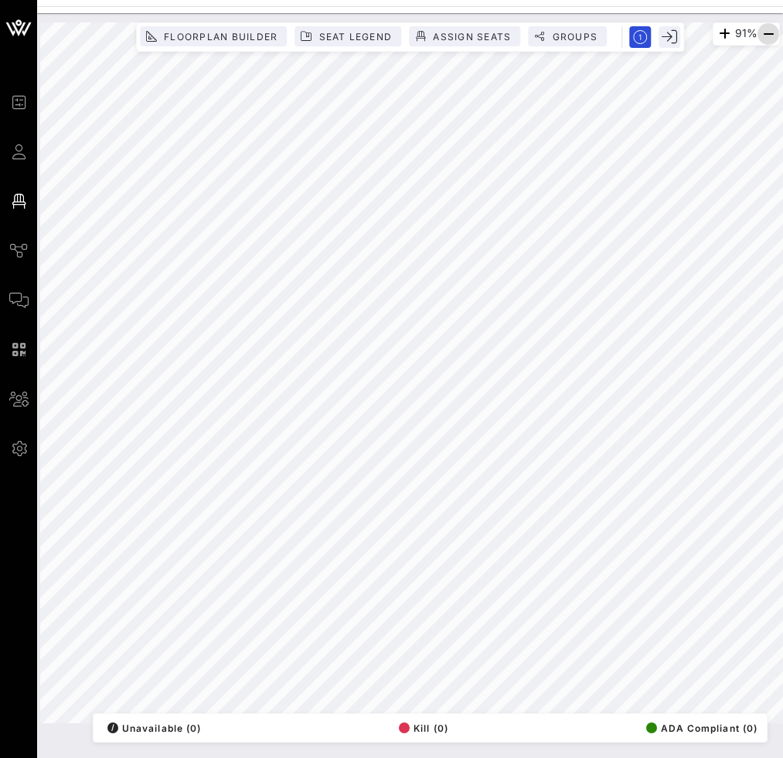
click at [767, 32] on icon "button" at bounding box center [768, 34] width 19 height 19
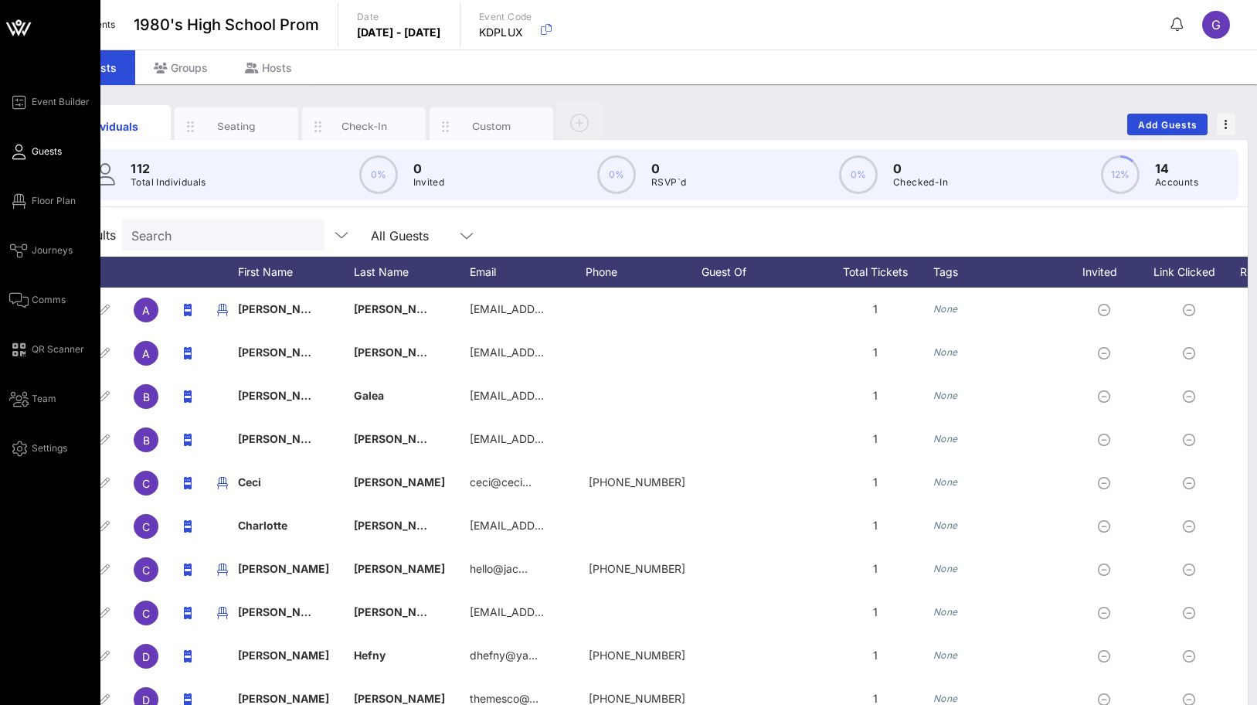
click at [25, 26] on icon at bounding box center [18, 27] width 37 height 37
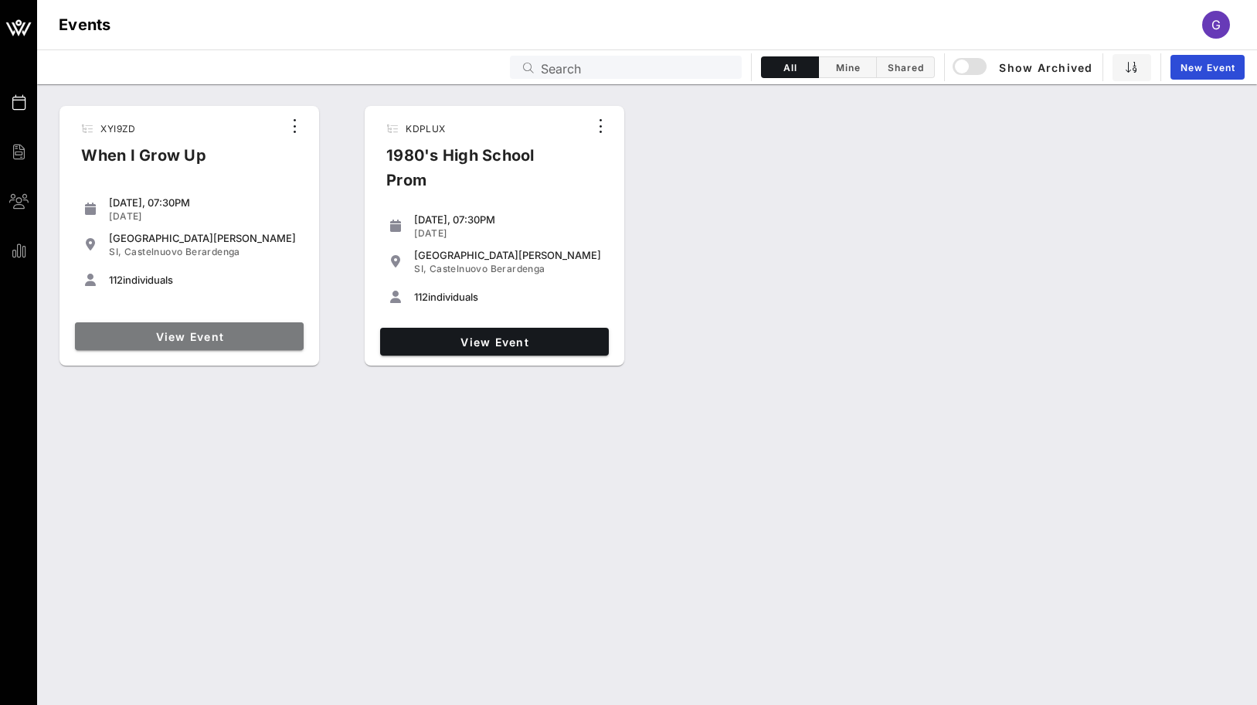
click at [243, 330] on span "View Event" at bounding box center [189, 336] width 216 height 13
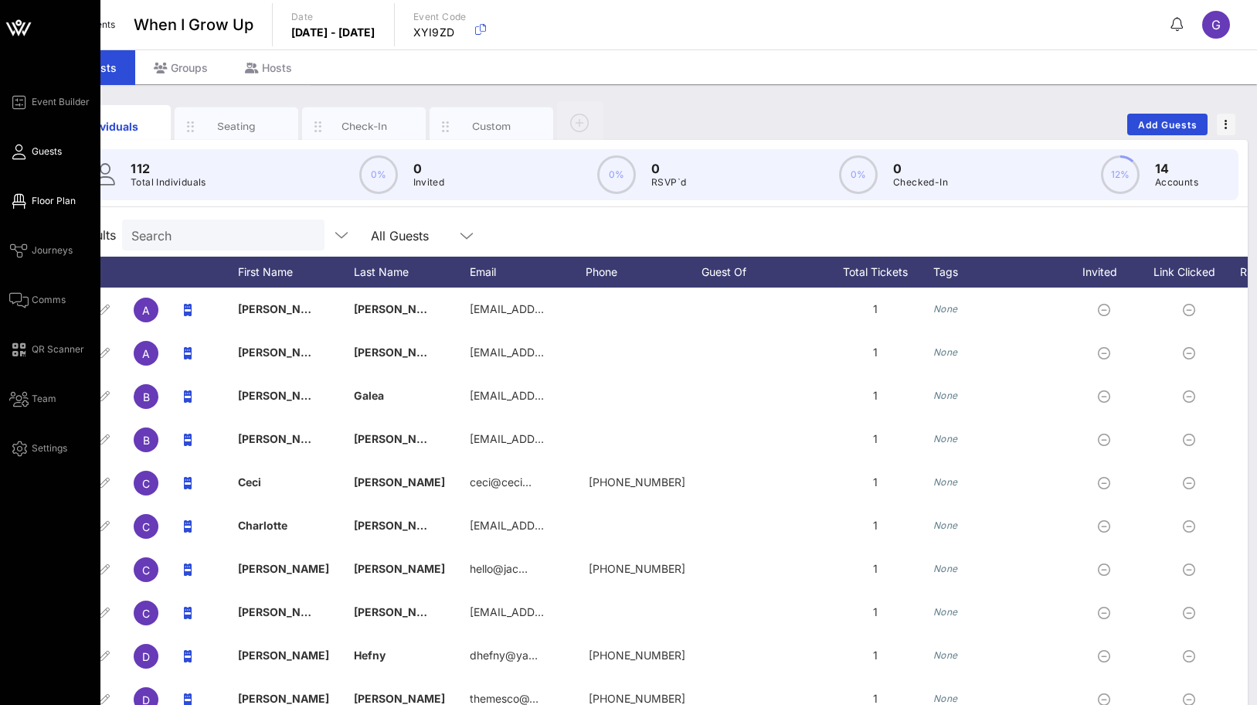
click at [24, 200] on icon at bounding box center [18, 201] width 19 height 2
